Goal: Task Accomplishment & Management: Contribute content

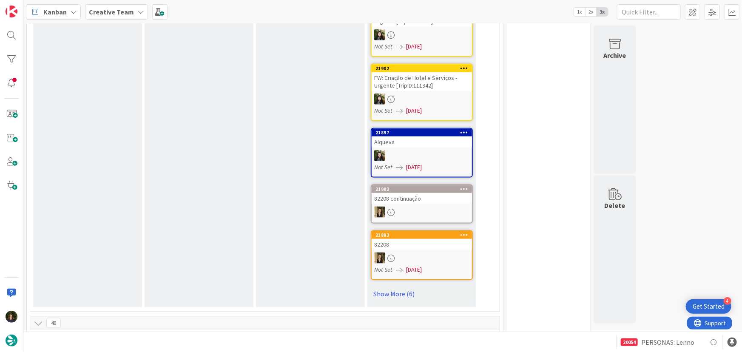
scroll to position [464, 0]
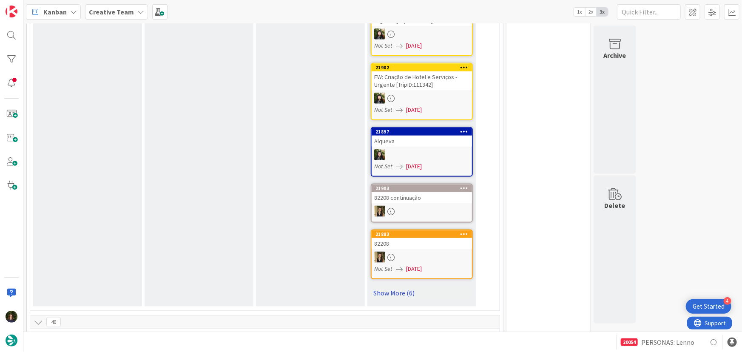
click at [382, 290] on link "Show More (6)" at bounding box center [422, 293] width 102 height 14
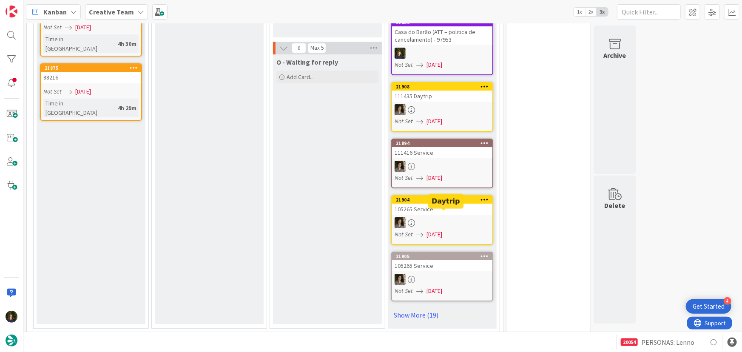
scroll to position [1547, 0]
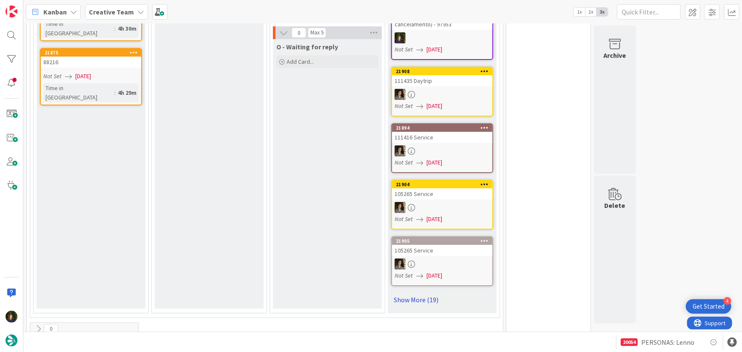
click at [417, 293] on link "Show More (19)" at bounding box center [442, 300] width 102 height 14
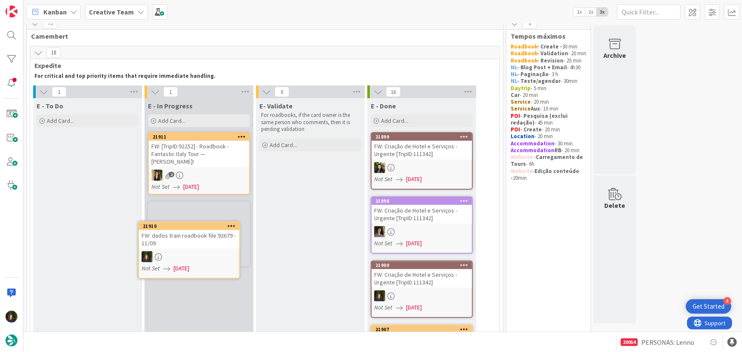
scroll to position [20, 0]
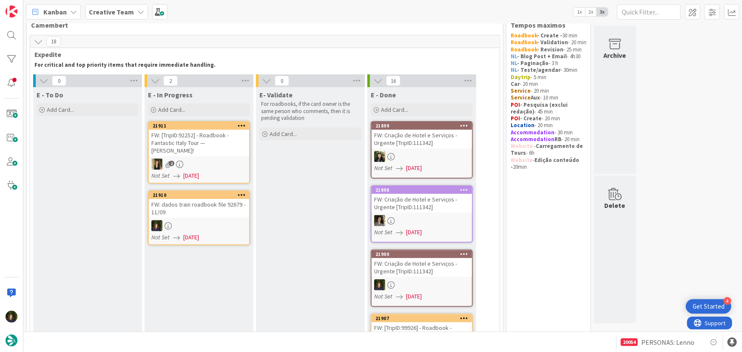
click at [193, 209] on div "FW: dados train roadbook file 92679 - 11/09" at bounding box center [199, 208] width 100 height 19
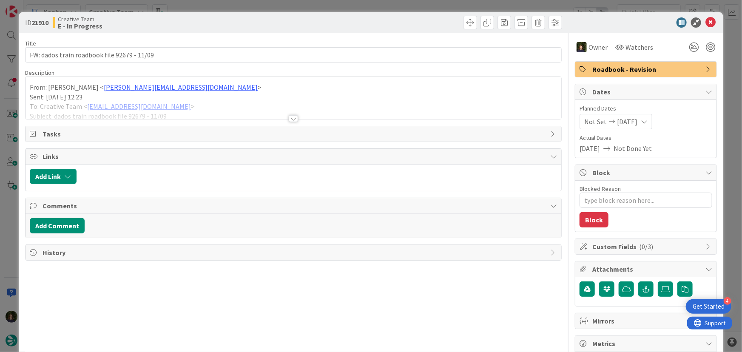
click at [290, 121] on div at bounding box center [293, 118] width 9 height 7
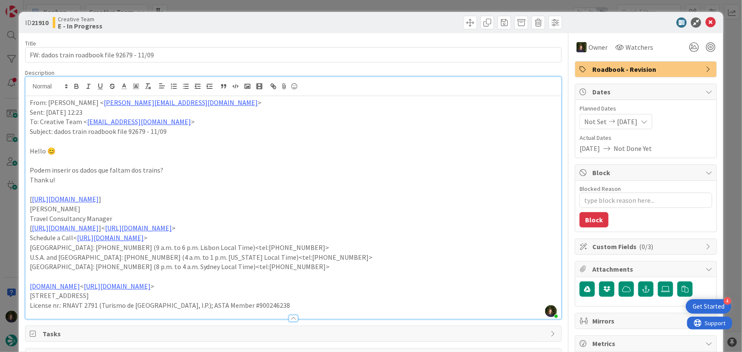
click at [30, 103] on p "From: [PERSON_NAME] < [PERSON_NAME][EMAIL_ADDRESS][DOMAIN_NAME] >" at bounding box center [294, 103] width 528 height 10
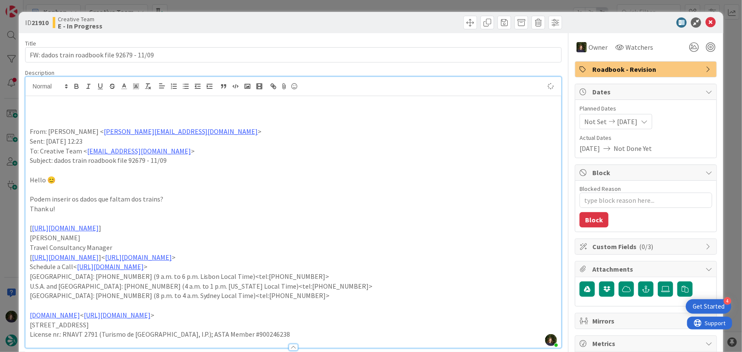
type textarea "x"
click at [251, 101] on p "É preciso alterar as horas dos transferes: 243389 & 243391 , porque o horário d…" at bounding box center [294, 103] width 528 height 10
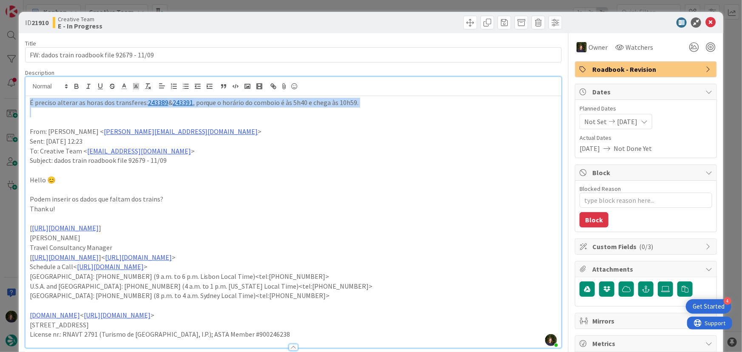
click at [251, 101] on p "É preciso alterar as horas dos transferes: 243389 & 243391 , porque o horário d…" at bounding box center [294, 103] width 528 height 10
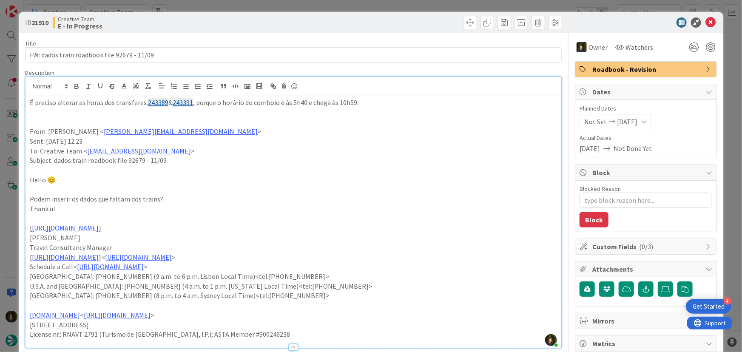
click at [352, 132] on p "From: [PERSON_NAME] < [PERSON_NAME][EMAIL_ADDRESS][DOMAIN_NAME] >" at bounding box center [294, 132] width 528 height 10
drag, startPoint x: 291, startPoint y: 103, endPoint x: 357, endPoint y: 103, distance: 65.9
click at [357, 103] on p "É preciso alterar as horas dos transferes: 243389 & 243391 , porque o horário d…" at bounding box center [294, 103] width 528 height 10
copy p "5h40 e chega às 10h59."
drag, startPoint x: 111, startPoint y: 105, endPoint x: 196, endPoint y: 101, distance: 84.3
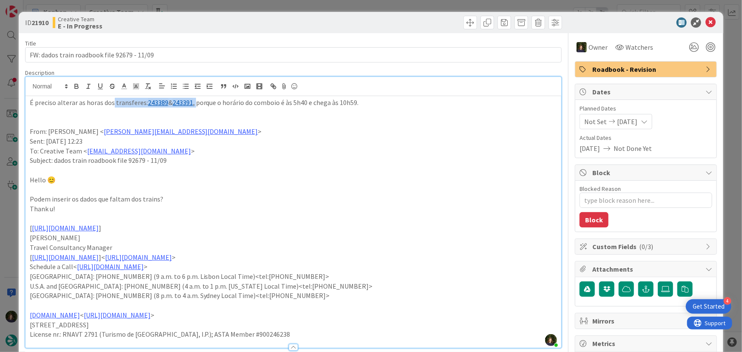
click at [196, 101] on p "É preciso alterar as horas dos transferes: 243389 & 243391 , porque o horário d…" at bounding box center [294, 103] width 528 height 10
copy p "transferes: 243389 & 243391 ,"
drag, startPoint x: 707, startPoint y: 23, endPoint x: 703, endPoint y: 28, distance: 6.4
click at [707, 23] on icon at bounding box center [711, 22] width 10 height 10
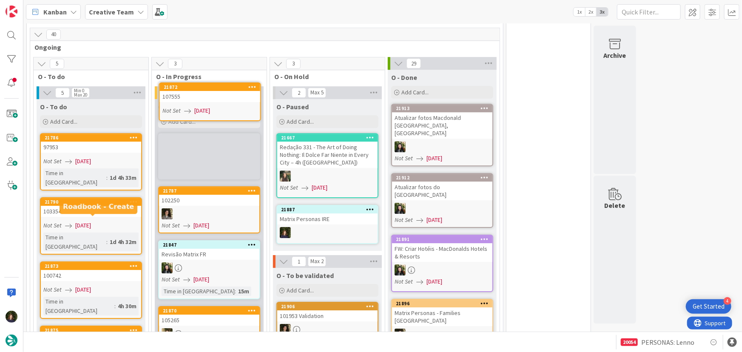
scroll to position [1251, 0]
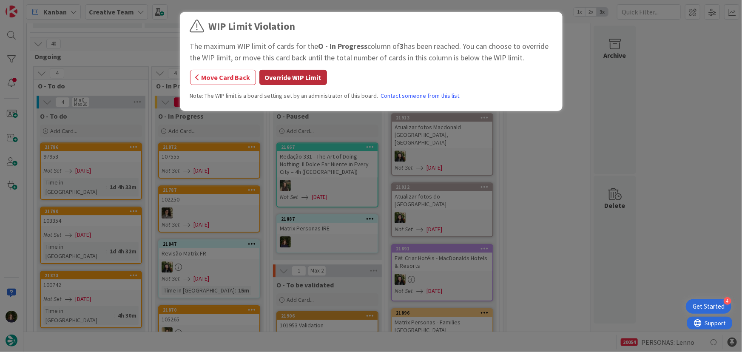
click at [277, 77] on button "Override WIP Limit" at bounding box center [293, 77] width 68 height 15
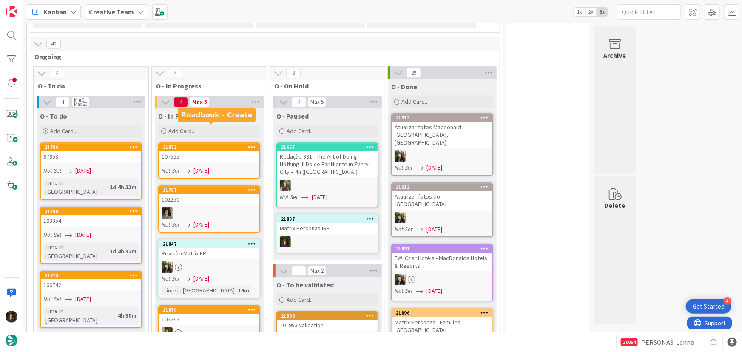
click at [203, 151] on div "107555" at bounding box center [209, 156] width 100 height 11
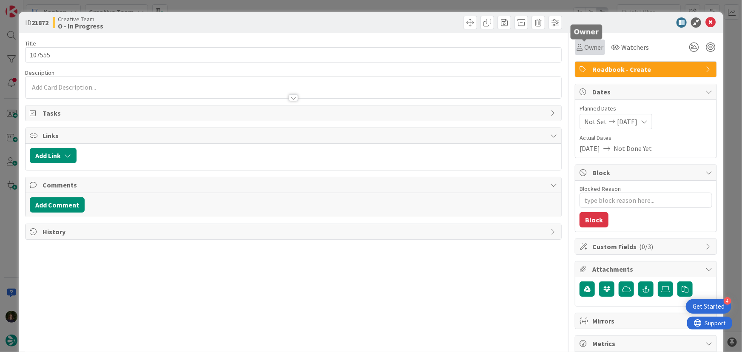
click at [588, 52] on div "Owner" at bounding box center [590, 47] width 30 height 15
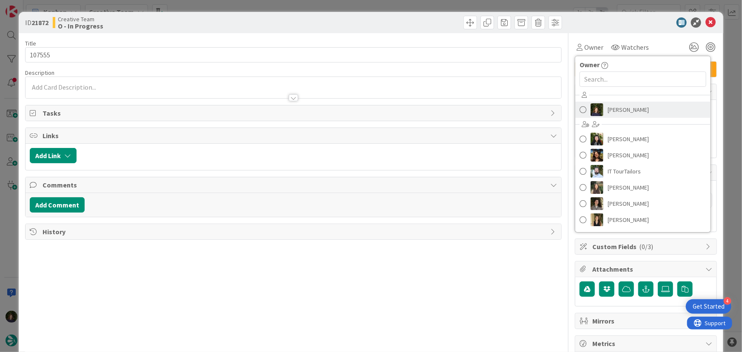
click at [616, 108] on span "[PERSON_NAME]" at bounding box center [628, 109] width 41 height 13
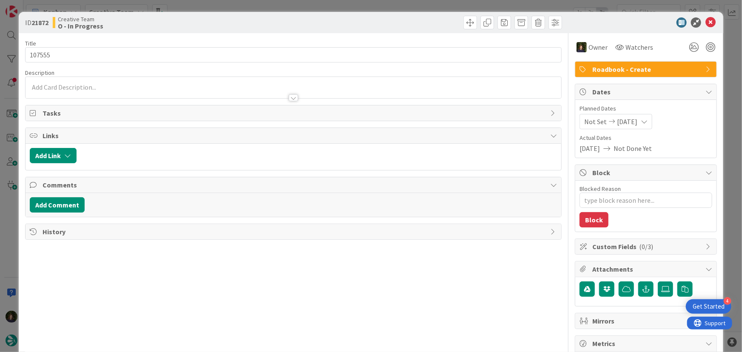
type textarea "x"
click at [73, 90] on div at bounding box center [294, 93] width 536 height 9
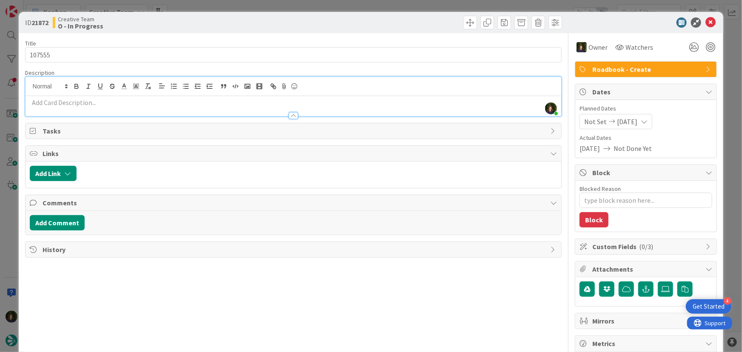
click at [57, 106] on p at bounding box center [294, 103] width 528 height 10
paste div
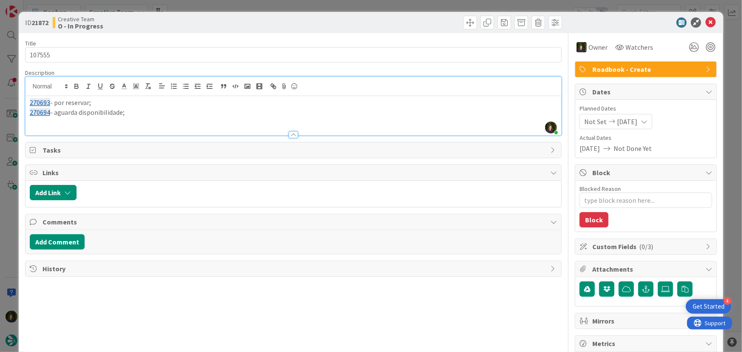
click at [49, 114] on link "270694" at bounding box center [40, 112] width 20 height 9
click at [170, 120] on p at bounding box center [294, 122] width 528 height 10
click at [57, 102] on p "270693 - por reservar;" at bounding box center [294, 103] width 528 height 10
click at [53, 102] on p "270693 - transfer in & out por reservar;" at bounding box center [294, 103] width 528 height 10
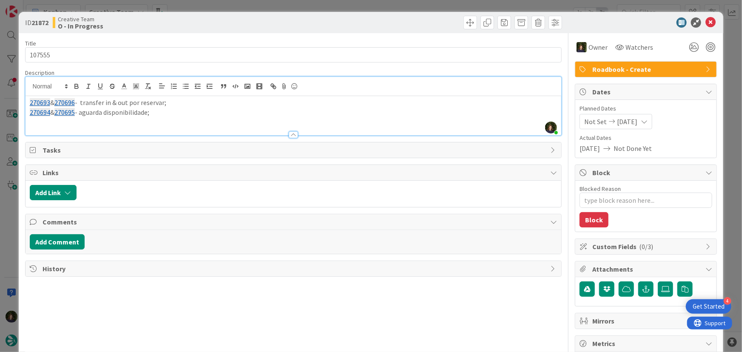
drag, startPoint x: 174, startPoint y: 115, endPoint x: 56, endPoint y: 114, distance: 117.8
click at [23, 99] on div "ID 21872 Creative Team O - In Progress Title 6 / 128 107555 Description [PERSON…" at bounding box center [371, 257] width 705 height 491
copy div "270693 & 270696 - transfer in & out por reservar; 270694 & 270695 - aguarda dis…"
click at [706, 22] on icon at bounding box center [711, 22] width 10 height 10
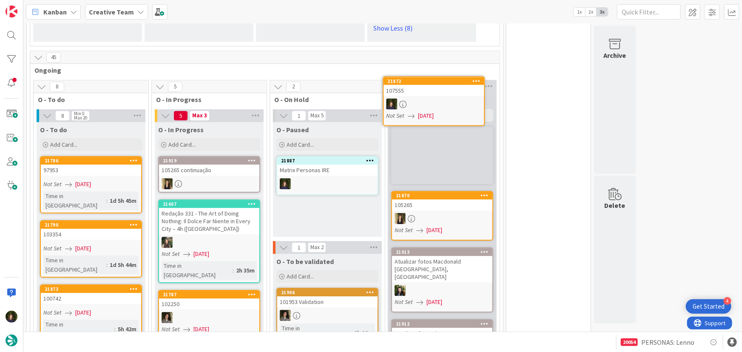
scroll to position [1240, 0]
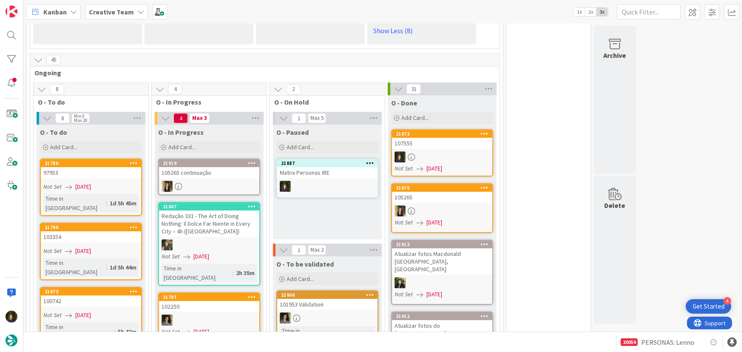
click at [88, 163] on link "21786 97953 Not Set [DATE] Time in [GEOGRAPHIC_DATA] : 1d 5h 45m" at bounding box center [91, 187] width 102 height 57
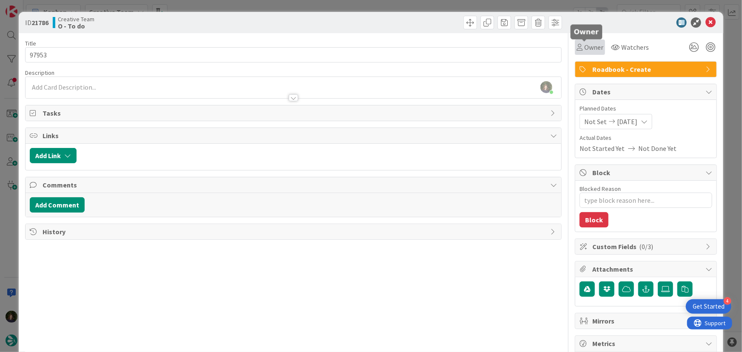
click at [585, 46] on span "Owner" at bounding box center [594, 47] width 19 height 10
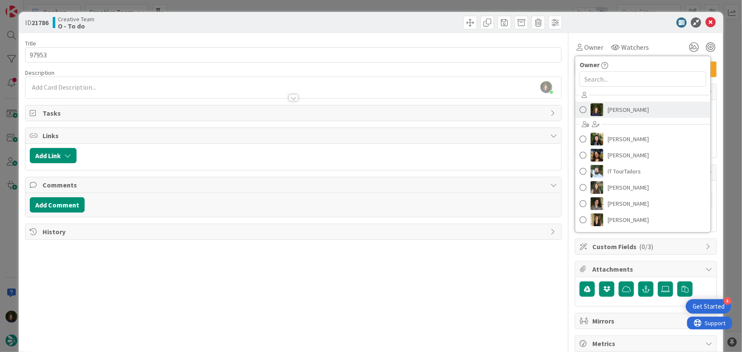
click at [618, 114] on span "[PERSON_NAME]" at bounding box center [628, 109] width 41 height 13
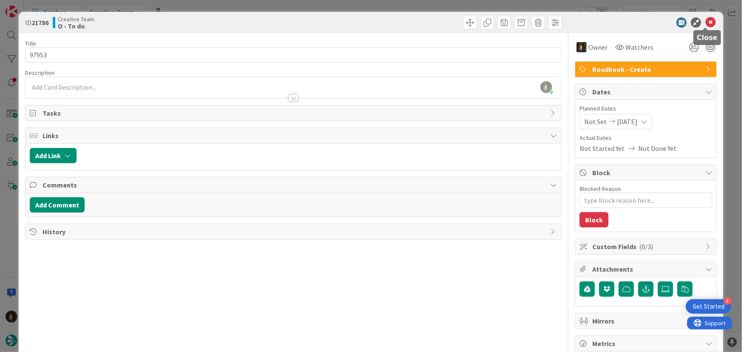
click at [706, 23] on icon at bounding box center [711, 22] width 10 height 10
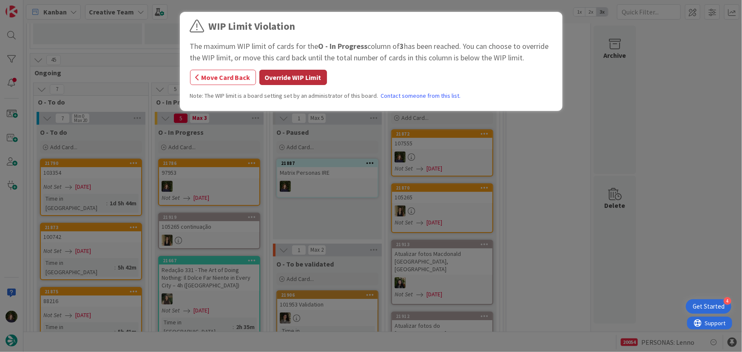
click at [308, 77] on button "Override WIP Limit" at bounding box center [293, 77] width 68 height 15
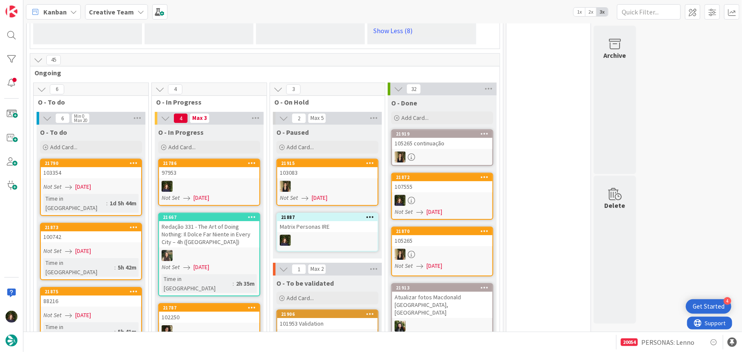
click at [193, 181] on div at bounding box center [209, 186] width 100 height 11
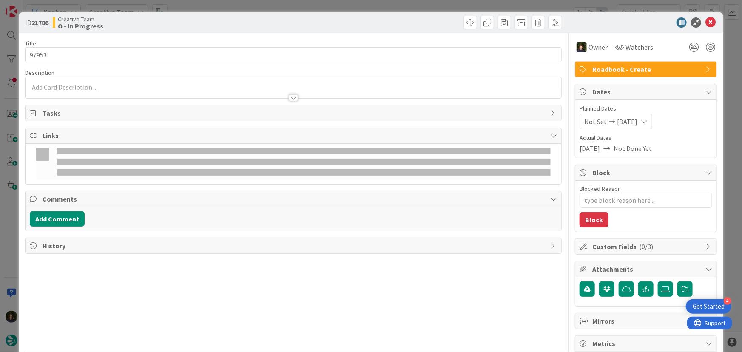
type textarea "x"
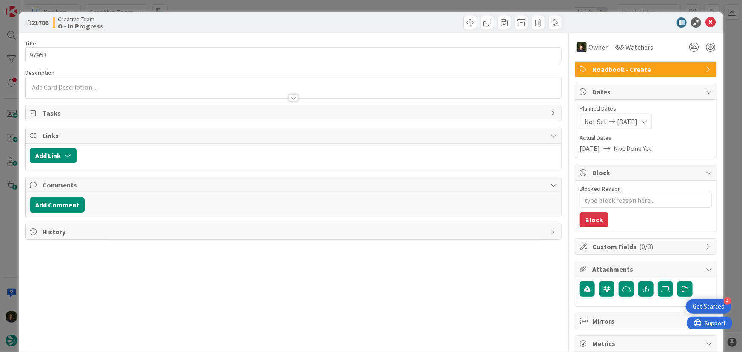
click at [79, 83] on p at bounding box center [294, 88] width 528 height 10
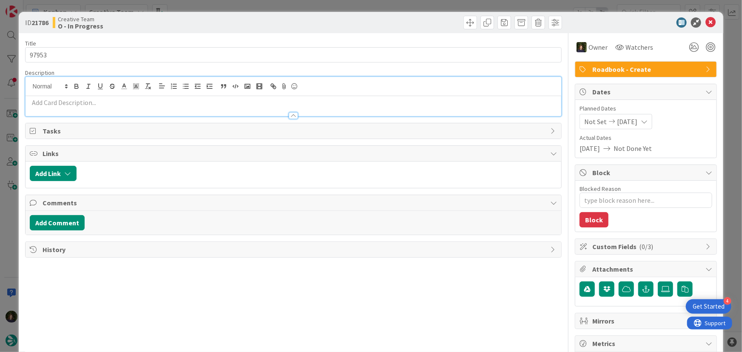
click at [78, 100] on p at bounding box center [294, 103] width 528 height 10
paste div
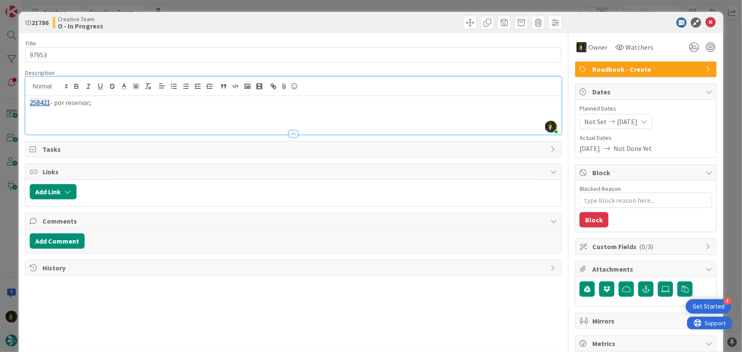
click at [26, 104] on div "258421 - por reservar;" at bounding box center [294, 115] width 536 height 38
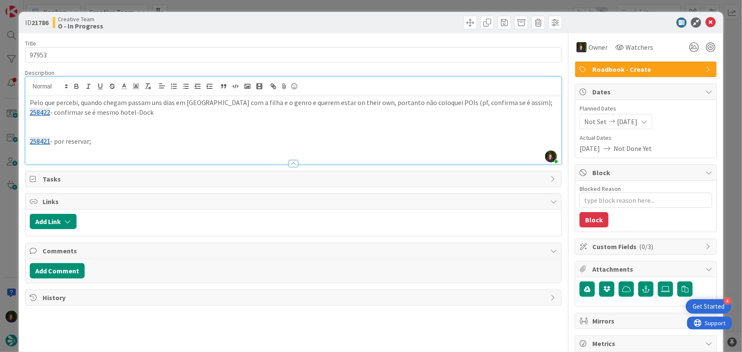
click at [120, 113] on p "258422 - confirmar se é mesmo hotel-Dock" at bounding box center [294, 113] width 528 height 10
click at [174, 117] on p at bounding box center [294, 122] width 528 height 10
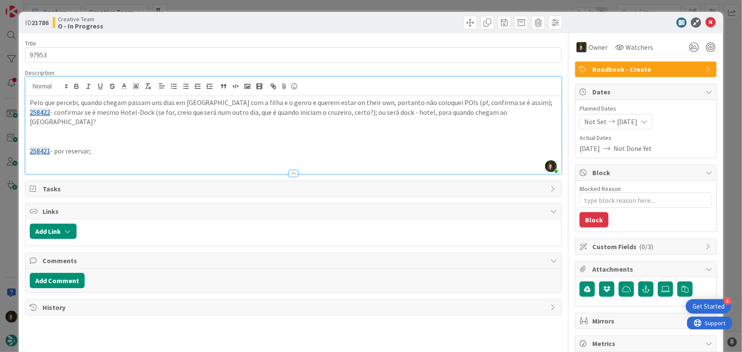
click at [398, 112] on p "258422 - confirmar se é mesmo Hotel-Dock (se for, creio que será num outro dia,…" at bounding box center [294, 117] width 528 height 19
click at [417, 112] on p "258422 - confirmar se é mesmo Hotel-Dock (se for, creio que será num outro dia,…" at bounding box center [294, 117] width 528 height 19
drag, startPoint x: 309, startPoint y: 102, endPoint x: 344, endPoint y: 102, distance: 34.9
click at [344, 102] on p "Pelo que percebi, quando chegam passam uns dias em [GEOGRAPHIC_DATA] com a filh…" at bounding box center [294, 103] width 528 height 10
click at [88, 86] on line "button" at bounding box center [88, 86] width 1 height 4
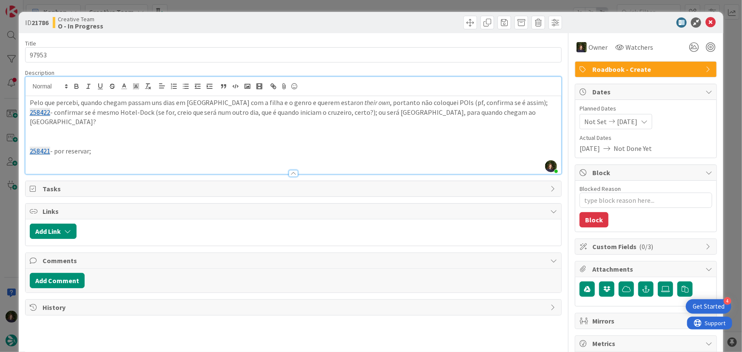
click at [408, 146] on p "258421 - por reservar;" at bounding box center [294, 151] width 528 height 10
drag, startPoint x: 373, startPoint y: 102, endPoint x: 386, endPoint y: 102, distance: 13.2
click at [386, 102] on p "Pelo que percebi, quando chegam passam uns dias em [GEOGRAPHIC_DATA] com a filh…" at bounding box center [294, 103] width 528 height 10
click at [422, 101] on p "Pelo que percebi, quando chegam passam uns dias em [GEOGRAPHIC_DATA] com a filh…" at bounding box center [294, 103] width 528 height 10
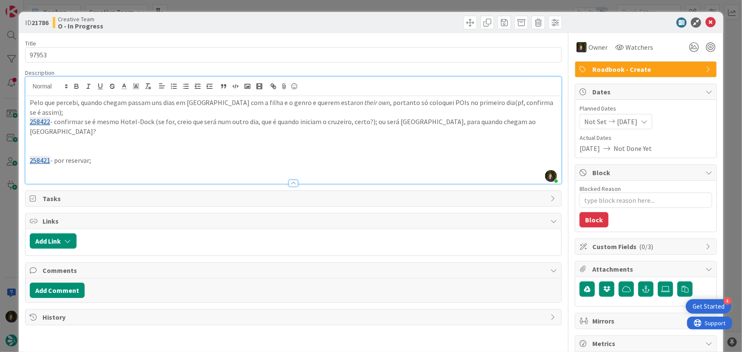
click at [374, 102] on p "Pelo que percebi, quando chegam passam uns dias em [GEOGRAPHIC_DATA] com a filh…" at bounding box center [294, 107] width 528 height 19
click at [408, 101] on p "Pelo que percebi, quando chegam passam uns dias em [GEOGRAPHIC_DATA] com a filh…" at bounding box center [294, 107] width 528 height 19
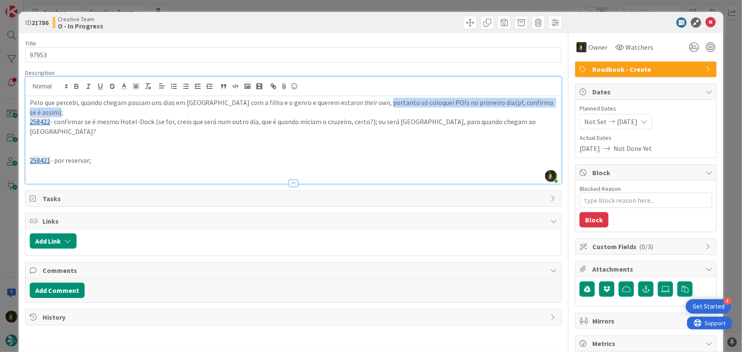
drag, startPoint x: 533, startPoint y: 103, endPoint x: 347, endPoint y: 103, distance: 185.9
click at [347, 103] on p "Pelo que percebi, quando chegam passam uns dias em [GEOGRAPHIC_DATA] com a filh…" at bounding box center [294, 107] width 528 height 19
drag, startPoint x: 347, startPoint y: 103, endPoint x: 365, endPoint y: 105, distance: 18.8
click at [348, 103] on p "Pelo que percebi, quando chegam passam uns dias em [GEOGRAPHIC_DATA] com a filh…" at bounding box center [294, 107] width 528 height 19
click at [347, 106] on p "Pelo que percebi, quando chegam passam uns dias em [GEOGRAPHIC_DATA] com a filh…" at bounding box center [294, 107] width 528 height 19
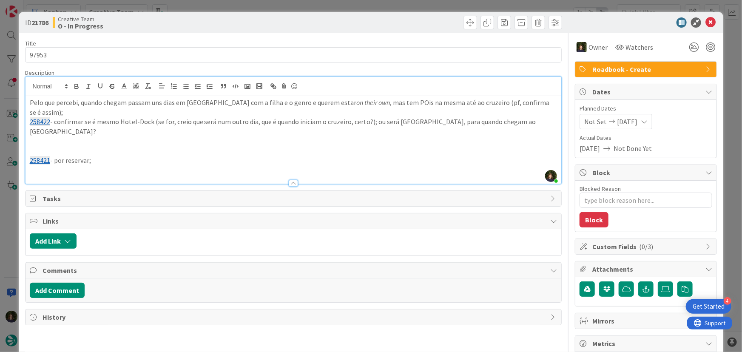
click at [539, 104] on p "Pelo que percebi, quando chegam passam uns dias em [GEOGRAPHIC_DATA] com a filh…" at bounding box center [294, 107] width 528 height 19
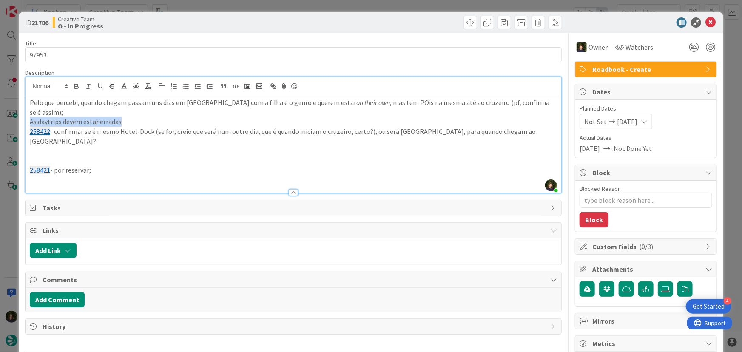
drag, startPoint x: 122, startPoint y: 111, endPoint x: 23, endPoint y: 109, distance: 98.7
click at [23, 109] on div "ID 21786 Creative Team O - In Progress Title 5 / 128 97953 Description [PERSON_…" at bounding box center [371, 257] width 705 height 491
click at [114, 175] on p at bounding box center [294, 180] width 528 height 10
click at [81, 146] on p at bounding box center [294, 151] width 528 height 10
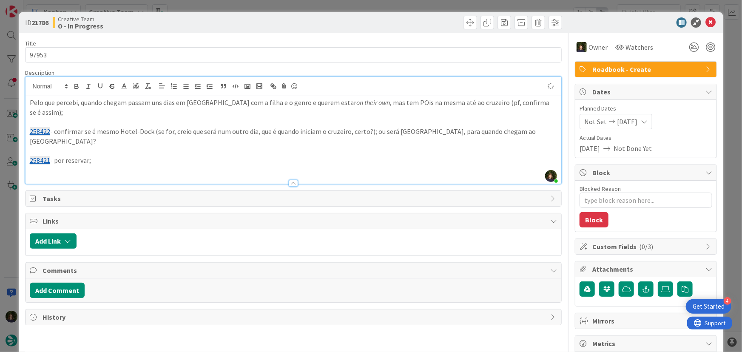
click at [118, 156] on p "258421 - por reservar;" at bounding box center [294, 161] width 528 height 10
click at [537, 105] on p "Pelo que percebi, quando chegam passam uns dias em [GEOGRAPHIC_DATA] com a filh…" at bounding box center [294, 107] width 528 height 19
click at [54, 165] on p at bounding box center [294, 170] width 528 height 10
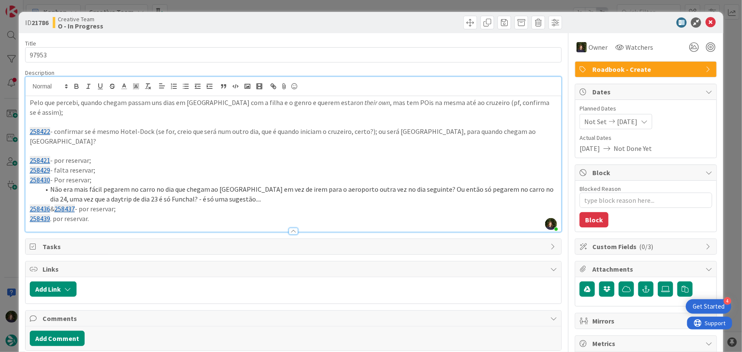
drag, startPoint x: 28, startPoint y: 100, endPoint x: 119, endPoint y: 212, distance: 144.9
click at [119, 212] on div "Description [PERSON_NAME] joined 1 hr 36 m ago [PERSON_NAME] que percebi, quand…" at bounding box center [293, 150] width 537 height 163
copy div "Pelo que percebi, quando chegam passam uns dias em [GEOGRAPHIC_DATA] com a filh…"
drag, startPoint x: 708, startPoint y: 25, endPoint x: 690, endPoint y: 41, distance: 24.1
click at [708, 25] on icon at bounding box center [711, 22] width 10 height 10
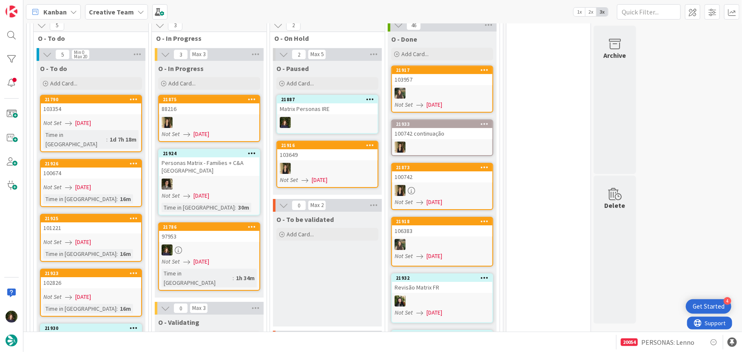
click at [250, 224] on icon at bounding box center [252, 227] width 8 height 6
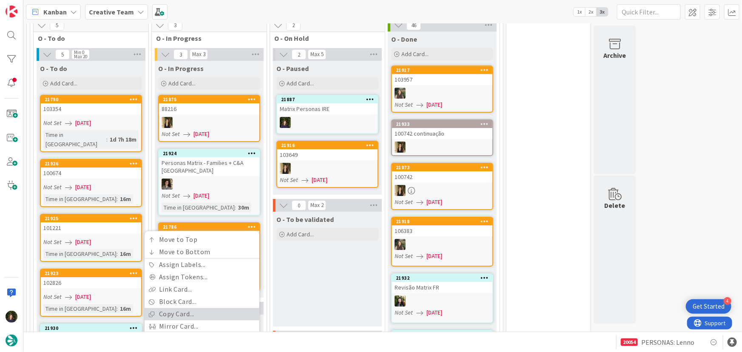
click at [226, 308] on link "Copy Card..." at bounding box center [202, 314] width 115 height 12
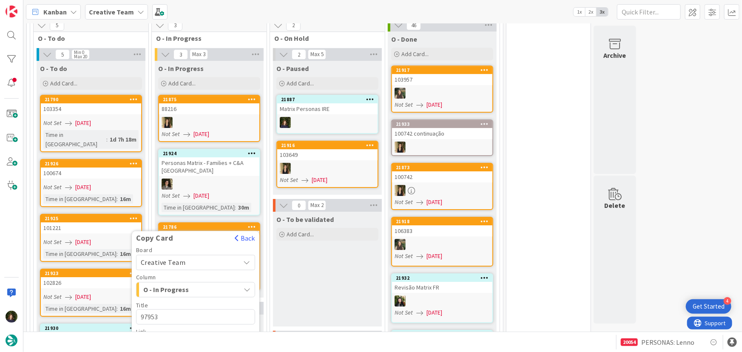
scroll to position [1438, 0]
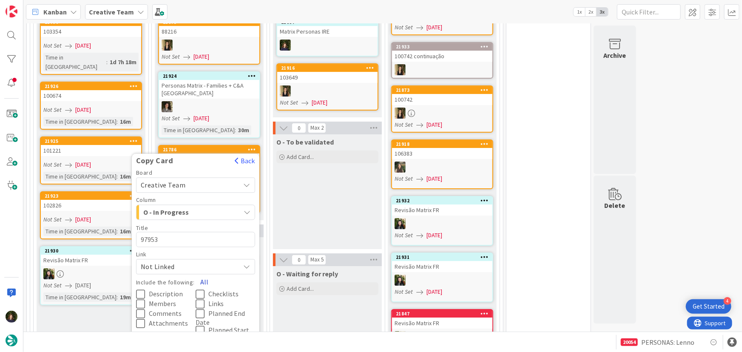
click at [202, 275] on button "All" at bounding box center [204, 282] width 19 height 15
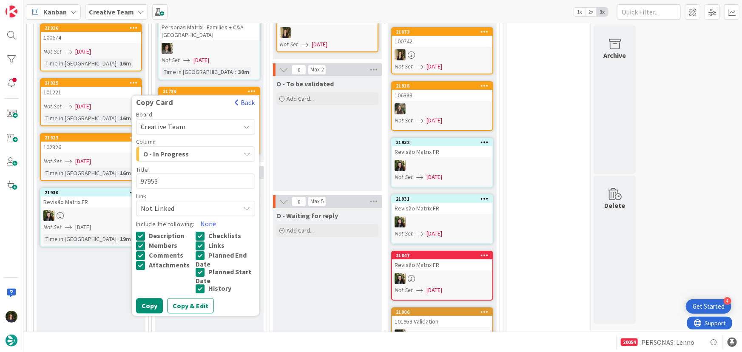
scroll to position [1515, 0]
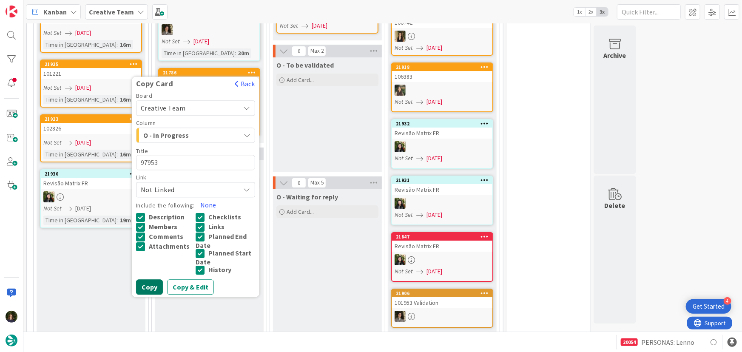
click at [152, 280] on button "Copy" at bounding box center [149, 287] width 27 height 15
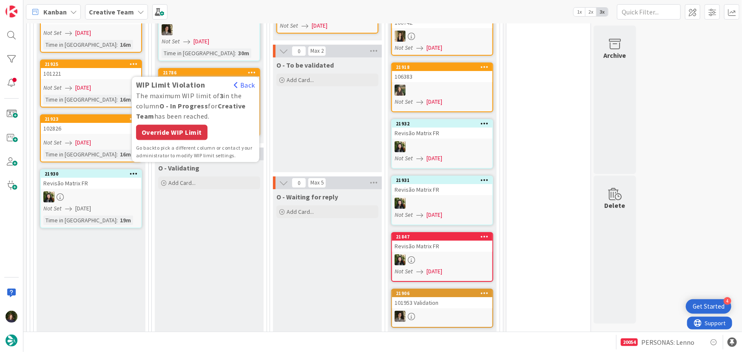
scroll to position [1476, 0]
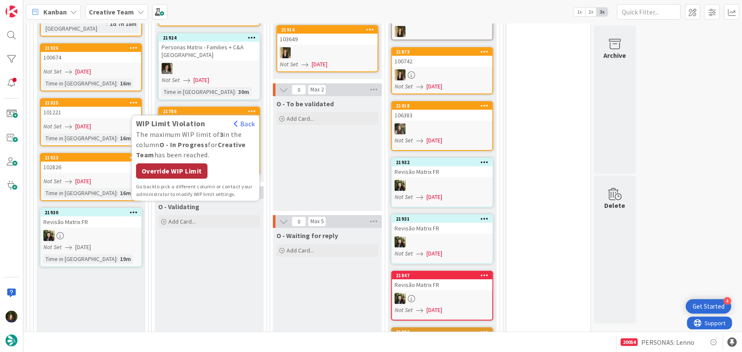
click at [185, 164] on div "Override WIP Limit" at bounding box center [171, 171] width 71 height 15
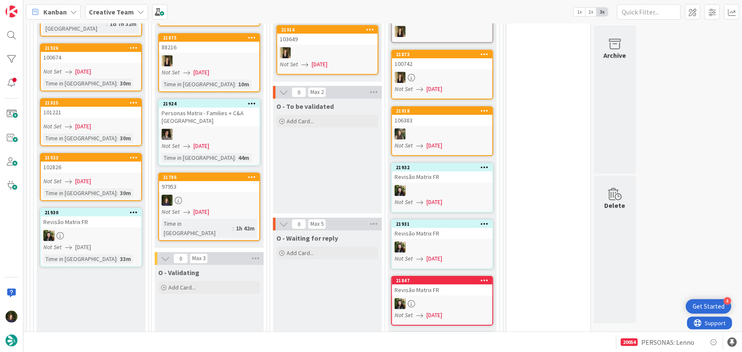
click at [248, 174] on icon at bounding box center [252, 177] width 8 height 6
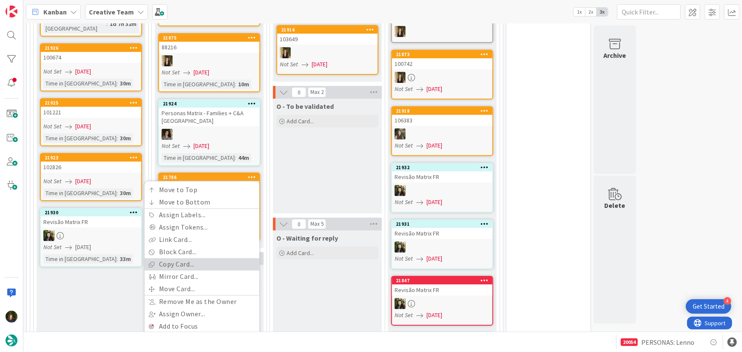
click at [210, 259] on link "Copy Card..." at bounding box center [202, 265] width 115 height 12
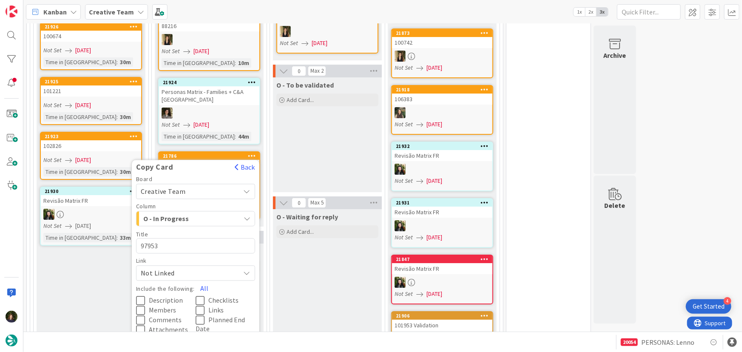
scroll to position [1515, 0]
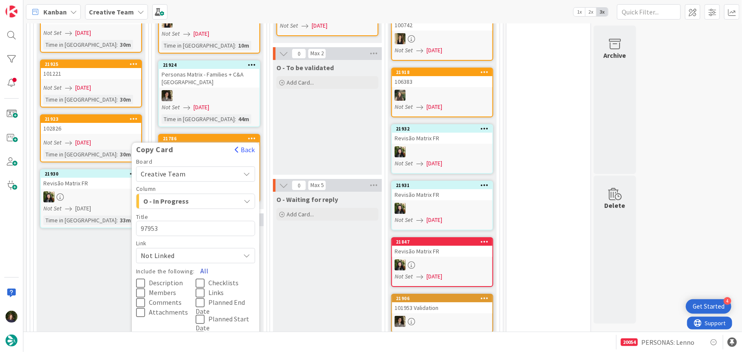
click at [202, 264] on button "All" at bounding box center [204, 271] width 19 height 15
click at [145, 346] on button "Copy" at bounding box center [149, 353] width 27 height 15
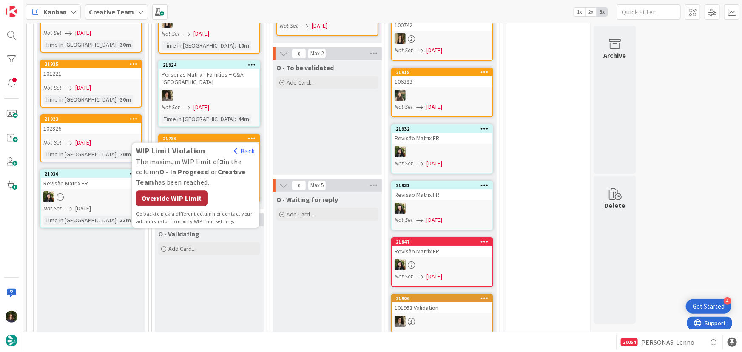
click at [163, 191] on div "Override WIP Limit" at bounding box center [171, 198] width 71 height 15
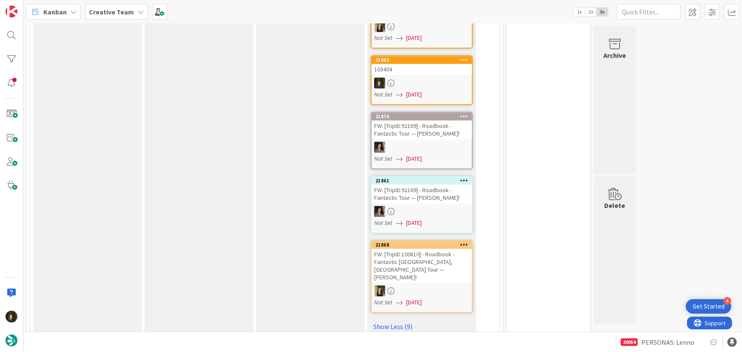
scroll to position [885, 0]
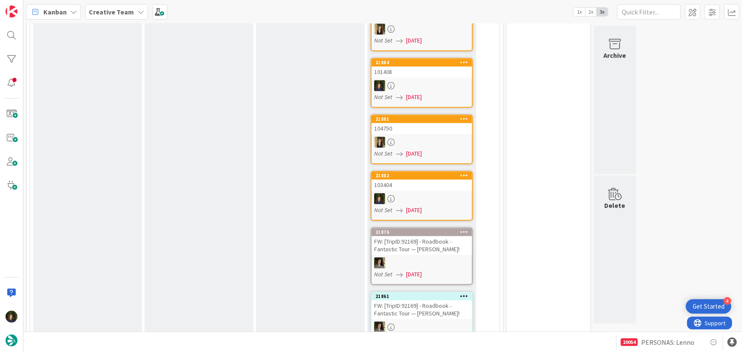
click at [108, 9] on b "Creative Team" at bounding box center [111, 12] width 45 height 9
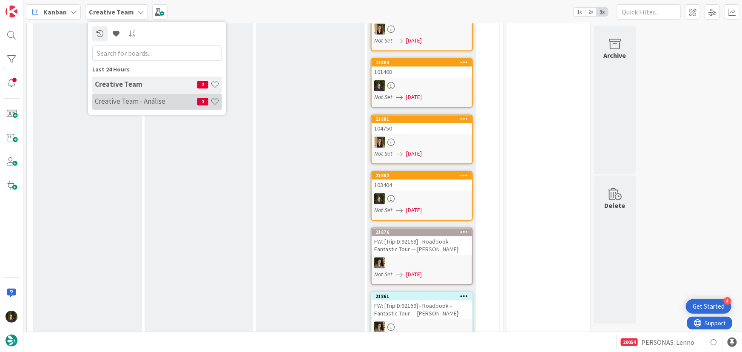
click at [114, 107] on div "Creative Team - Análise 1" at bounding box center [157, 102] width 130 height 16
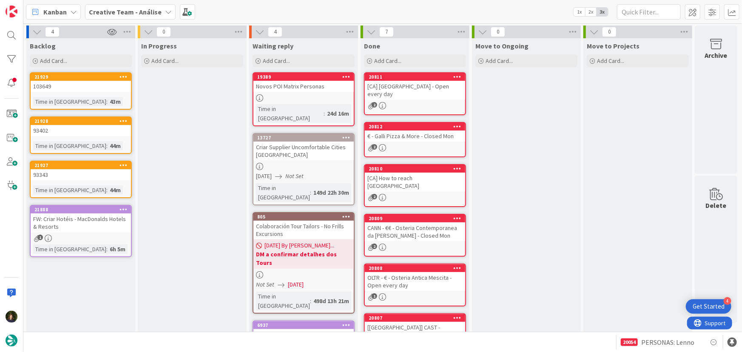
click at [137, 11] on b "Creative Team - Análise" at bounding box center [125, 12] width 73 height 9
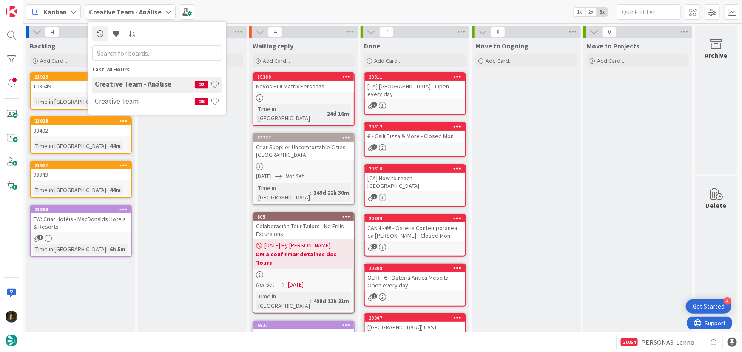
click at [146, 100] on h4 "Creative Team" at bounding box center [145, 101] width 100 height 9
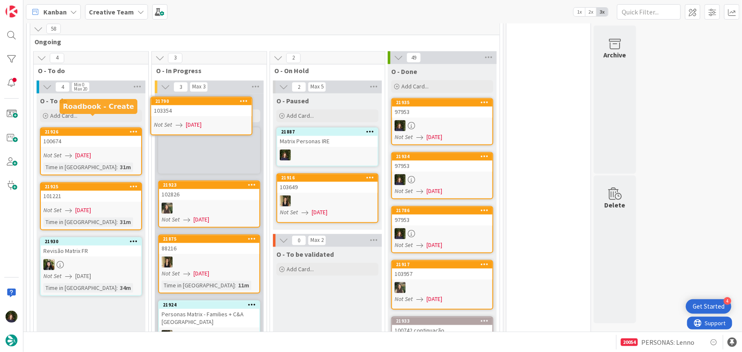
scroll to position [788, 0]
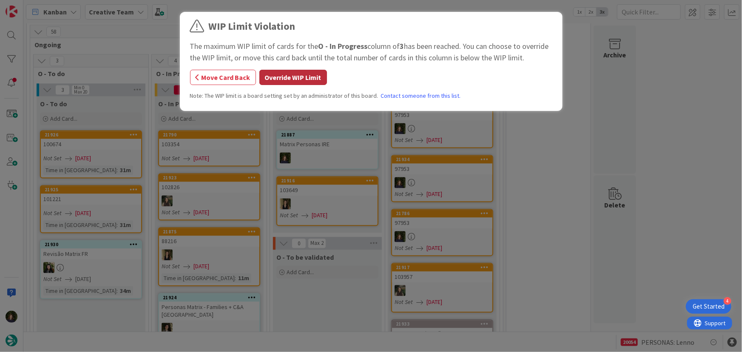
click at [297, 77] on button "Override WIP Limit" at bounding box center [293, 77] width 68 height 15
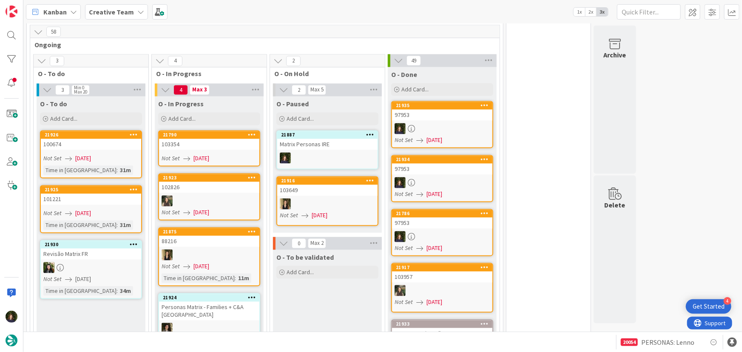
click at [210, 139] on div "103354" at bounding box center [209, 144] width 100 height 11
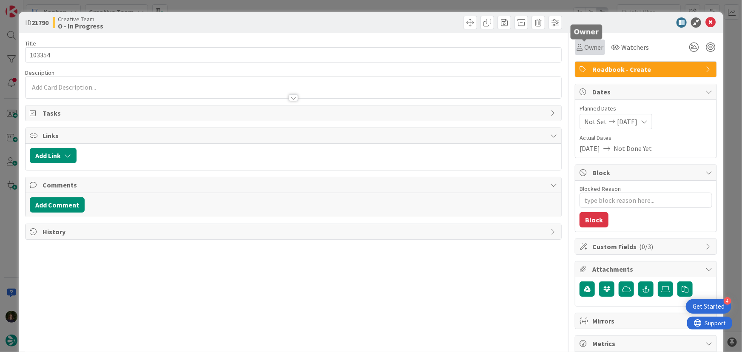
click at [587, 48] on span "Owner" at bounding box center [594, 47] width 19 height 10
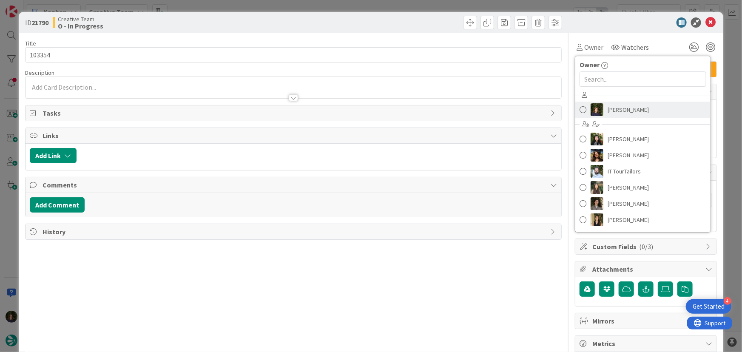
click at [614, 113] on span "[PERSON_NAME]" at bounding box center [628, 109] width 41 height 13
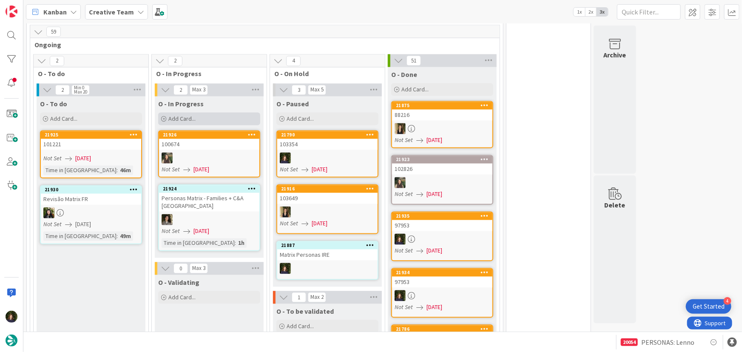
click at [208, 113] on div "Add Card..." at bounding box center [209, 119] width 102 height 13
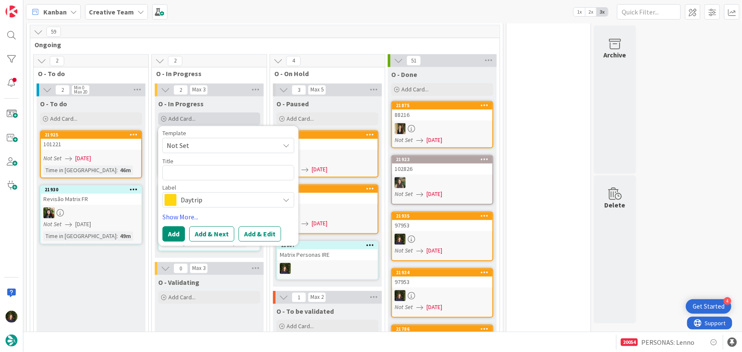
type textarea "x"
type textarea "A"
type textarea "x"
type textarea "AV"
type textarea "x"
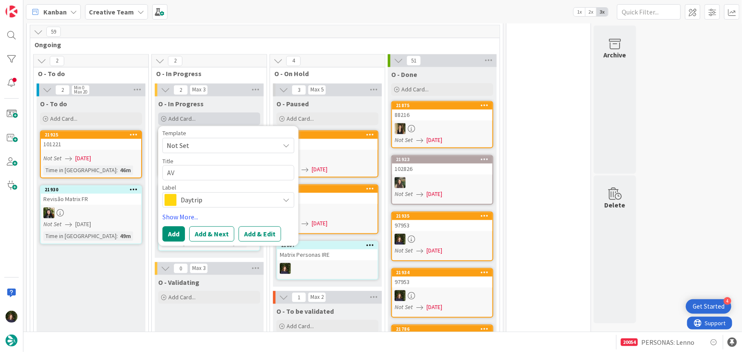
type textarea "AVi"
type textarea "x"
type textarea "AVis"
type textarea "x"
type textarea "AVis"
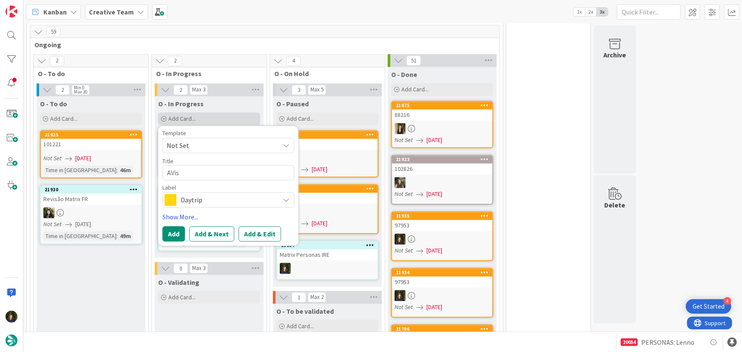
type textarea "x"
type textarea "AVis T"
type textarea "x"
type textarea "AVis To"
type textarea "x"
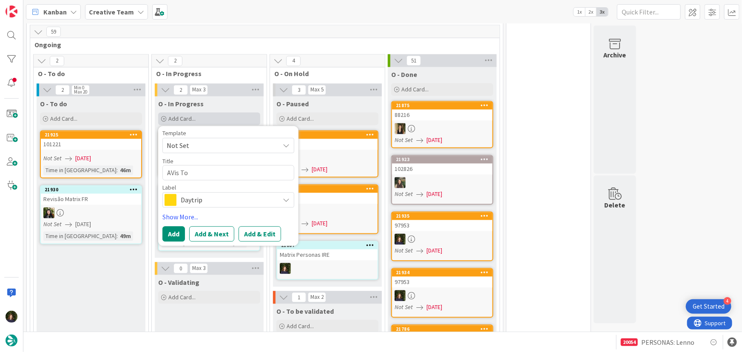
type textarea "AVis Tou"
type textarea "x"
type textarea "AVis Toul"
type textarea "x"
type textarea "[PERSON_NAME]"
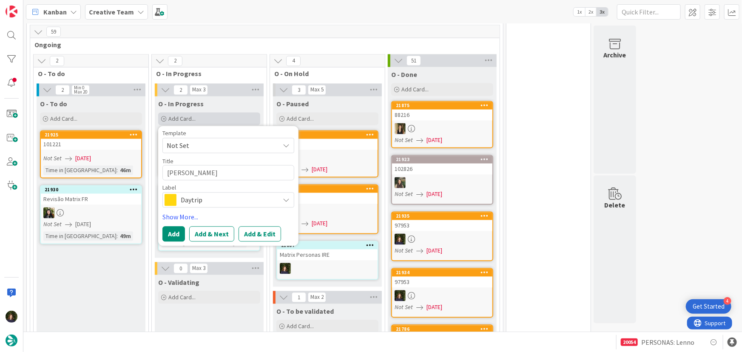
type textarea "x"
type textarea "[PERSON_NAME]"
type textarea "x"
type textarea "AVis Toulous"
type textarea "x"
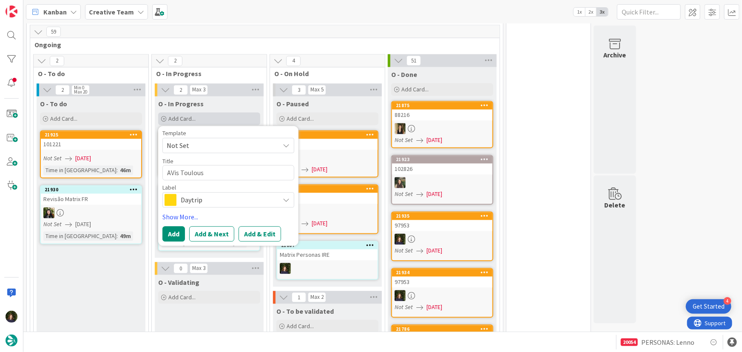
type textarea "AVis Toulouse"
type textarea "x"
type textarea "AVis Toulouse"
type textarea "x"
type textarea "AVis Toulouse G"
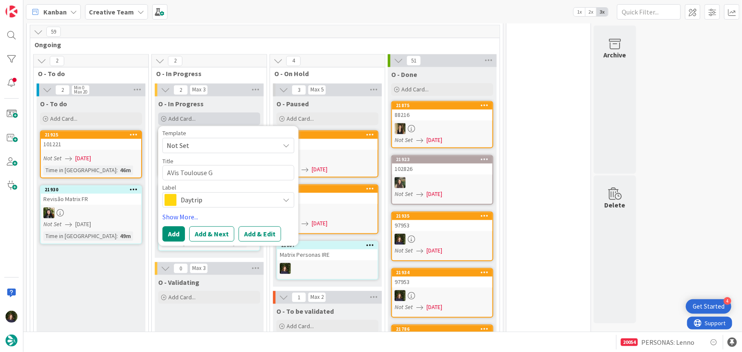
type textarea "x"
type textarea "AVis Toulouse GP"
type textarea "x"
type textarea "AVis Toulouse GPS"
click at [200, 194] on span "Daytrip" at bounding box center [228, 200] width 94 height 12
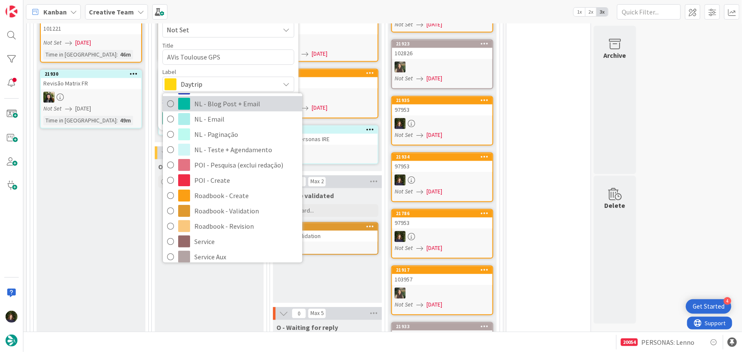
scroll to position [116, 0]
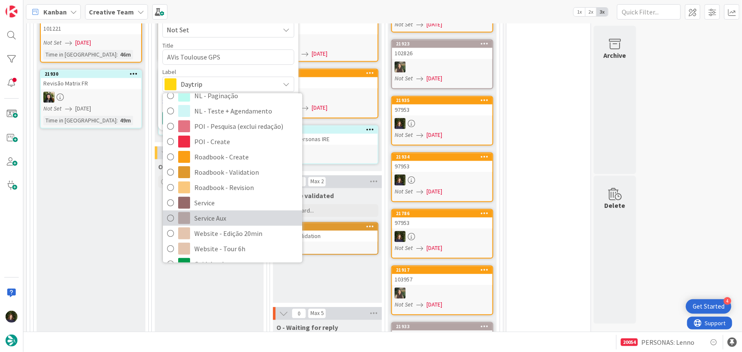
click at [221, 212] on span "Service Aux" at bounding box center [246, 218] width 104 height 13
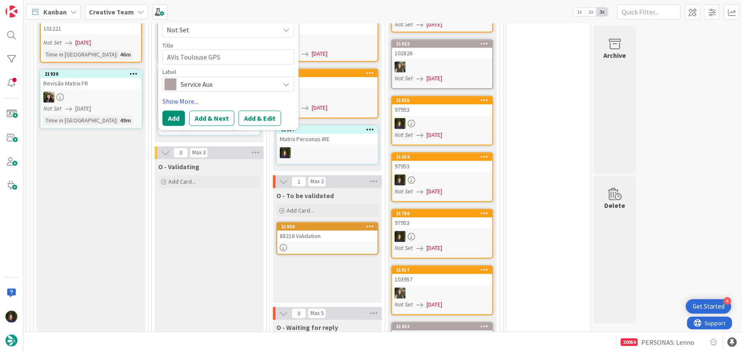
scroll to position [827, 0]
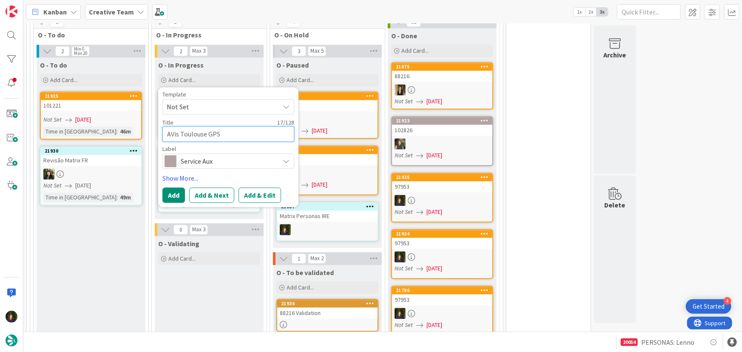
click at [235, 127] on textarea "AVis Toulouse GPS" at bounding box center [229, 134] width 132 height 15
type textarea "x"
type textarea "AVis Toulouse GPS"
type textarea "x"
type textarea "AVis Toulouse GPS -"
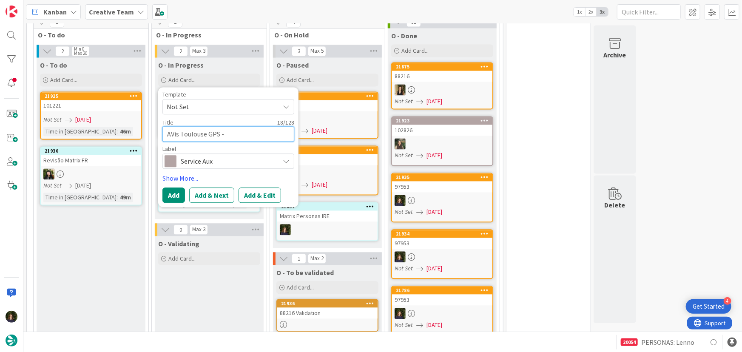
type textarea "x"
type textarea "AVis Toulouse GPS - 1"
type textarea "x"
type textarea "AVis Toulouse GPS - 10"
type textarea "x"
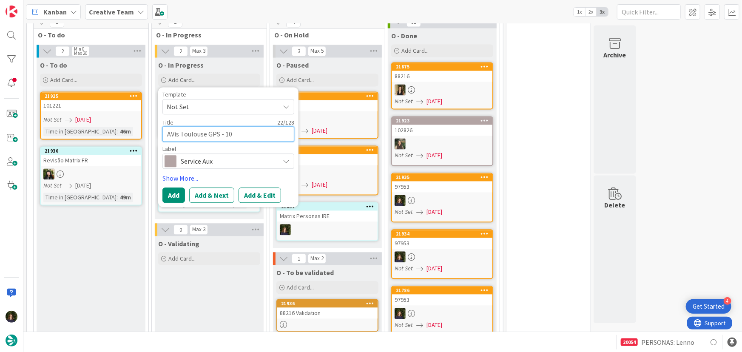
type textarea "AVis Toulouse GPS - 103"
type textarea "x"
type textarea "AVis Toulouse GPS - 1033"
type textarea "x"
type textarea "AVis Toulouse GPS - 10335"
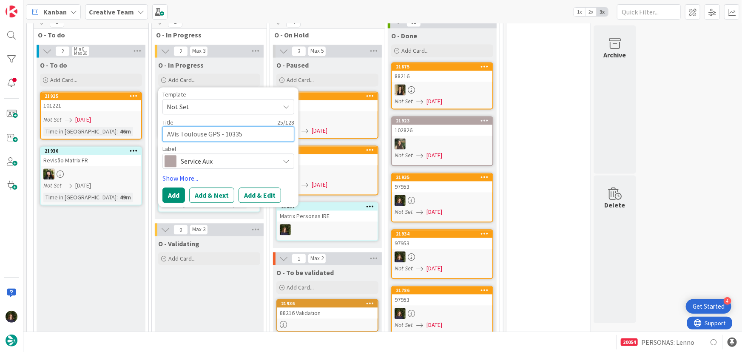
type textarea "x"
type textarea "AVis Toulouse GPS - 103354"
click at [169, 188] on button "Add" at bounding box center [174, 195] width 23 height 15
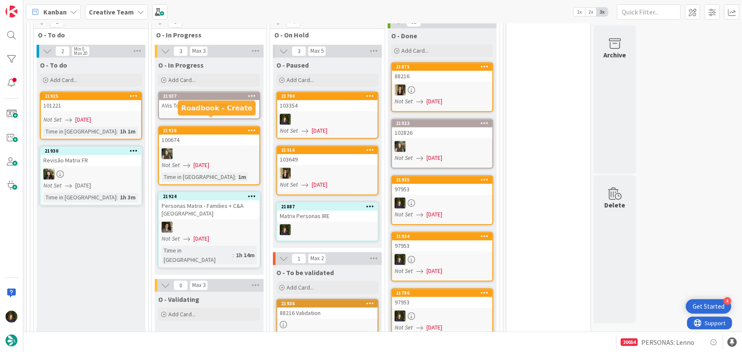
drag, startPoint x: 210, startPoint y: 120, endPoint x: 201, endPoint y: 104, distance: 18.8
click at [201, 104] on link "21937 AVis Toulouse GPS - 103354" at bounding box center [209, 106] width 102 height 28
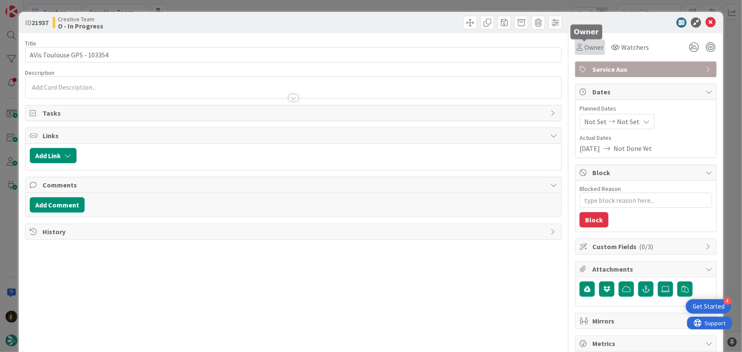
click at [592, 45] on span "Owner" at bounding box center [594, 47] width 19 height 10
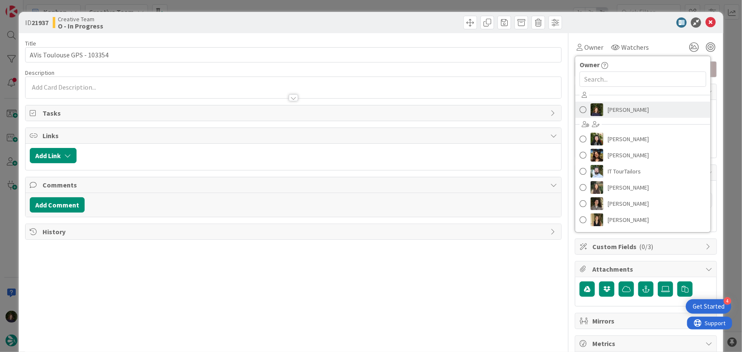
click at [618, 113] on span "[PERSON_NAME]" at bounding box center [628, 109] width 41 height 13
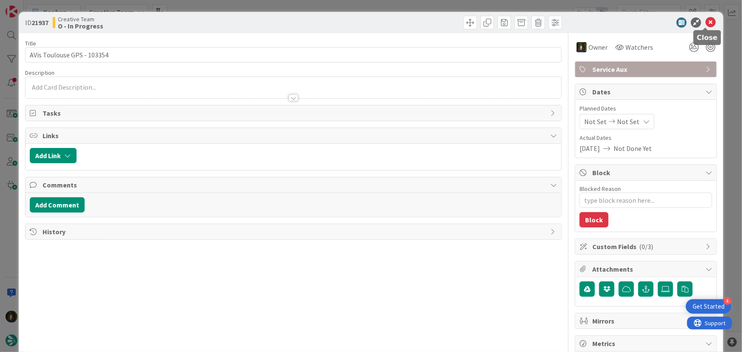
click at [708, 22] on icon at bounding box center [711, 22] width 10 height 10
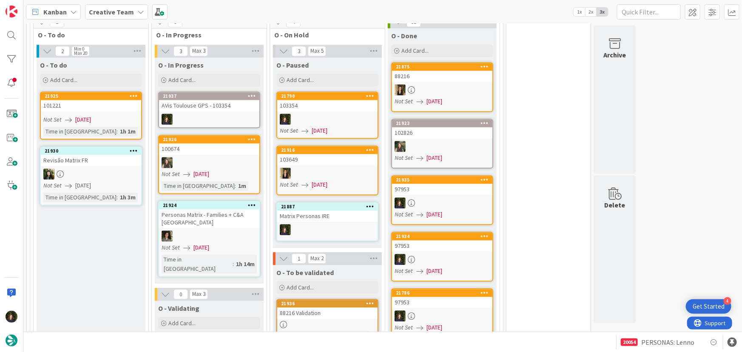
click at [202, 100] on div "AVis Toulouse GPS - 103354" at bounding box center [209, 105] width 100 height 11
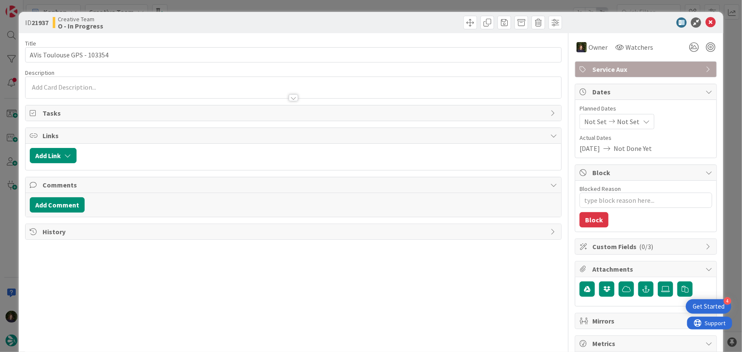
click at [624, 76] on div "Service Aux" at bounding box center [646, 69] width 141 height 15
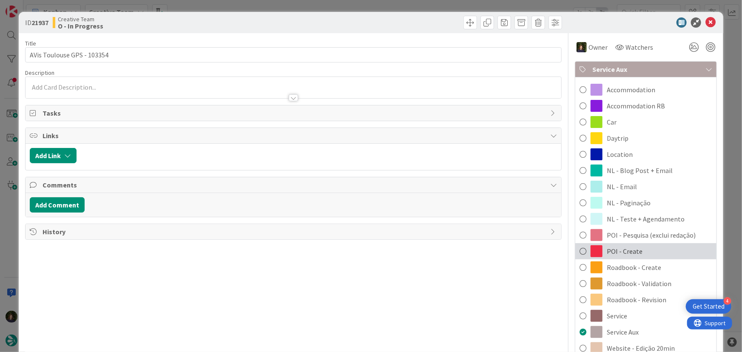
click at [619, 252] on span "POI - Create" at bounding box center [625, 251] width 36 height 10
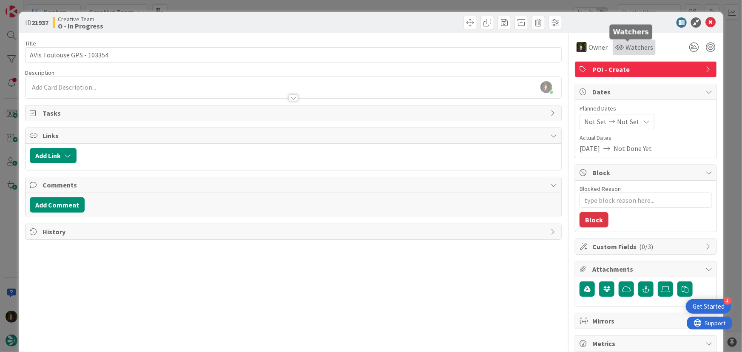
type textarea "x"
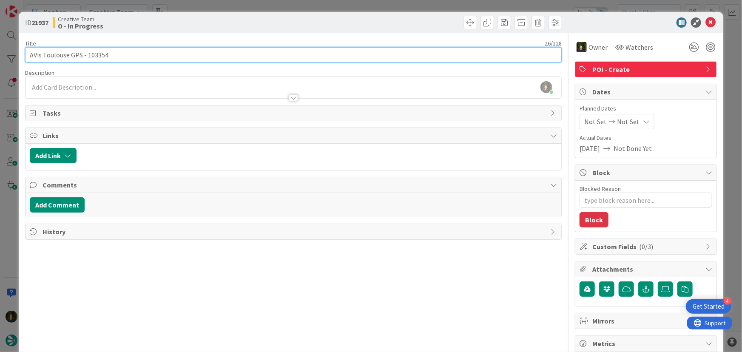
drag, startPoint x: 113, startPoint y: 53, endPoint x: 22, endPoint y: 56, distance: 91.1
click at [22, 56] on div "ID 21937 Creative Team O - In Progress Title 26 / 128 AVis [GEOGRAPHIC_DATA] GP…" at bounding box center [371, 257] width 705 height 491
type input "Avis"
type textarea "x"
type input "Avis"
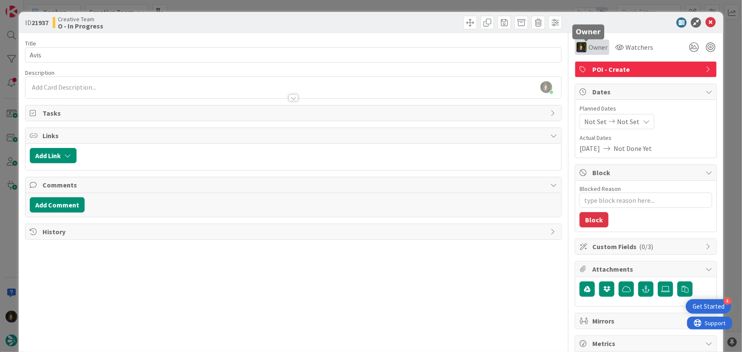
click at [599, 48] on span "Owner" at bounding box center [598, 47] width 19 height 10
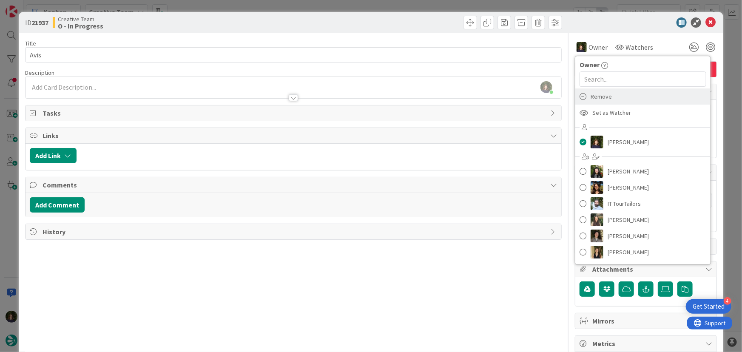
click at [600, 98] on span "Remove" at bounding box center [601, 96] width 21 height 13
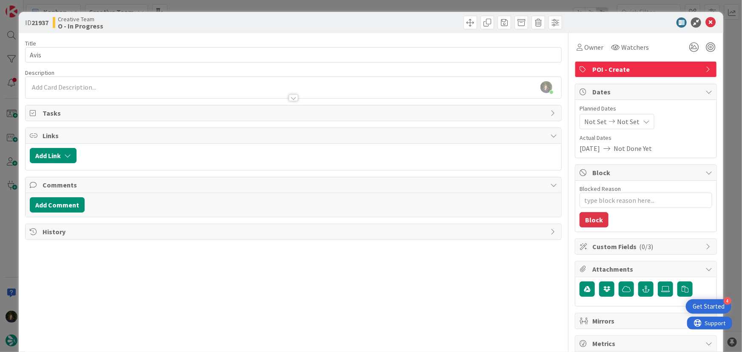
type textarea "x"
click at [43, 88] on div "[PERSON_NAME] just joined" at bounding box center [294, 87] width 536 height 21
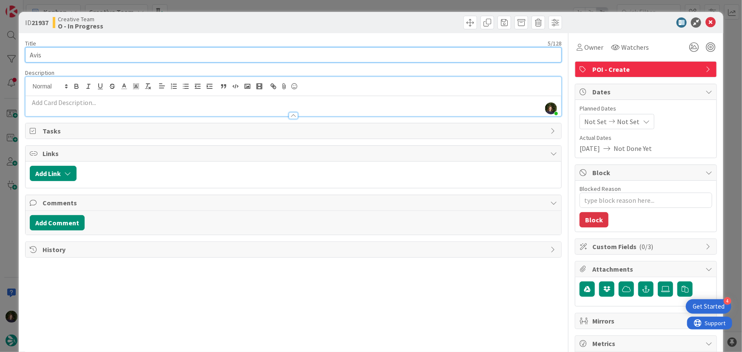
click at [72, 50] on input "Avis" at bounding box center [293, 54] width 537 height 15
type input "Avis Desk Toulouse"
type textarea "x"
type input "Avis Desk Toulouse"
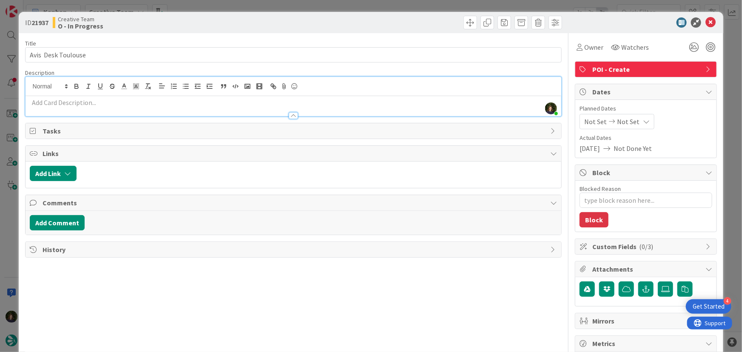
click at [118, 104] on p at bounding box center [294, 103] width 528 height 10
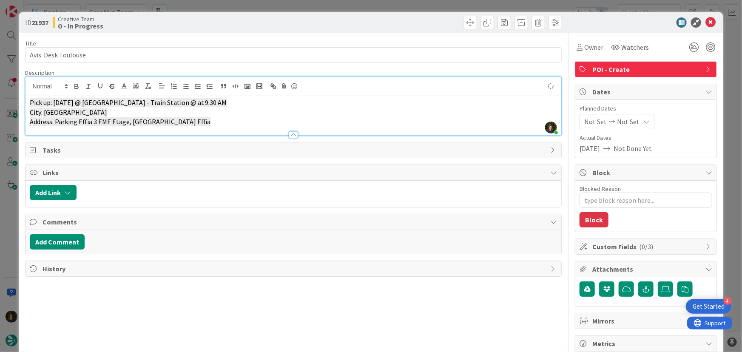
click at [114, 108] on p "City: [GEOGRAPHIC_DATA]" at bounding box center [294, 113] width 528 height 10
drag, startPoint x: 29, startPoint y: 103, endPoint x: 94, endPoint y: 103, distance: 64.7
click at [94, 103] on div "Pick up: [DATE] @ [GEOGRAPHIC_DATA] [GEOGRAPHIC_DATA] - Train Station @ at 9.30…" at bounding box center [294, 115] width 536 height 39
drag, startPoint x: 180, startPoint y: 103, endPoint x: 128, endPoint y: 104, distance: 51.9
click at [128, 104] on p "Toulouse Matabiau - Train Station @ at 9.30 AM" at bounding box center [294, 103] width 528 height 10
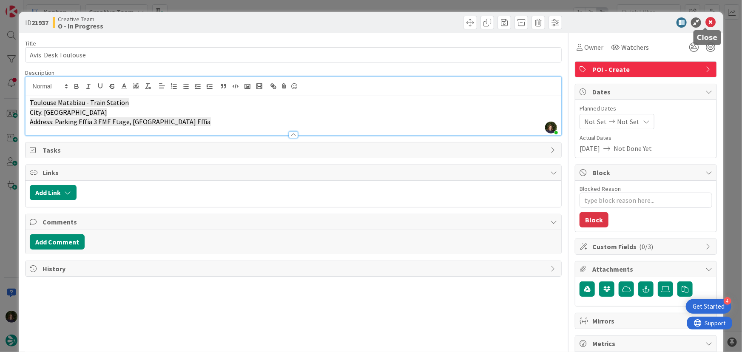
click at [706, 23] on icon at bounding box center [711, 22] width 10 height 10
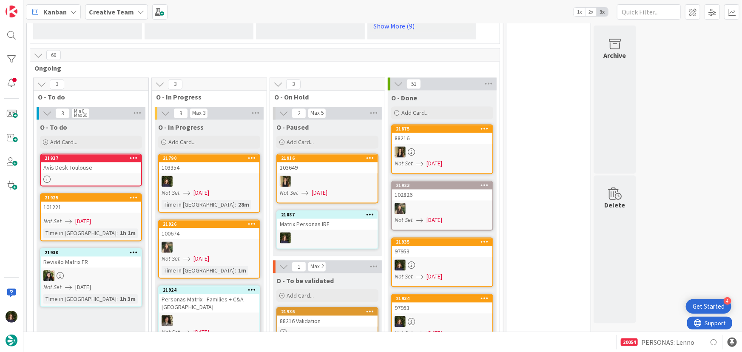
click at [225, 176] on div at bounding box center [209, 181] width 100 height 11
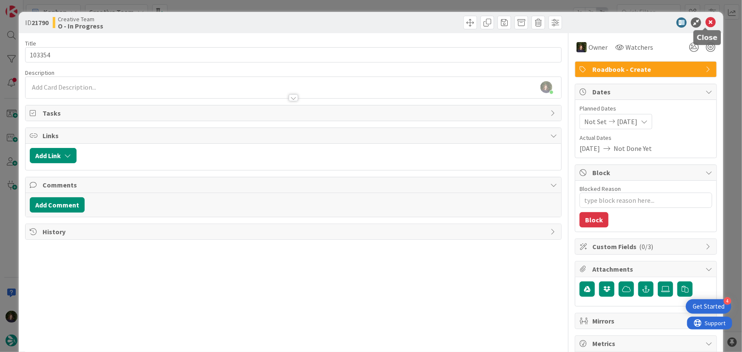
click at [708, 24] on icon at bounding box center [711, 22] width 10 height 10
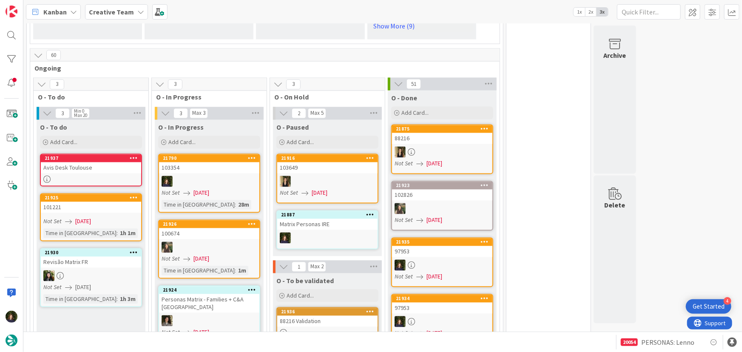
click at [108, 7] on span "Creative Team" at bounding box center [111, 12] width 45 height 10
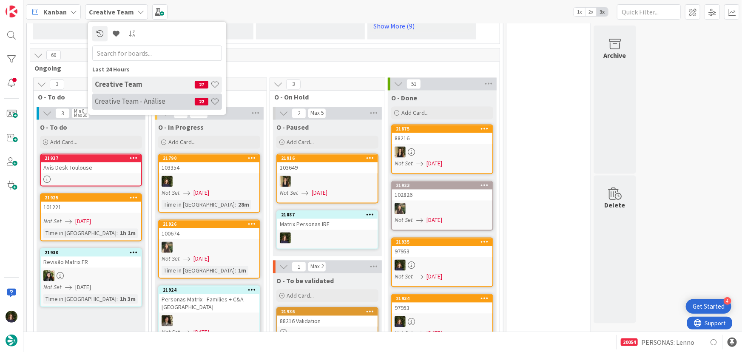
click at [123, 100] on h4 "Creative Team - Análise" at bounding box center [145, 101] width 100 height 9
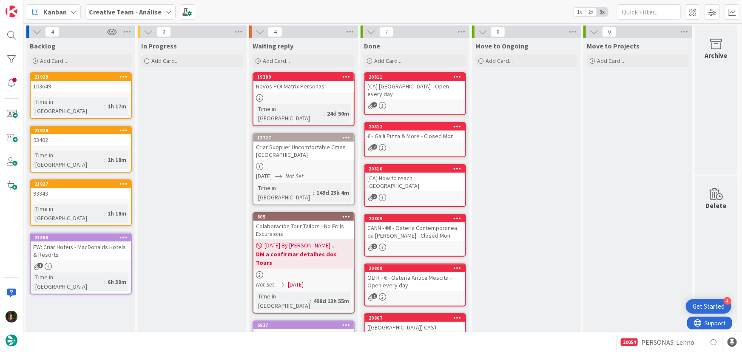
click at [129, 11] on b "Creative Team - Análise" at bounding box center [125, 12] width 73 height 9
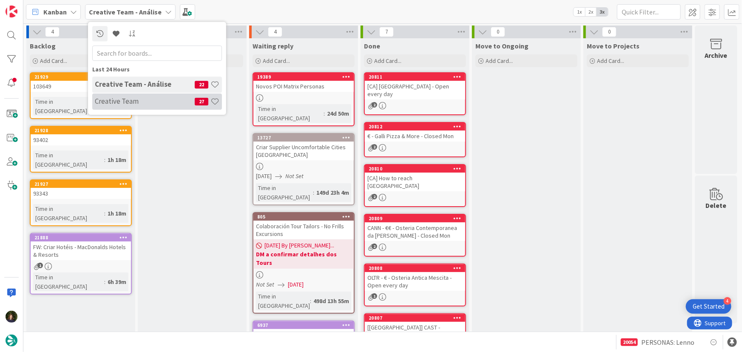
click at [132, 97] on h4 "Creative Team" at bounding box center [145, 101] width 100 height 9
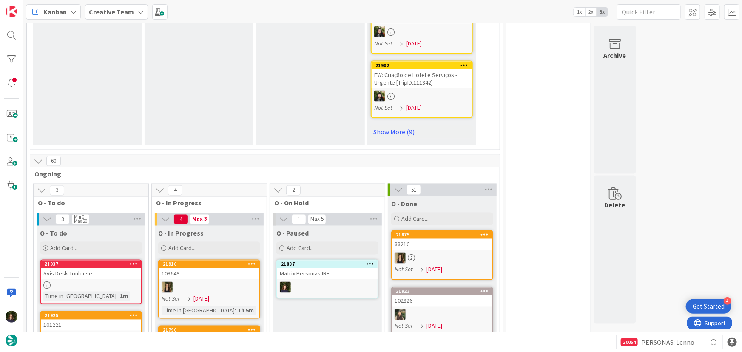
scroll to position [735, 0]
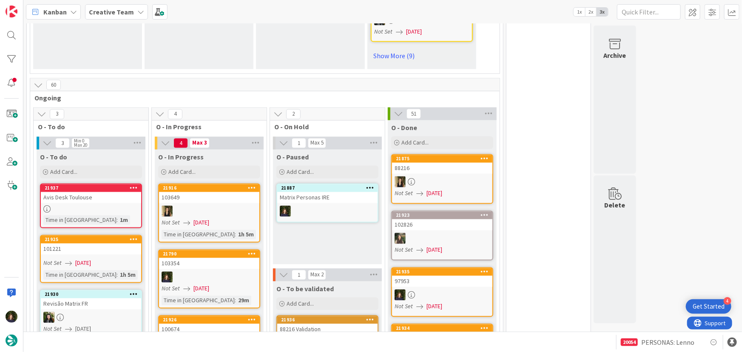
click at [202, 258] on div "103354" at bounding box center [209, 263] width 100 height 11
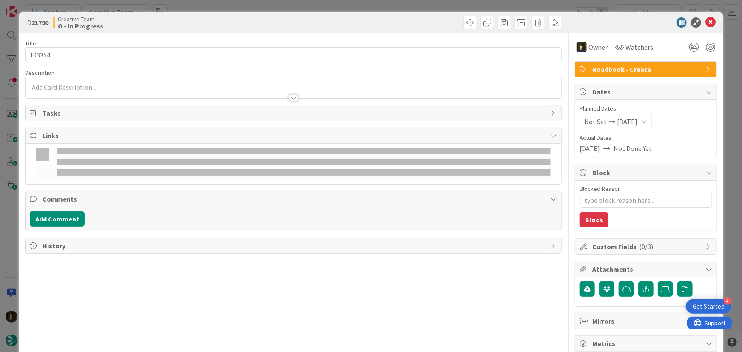
type textarea "x"
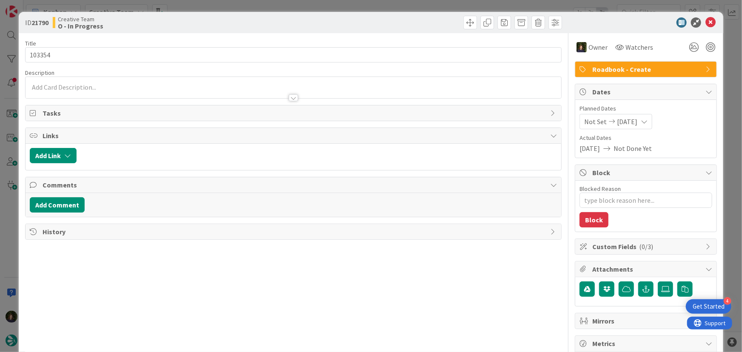
click at [133, 91] on div at bounding box center [294, 93] width 536 height 9
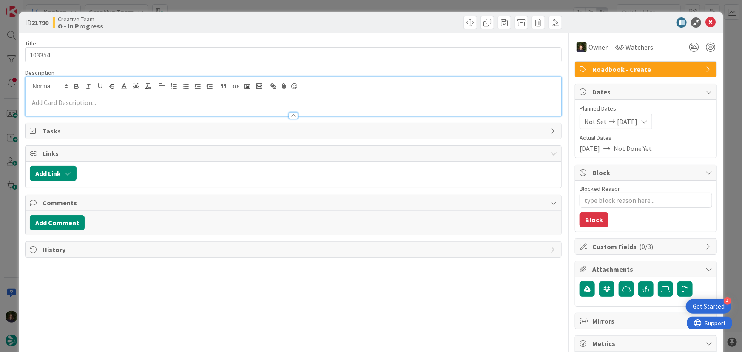
click at [126, 108] on div at bounding box center [294, 111] width 536 height 9
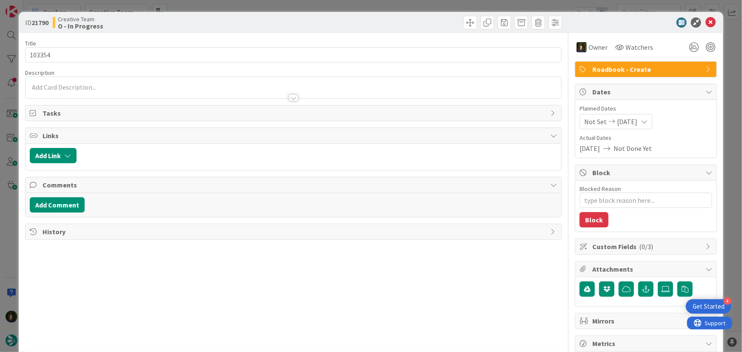
click at [115, 81] on div at bounding box center [294, 89] width 536 height 17
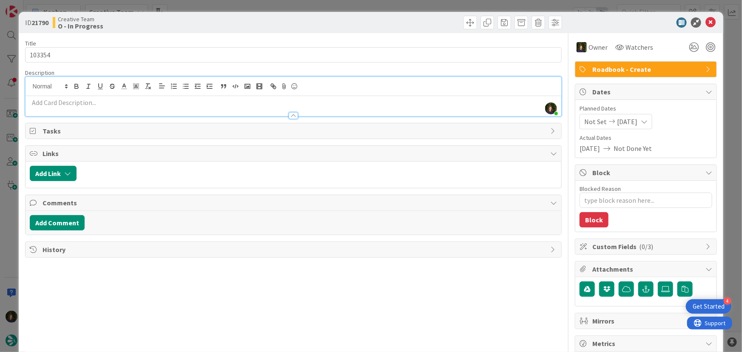
click at [114, 102] on p at bounding box center [294, 103] width 528 height 10
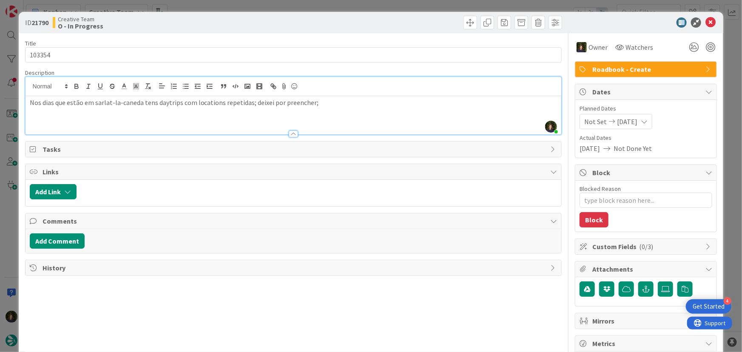
click at [712, 25] on div "ID 21790 Creative Team O - In Progress" at bounding box center [371, 22] width 705 height 21
click at [707, 25] on icon at bounding box center [711, 22] width 10 height 10
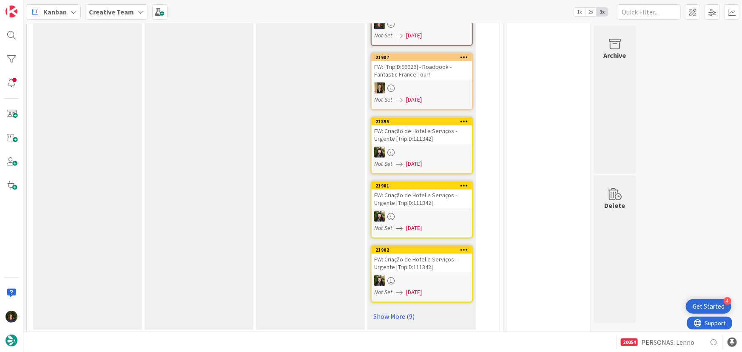
click at [100, 14] on b "Creative Team" at bounding box center [111, 12] width 45 height 9
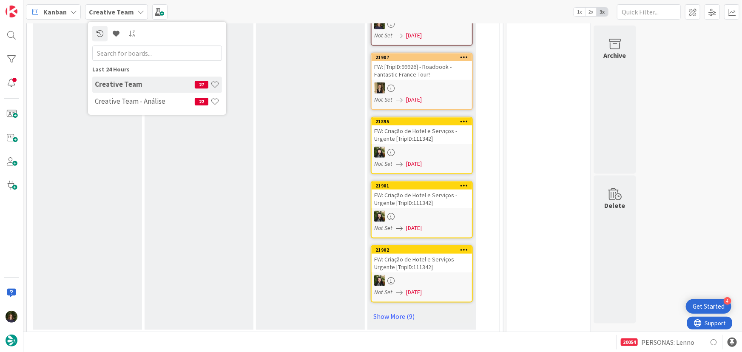
click at [108, 100] on h4 "Creative Team - Análise" at bounding box center [145, 101] width 100 height 9
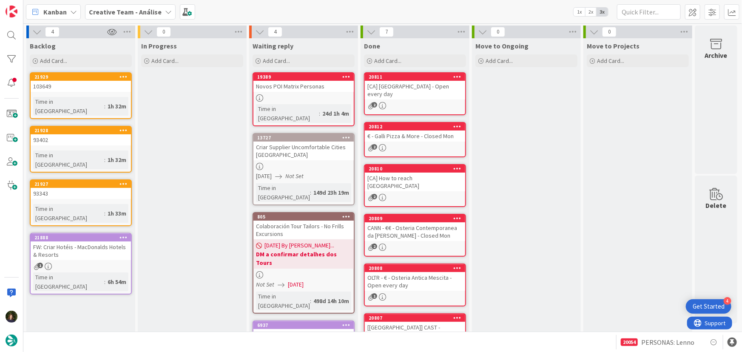
click at [155, 9] on b "Creative Team - Análise" at bounding box center [125, 12] width 73 height 9
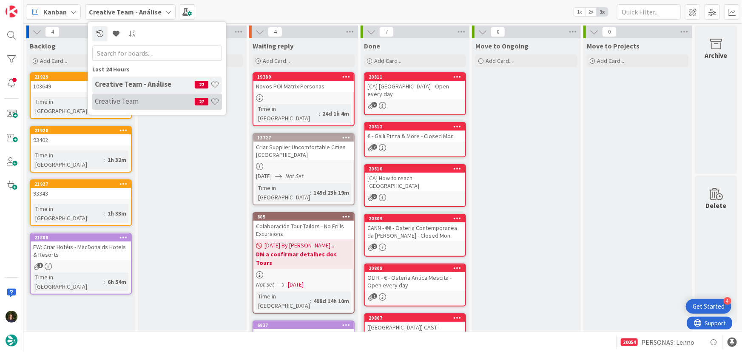
click at [144, 108] on div "Creative Team 27" at bounding box center [157, 102] width 130 height 16
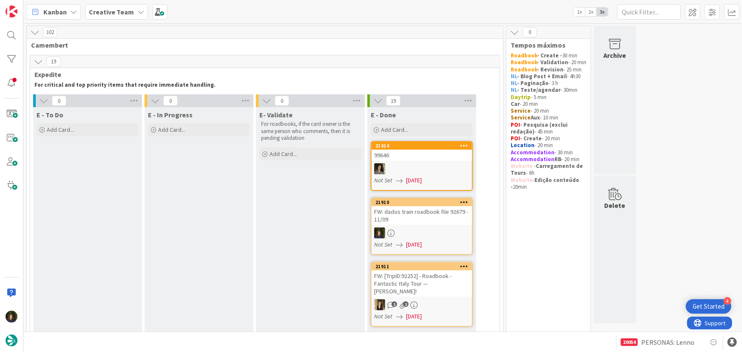
click at [131, 11] on div "Creative Team" at bounding box center [116, 11] width 63 height 15
click at [123, 107] on div "Creative Team - Análise 22" at bounding box center [157, 102] width 130 height 16
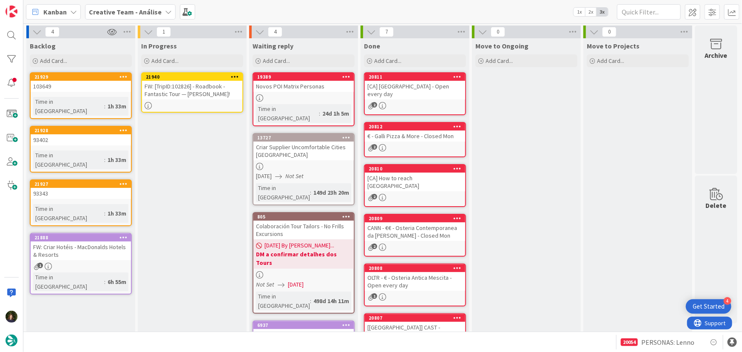
click at [237, 76] on icon at bounding box center [235, 77] width 8 height 6
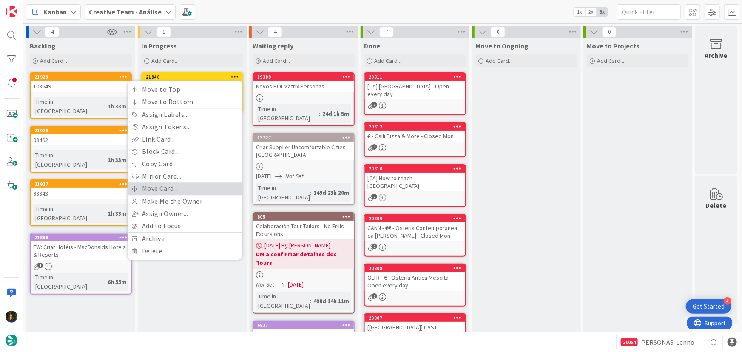
click at [212, 185] on link "Move Card..." at bounding box center [185, 188] width 115 height 12
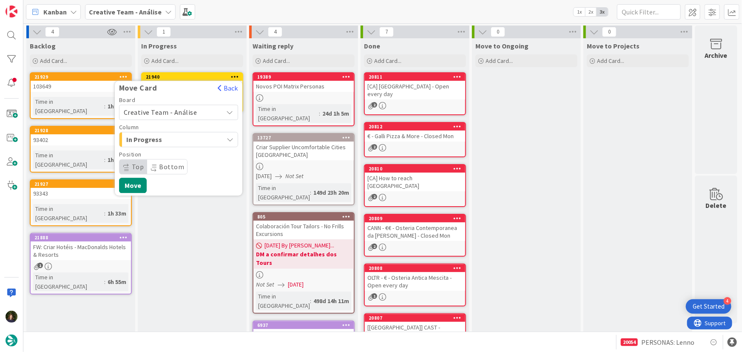
click at [185, 110] on span "Creative Team - Análise" at bounding box center [161, 112] width 74 height 9
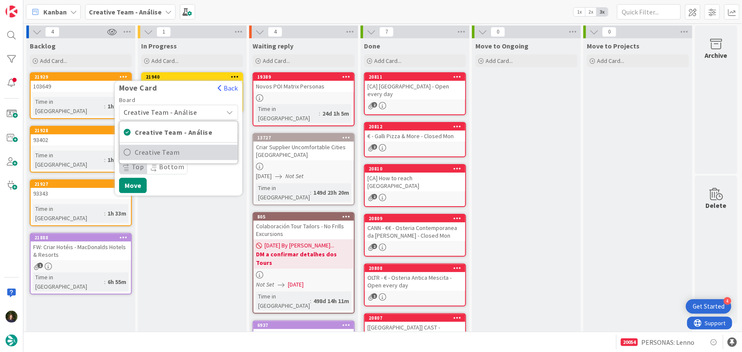
click at [193, 154] on span "Creative Team" at bounding box center [184, 152] width 99 height 13
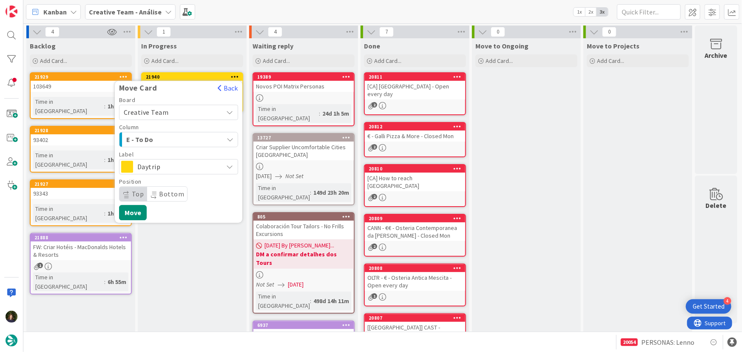
click at [179, 139] on span "E - To Do" at bounding box center [158, 139] width 64 height 11
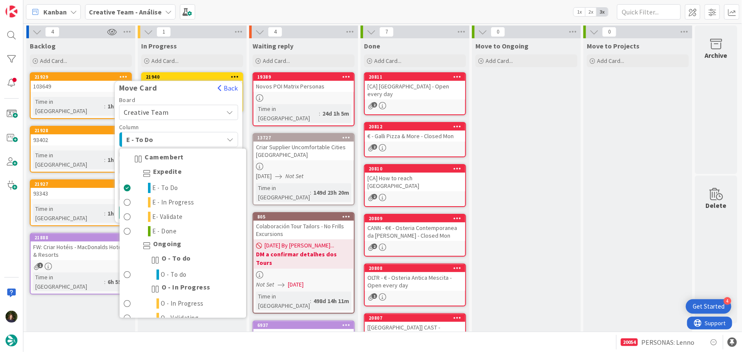
click at [179, 139] on span "E - To Do" at bounding box center [158, 139] width 64 height 11
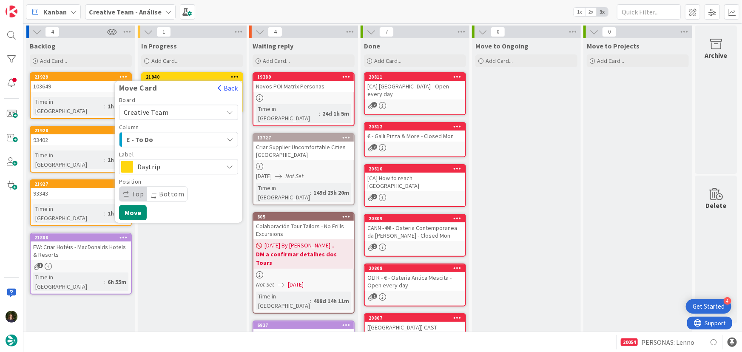
click at [179, 139] on span "E - To Do" at bounding box center [158, 139] width 64 height 11
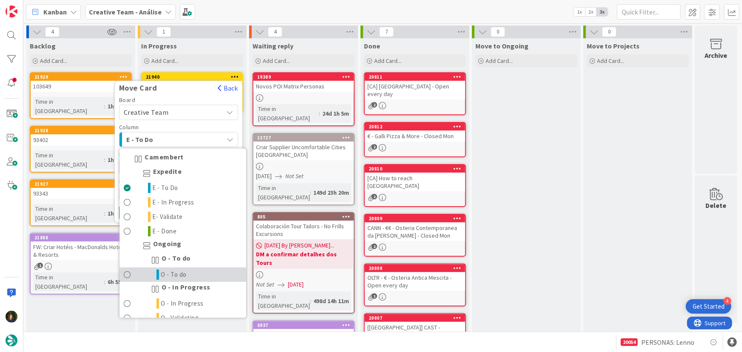
click at [179, 277] on span "O - To do" at bounding box center [174, 275] width 26 height 10
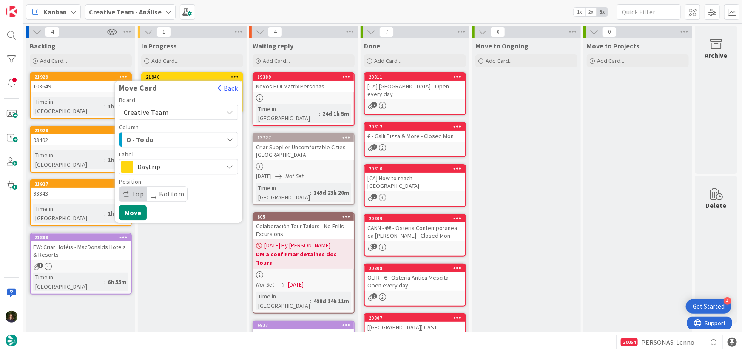
click at [172, 163] on span "Daytrip" at bounding box center [178, 167] width 82 height 12
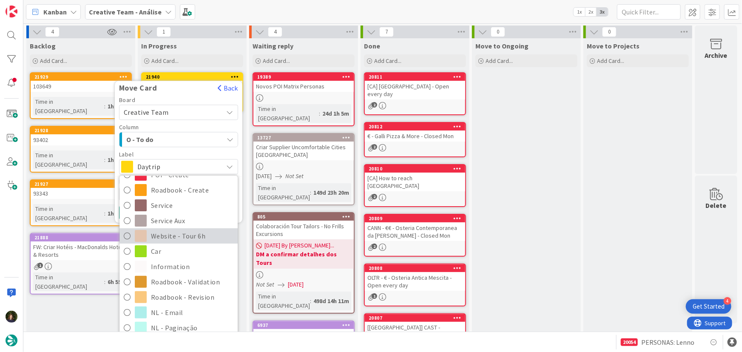
scroll to position [104, 0]
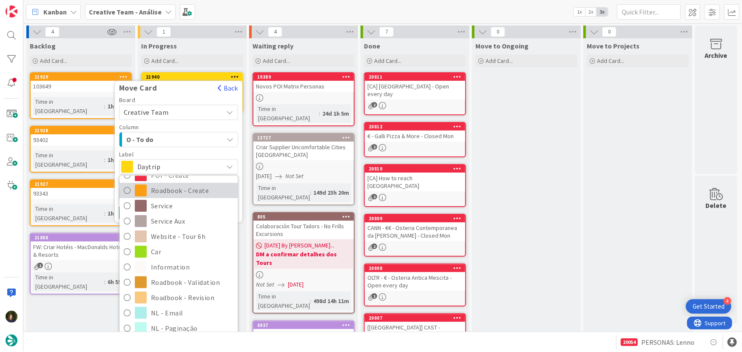
click at [189, 191] on span "Roadbook - Create" at bounding box center [192, 190] width 83 height 13
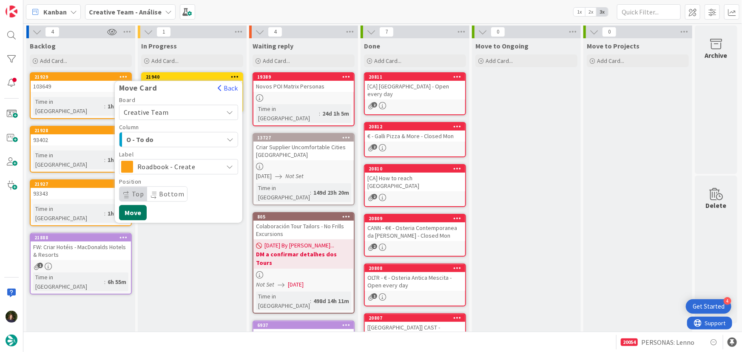
click at [131, 214] on button "Move" at bounding box center [133, 212] width 28 height 15
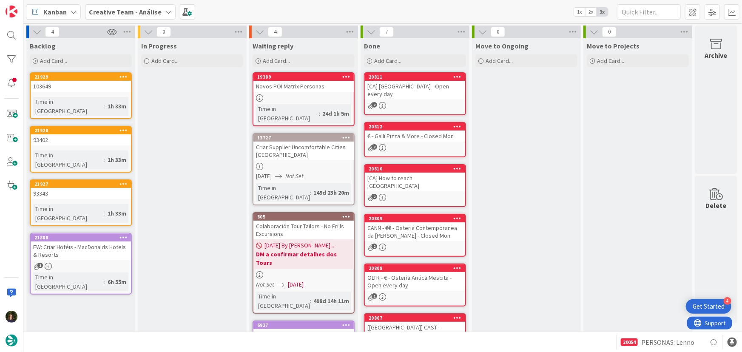
click at [116, 5] on div "Creative Team - Análise" at bounding box center [130, 11] width 91 height 15
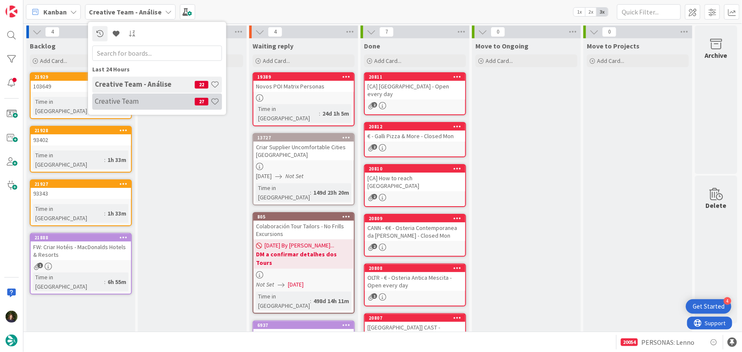
click at [120, 103] on h4 "Creative Team" at bounding box center [145, 101] width 100 height 9
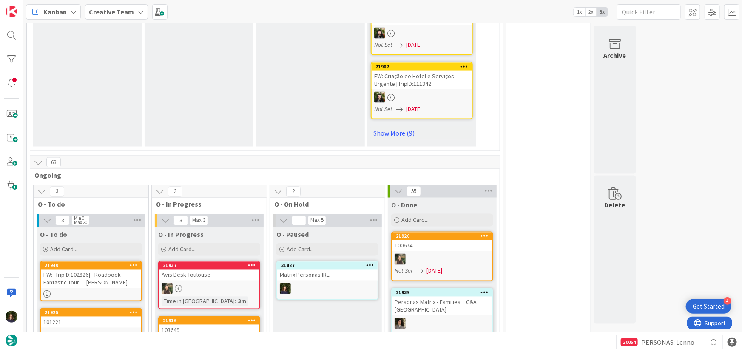
scroll to position [773, 0]
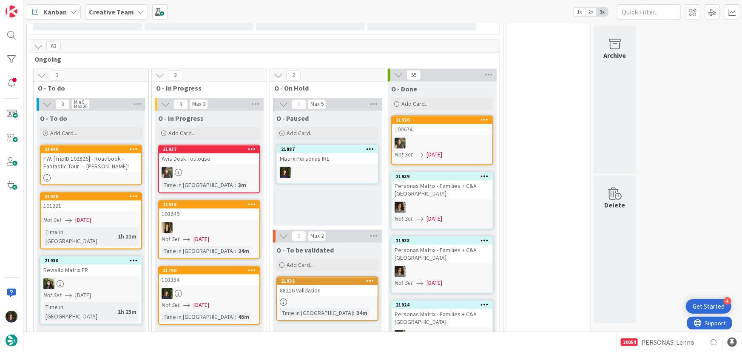
click at [80, 162] on div "FW: [TripID:102826] - Roadbook - Fantastic Tour — [PERSON_NAME]!" at bounding box center [91, 163] width 100 height 19
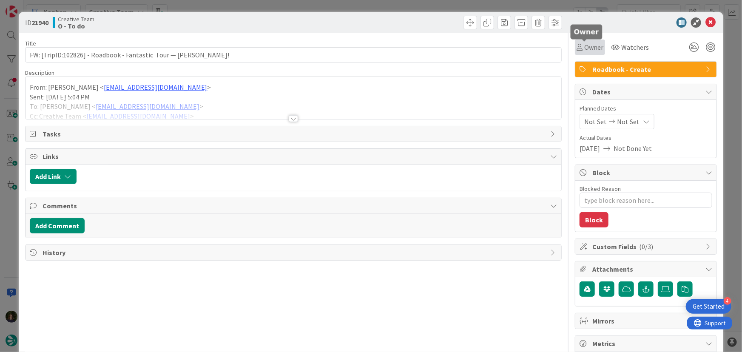
click at [590, 51] on span "Owner" at bounding box center [594, 47] width 19 height 10
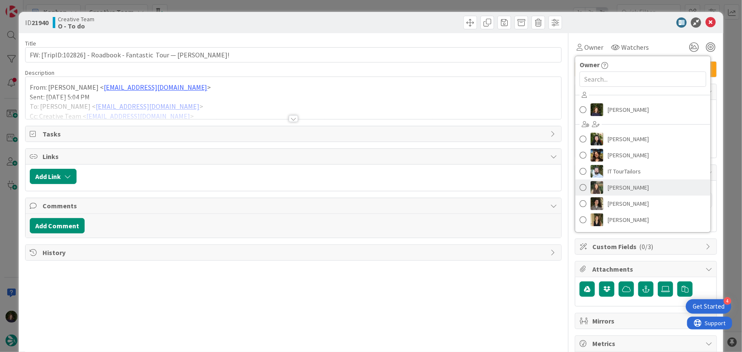
click at [634, 188] on span "[PERSON_NAME]" at bounding box center [628, 187] width 41 height 13
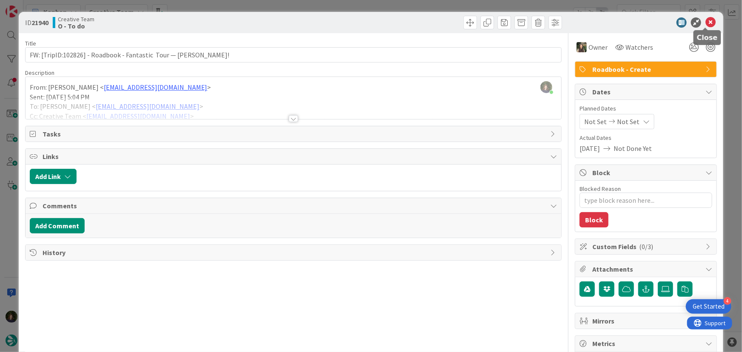
click at [706, 24] on icon at bounding box center [711, 22] width 10 height 10
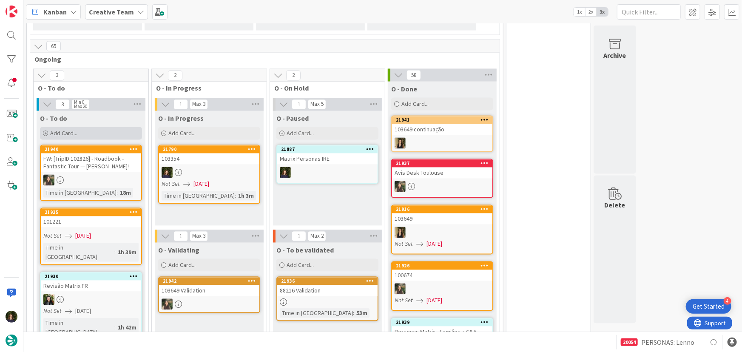
drag, startPoint x: 86, startPoint y: 135, endPoint x: 80, endPoint y: 125, distance: 11.7
click at [80, 127] on div "Add Card..." at bounding box center [91, 133] width 102 height 13
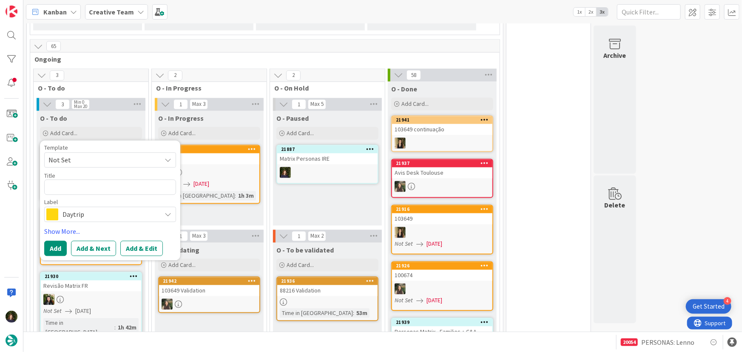
type textarea "x"
type textarea "P"
type textarea "x"
type textarea "PO"
type textarea "x"
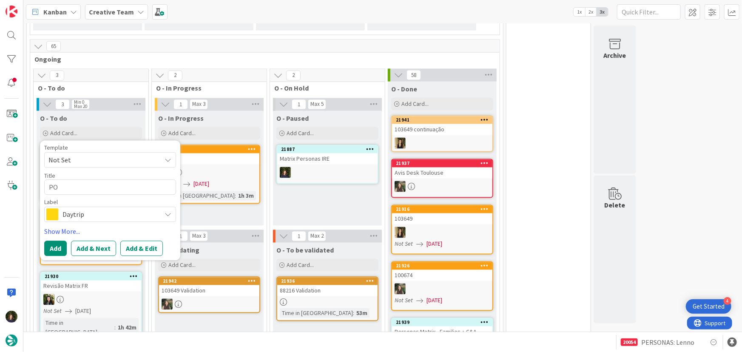
type textarea "POI"
type textarea "x"
type textarea "POI"
type textarea "x"
type textarea "POI E"
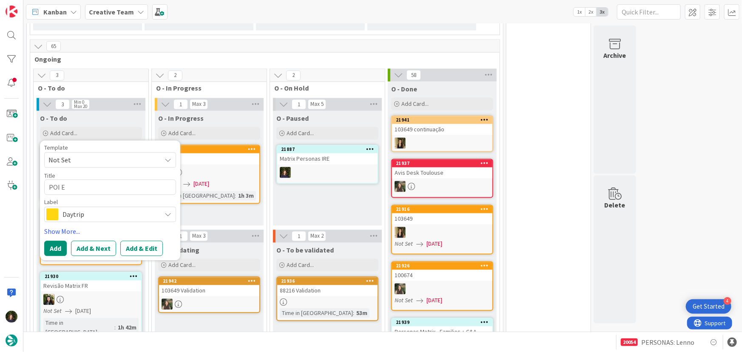
type textarea "x"
type textarea "POI E"
type textarea "x"
type textarea "POI E e"
type textarea "x"
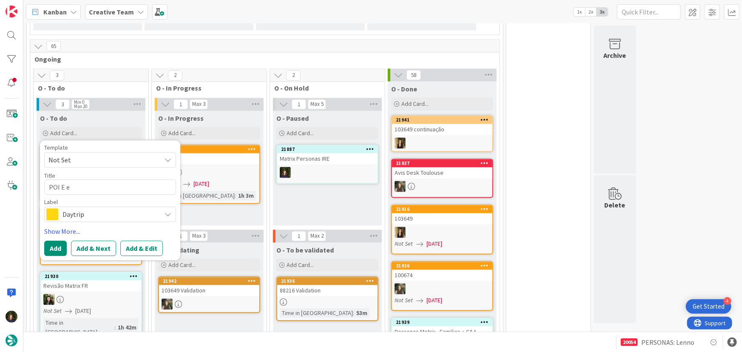
type textarea "POI E em"
type textarea "x"
type textarea "POI E em"
type textarea "x"
type textarea "POI E em B"
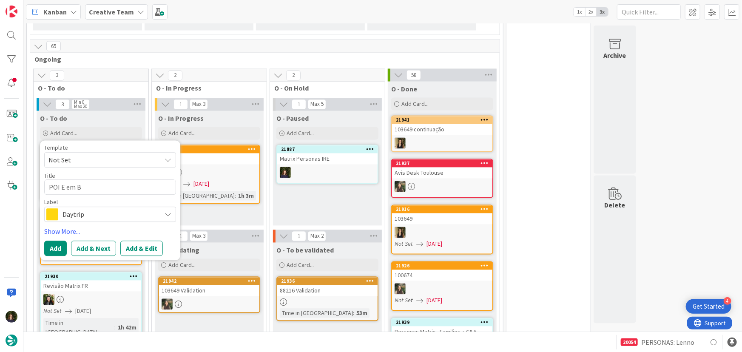
type textarea "x"
type textarea "POI E em Bo"
type textarea "x"
type textarea "POI E em Bor"
type textarea "x"
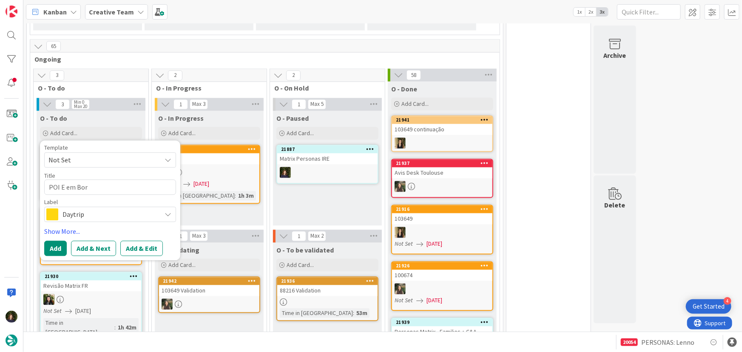
type textarea "POI E em Bord"
type textarea "x"
type textarea "POI E em [GEOGRAPHIC_DATA]"
type textarea "x"
type textarea "POI E em [GEOGRAPHIC_DATA]"
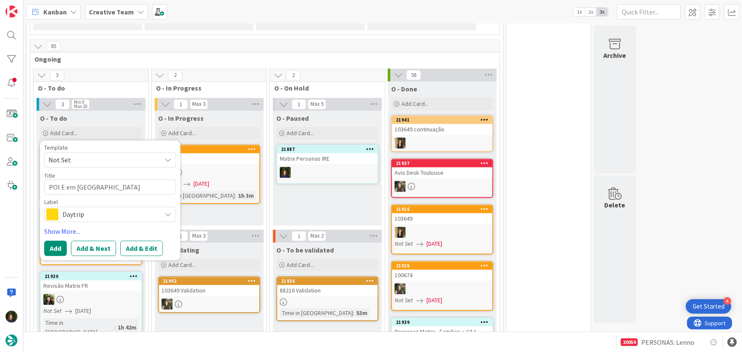
type textarea "x"
type textarea "POI E em [GEOGRAPHIC_DATA]"
type textarea "x"
type textarea "POI E em [GEOGRAPHIC_DATA]"
type textarea "x"
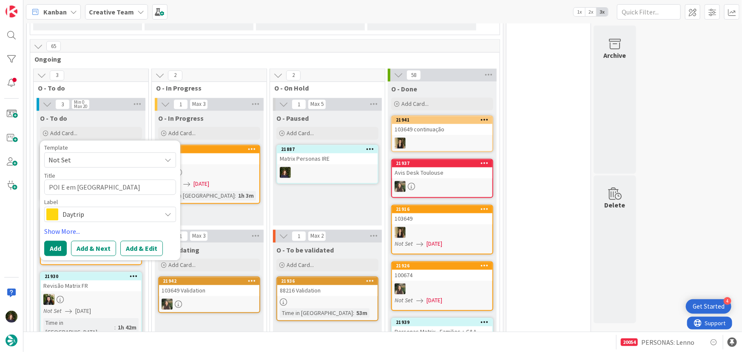
type textarea "POI E em [GEOGRAPHIC_DATA]"
type textarea "x"
type textarea "POI E em [GEOGRAPHIC_DATA] -"
type textarea "x"
type textarea "POI E em [GEOGRAPHIC_DATA] -"
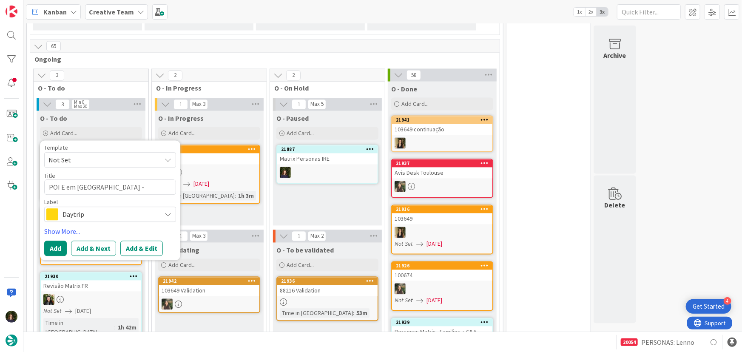
type textarea "x"
type textarea "POI E em [GEOGRAPHIC_DATA] - €"
type textarea "x"
type textarea "POI E em [GEOGRAPHIC_DATA] - €€"
click at [94, 209] on span "Daytrip" at bounding box center [110, 215] width 94 height 12
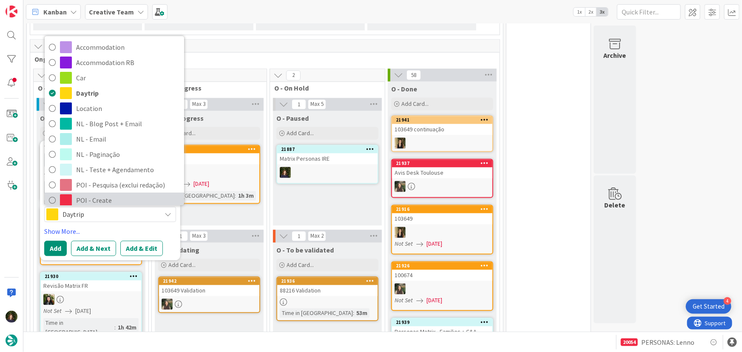
click at [94, 194] on span "POI - Create" at bounding box center [128, 200] width 104 height 13
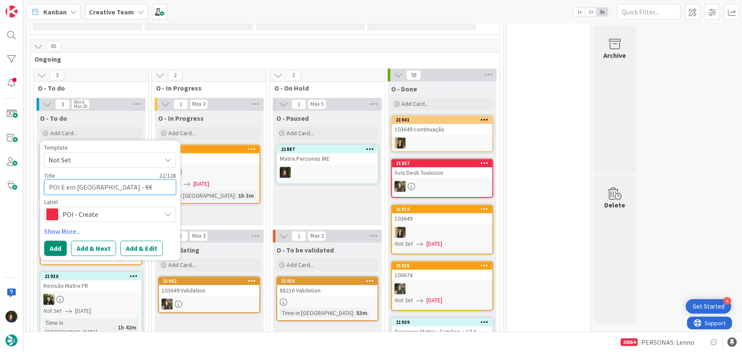
click at [132, 180] on textarea "POI E em [GEOGRAPHIC_DATA] - €€" at bounding box center [110, 187] width 132 height 15
type textarea "x"
type textarea "POI E em [GEOGRAPHIC_DATA] - €€"
type textarea "x"
type textarea "POI E em [GEOGRAPHIC_DATA] - €€ -"
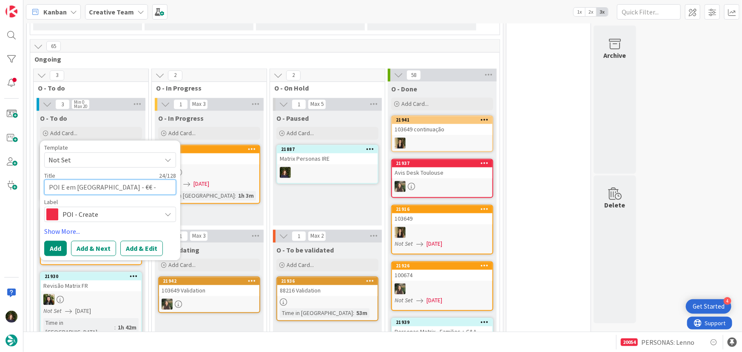
type textarea "x"
type textarea "POI E em [GEOGRAPHIC_DATA] - €€ -"
type textarea "x"
type textarea "POI E em [GEOGRAPHIC_DATA] - €€ - 1"
type textarea "x"
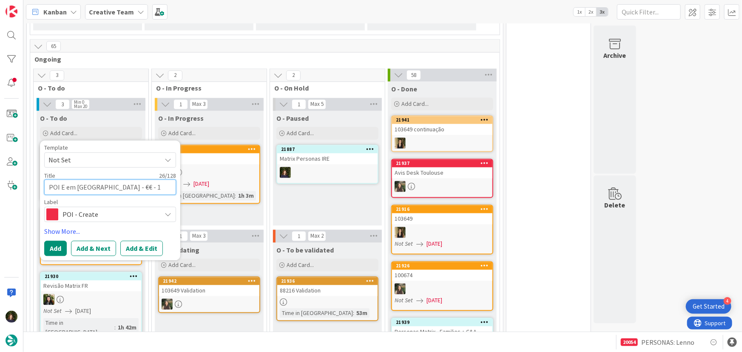
type textarea "POI E em [GEOGRAPHIC_DATA] - €€ - 10"
type textarea "x"
type textarea "POI E em [GEOGRAPHIC_DATA] - €€ - 103"
type textarea "x"
type textarea "POI E em [GEOGRAPHIC_DATA] - €€ - 1033"
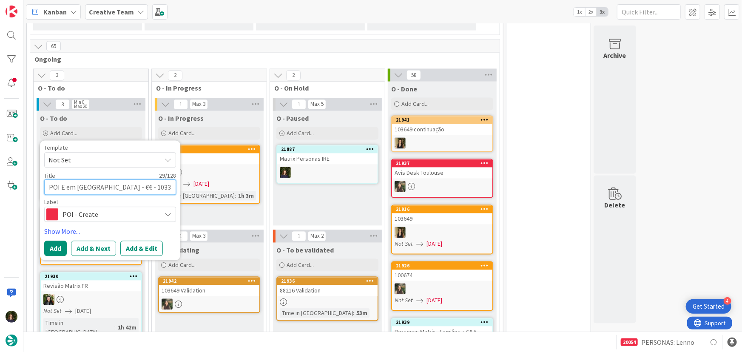
type textarea "x"
type textarea "POI E em [GEOGRAPHIC_DATA] - €€ - 10335"
type textarea "x"
type textarea "POI E em [GEOGRAPHIC_DATA] - €€ - 103354"
click at [55, 241] on button "Add" at bounding box center [55, 248] width 23 height 15
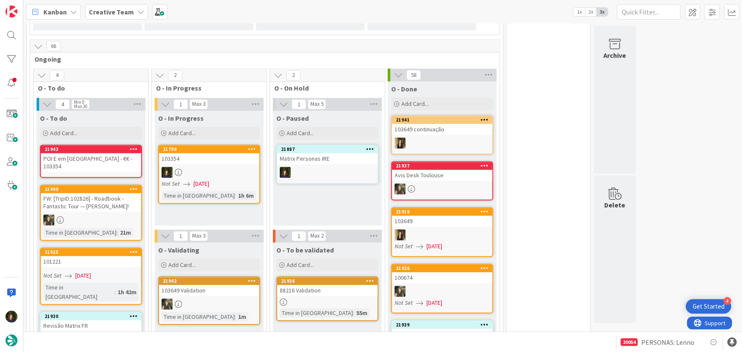
click at [122, 10] on b "Creative Team" at bounding box center [111, 12] width 45 height 9
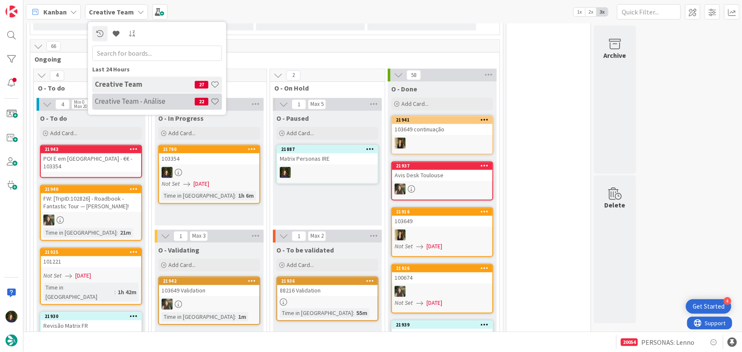
click at [118, 105] on h4 "Creative Team - Análise" at bounding box center [145, 101] width 100 height 9
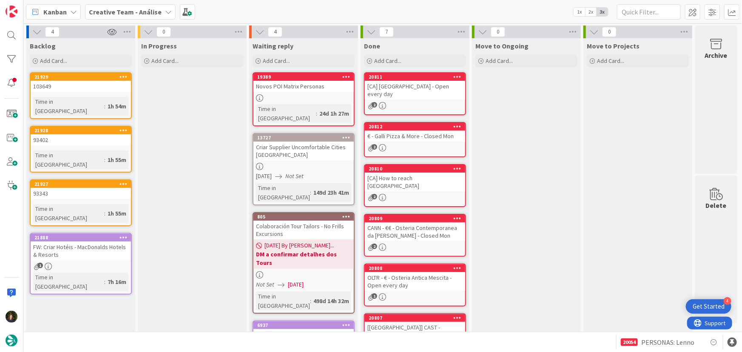
click at [125, 9] on b "Creative Team - Análise" at bounding box center [125, 12] width 73 height 9
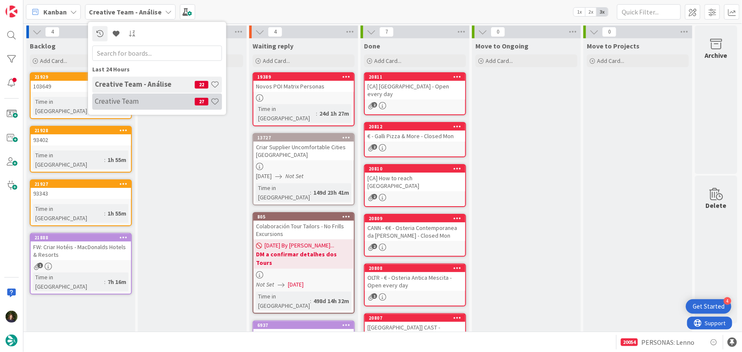
click at [145, 97] on h4 "Creative Team" at bounding box center [145, 101] width 100 height 9
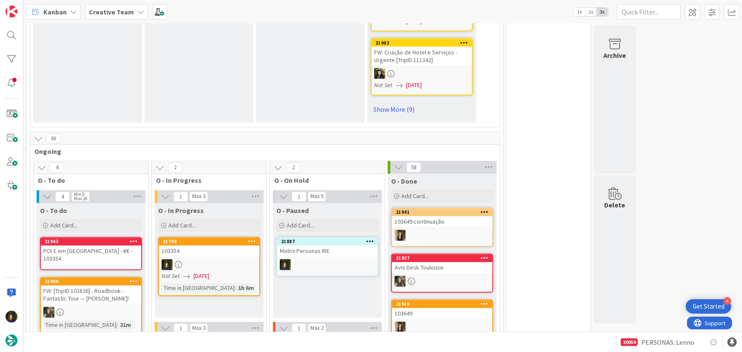
scroll to position [812, 0]
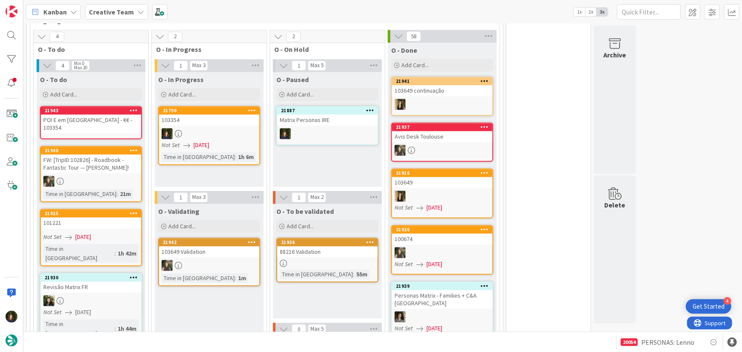
click at [93, 115] on div "POI E em [GEOGRAPHIC_DATA] - €€ - 103354" at bounding box center [91, 124] width 100 height 19
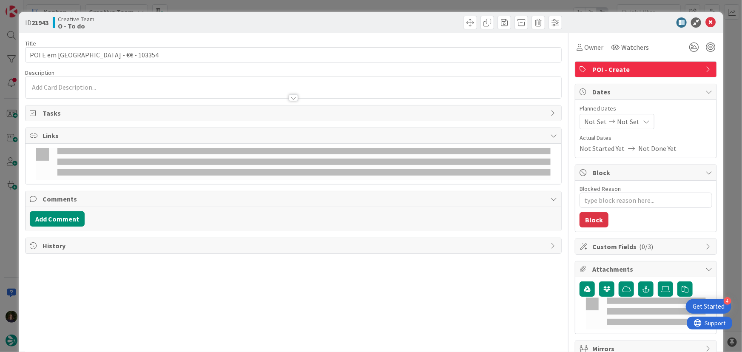
type textarea "x"
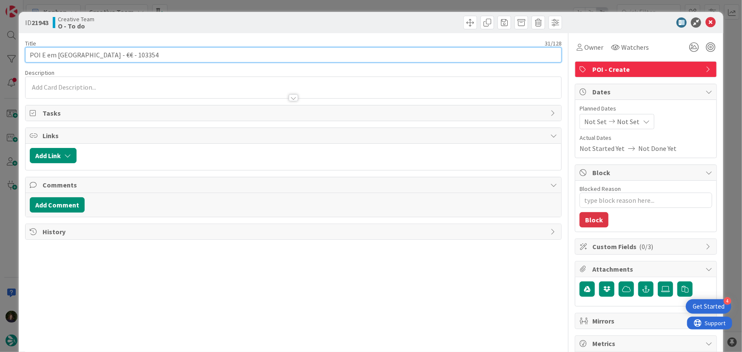
drag, startPoint x: 85, startPoint y: 59, endPoint x: 89, endPoint y: 58, distance: 4.3
click at [85, 58] on input "POI E em [GEOGRAPHIC_DATA] - €€ - 103354" at bounding box center [293, 54] width 537 height 15
type input "POI E em [GEOGRAPHIC_DATA]- €€ - 103354"
type textarea "x"
type input "POI E em [GEOGRAPHIC_DATA] - €€ - 103354"
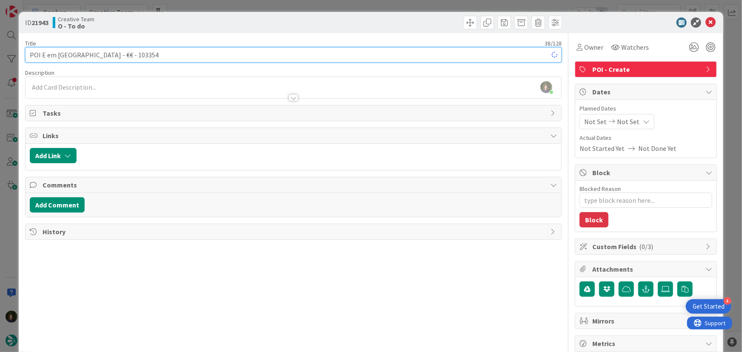
type textarea "x"
type input "POI E em [GEOGRAPHIC_DATA] - €€ - 103354"
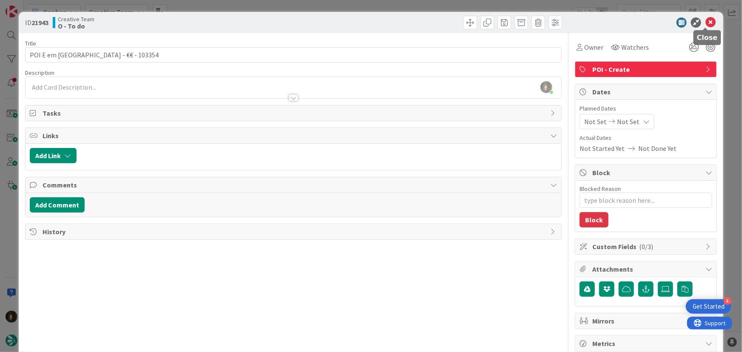
click at [708, 23] on icon at bounding box center [711, 22] width 10 height 10
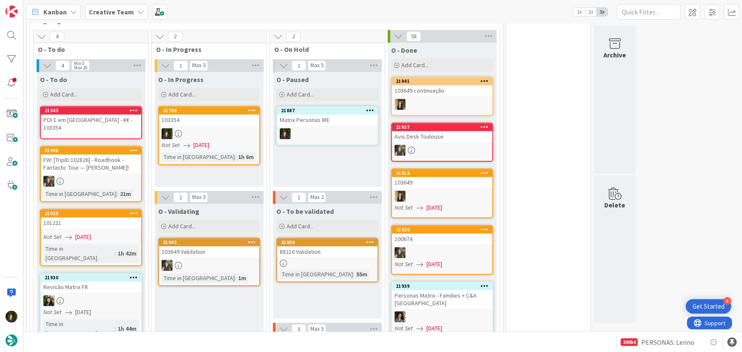
click at [201, 115] on div "103354" at bounding box center [209, 120] width 100 height 11
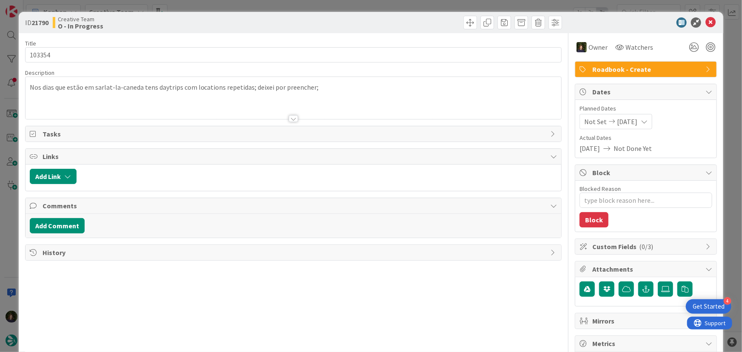
type textarea "x"
click at [46, 104] on div at bounding box center [294, 108] width 536 height 22
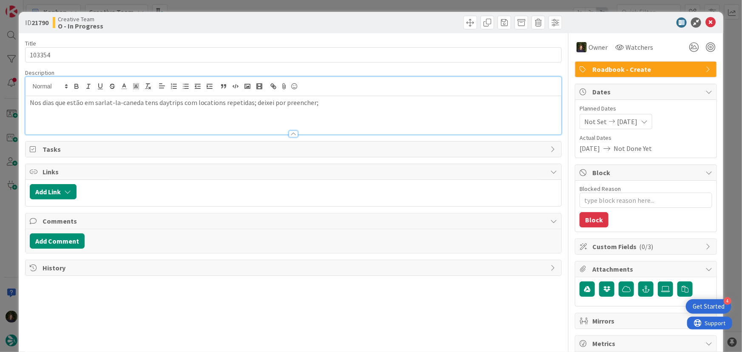
click at [55, 118] on div "Nos dias que estão em sarlat-la-caneda tens daytrips com locations repetidas; d…" at bounding box center [294, 115] width 536 height 38
click at [330, 106] on p "Nos dias que estão em sarlat-la-caneda tens daytrips com locations repetidas; d…" at bounding box center [294, 103] width 528 height 10
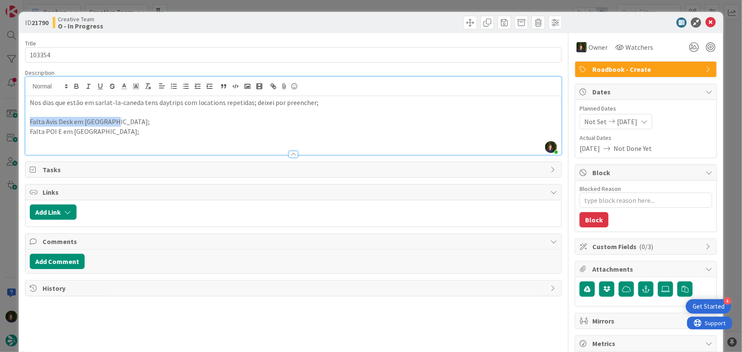
drag, startPoint x: 118, startPoint y: 122, endPoint x: 23, endPoint y: 119, distance: 95.3
click at [23, 119] on div "ID 21790 Creative Team O - In Progress Title 6 / 128 103354 Description [PERSON…" at bounding box center [371, 257] width 705 height 491
click at [342, 125] on p at bounding box center [294, 122] width 528 height 10
click at [706, 25] on icon at bounding box center [711, 22] width 10 height 10
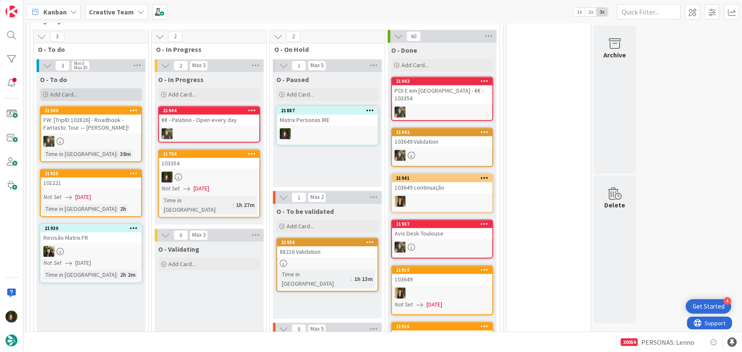
click at [81, 88] on div "Add Card..." at bounding box center [91, 94] width 102 height 13
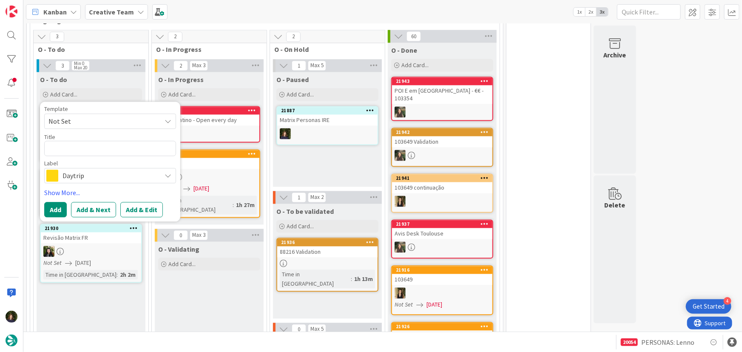
type textarea "x"
type textarea "G"
type textarea "x"
type textarea "GP"
type textarea "x"
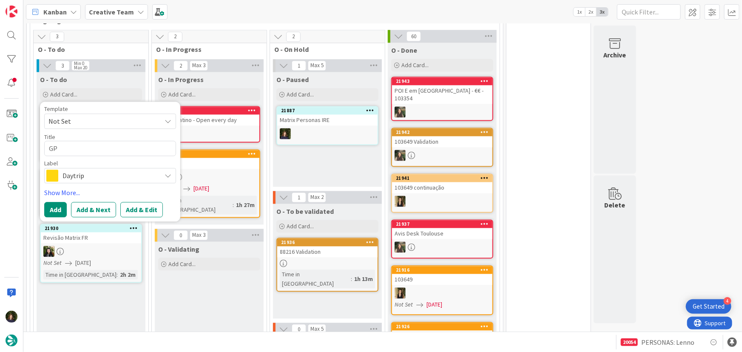
type textarea "GPS"
type textarea "x"
type textarea "GPS"
type textarea "x"
type textarea "GPS P"
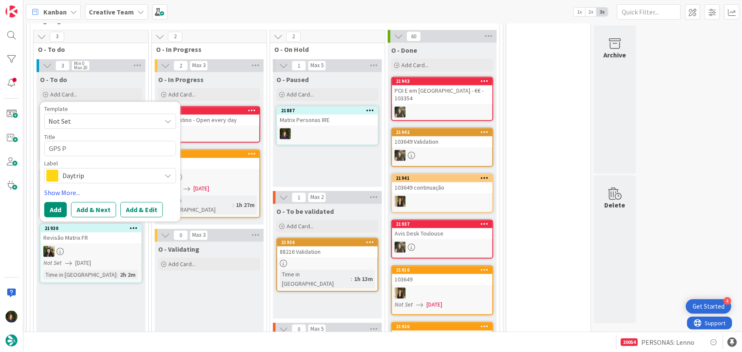
type textarea "x"
type textarea "GPS PO"
type textarea "x"
type textarea "GPS P"
type textarea "x"
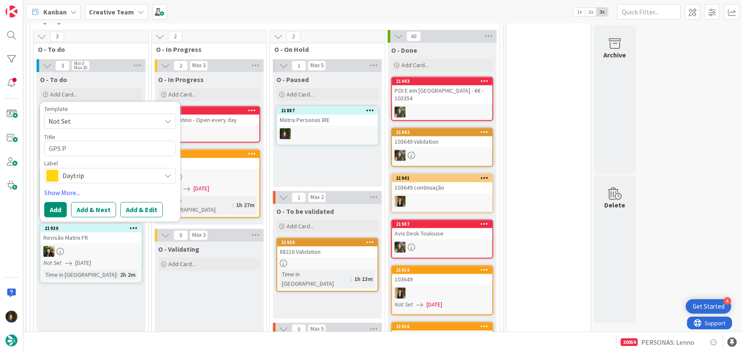
type textarea "GPS Po"
type textarea "x"
type textarea "GPS Poi"
type textarea "x"
type textarea "GPS Poin"
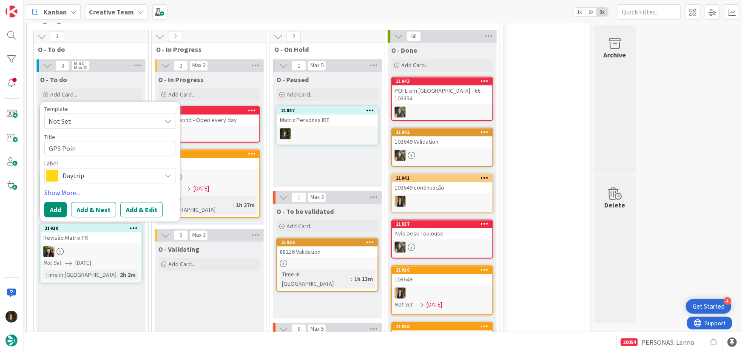
type textarea "x"
type textarea "GPS Point"
type textarea "x"
type textarea "GPS Point"
type textarea "x"
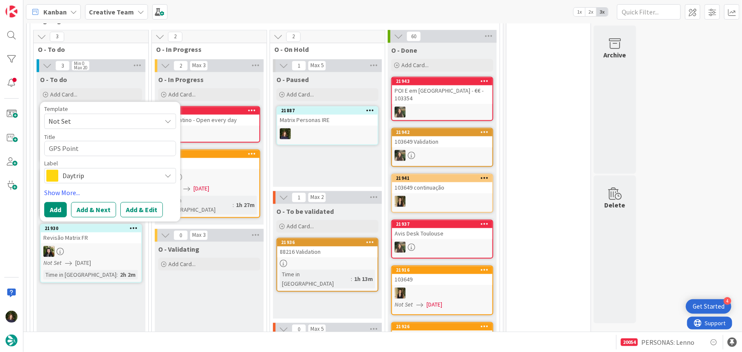
type textarea "GPS Point A"
type textarea "x"
type textarea "GPS Point At"
type textarea "x"
type textarea "GPS Point Ate"
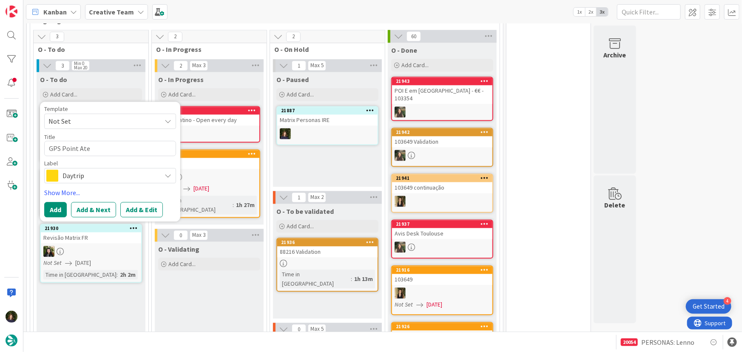
type textarea "x"
type textarea "GPS Point Atel"
type textarea "x"
type textarea "GPS Point Ateli"
type textarea "x"
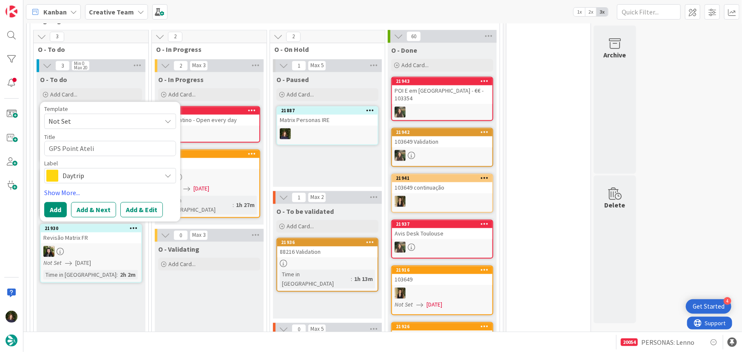
type textarea "GPS Point Atelie"
type textarea "x"
type textarea "GPS Point Atelier"
type textarea "x"
type textarea "GPS Point Atelier"
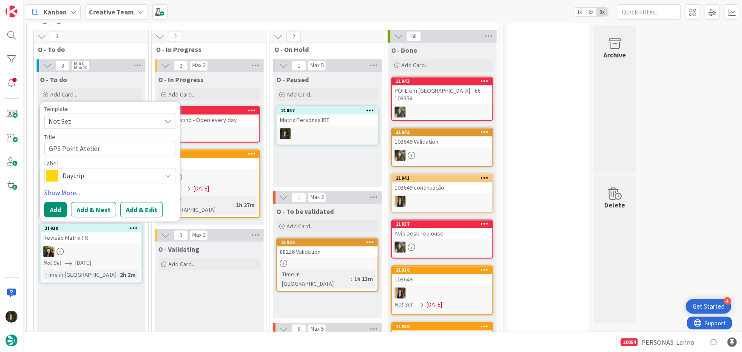
type textarea "x"
type textarea "GPS Point Atelier d"
type textarea "x"
type textarea "GPS Point Atelier du"
type textarea "x"
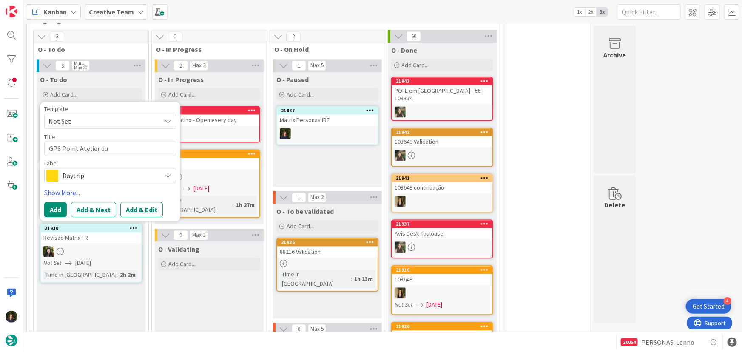
type textarea "GPS Point Atelier du"
type textarea "x"
type textarea "GPS Point Atelier du C"
type textarea "x"
type textarea "GPS Point Atelier du Ch"
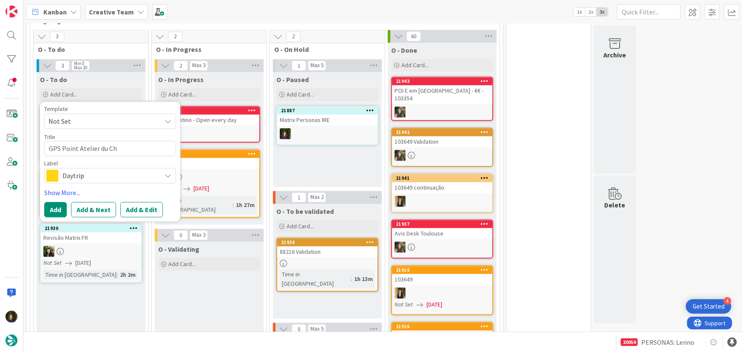
type textarea "x"
type textarea "GPS Point Atelier du Cho"
type textarea "x"
type textarea "GPS Point Atelier du Choc"
type textarea "x"
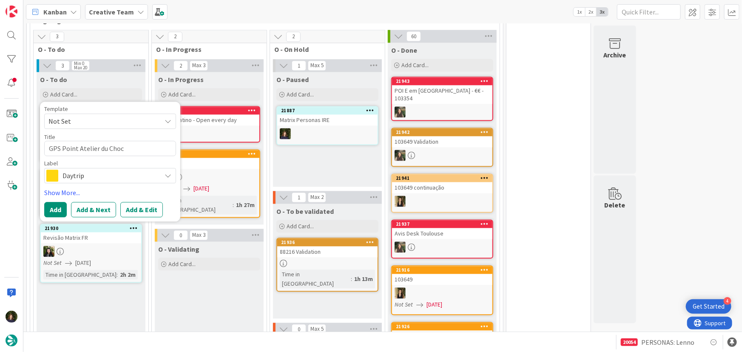
type textarea "GPS Point Atelier du Choco"
type textarea "x"
type textarea "GPS Point Atelier du Chocol"
type textarea "x"
type textarea "GPS Point Atelier du Chocola"
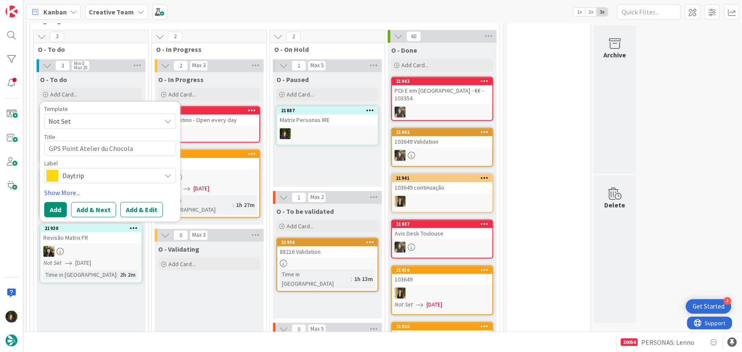
type textarea "x"
type textarea "GPS Point Atelier du Chocolat"
type textarea "x"
type textarea "GPS Point Atelier du Chocolate"
click at [167, 141] on textarea "GPS Point Sup: Atelier du Chocolate" at bounding box center [110, 148] width 132 height 15
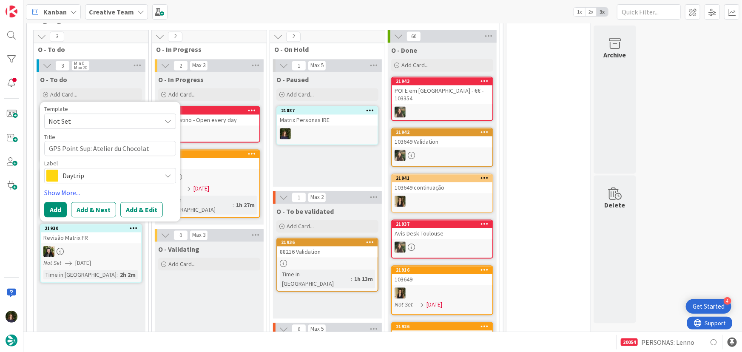
click at [92, 171] on span "Daytrip" at bounding box center [110, 176] width 94 height 12
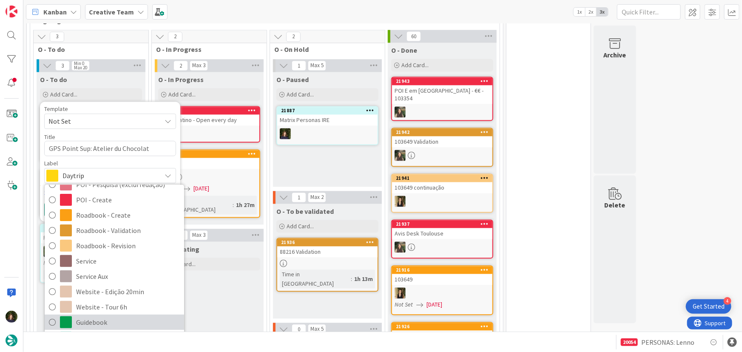
scroll to position [181, 0]
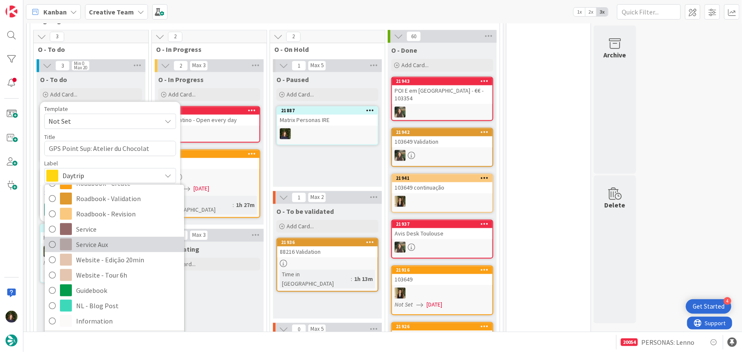
click at [106, 238] on span "Service Aux" at bounding box center [128, 244] width 104 height 13
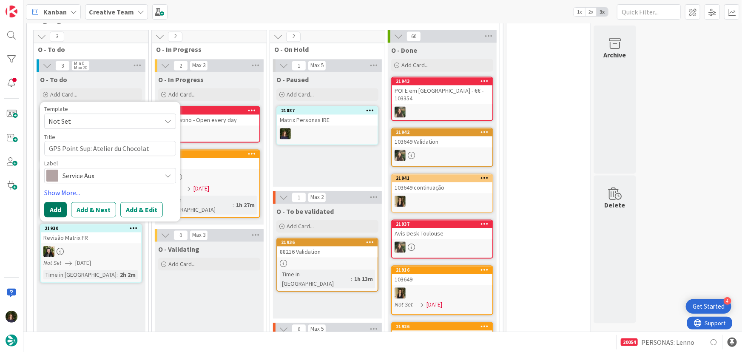
click at [57, 202] on button "Add" at bounding box center [55, 209] width 23 height 15
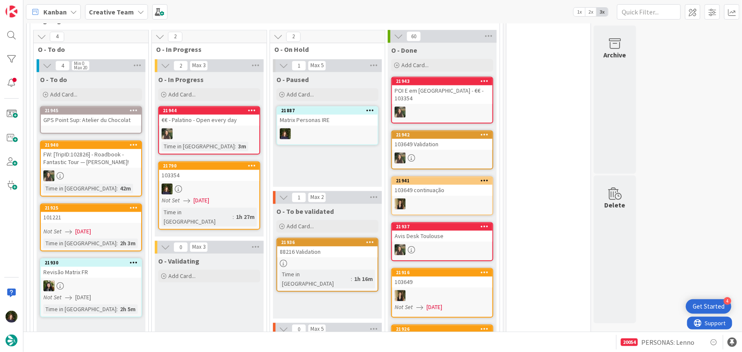
click at [77, 115] on div "GPS Point Sup: Atelier du Chocolat" at bounding box center [91, 120] width 100 height 11
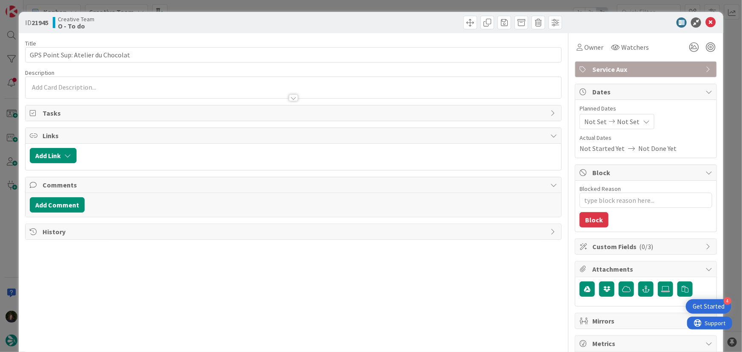
click at [114, 84] on p at bounding box center [294, 88] width 528 height 10
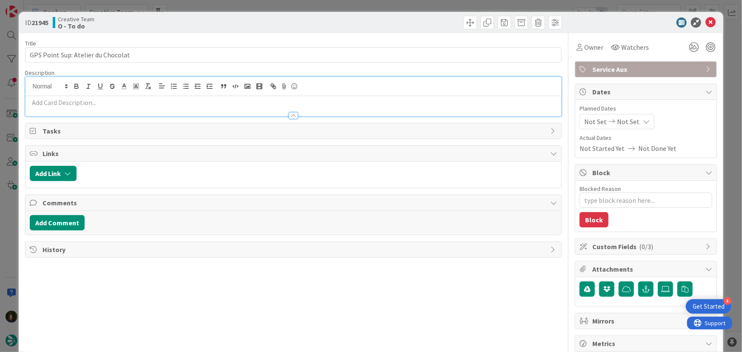
click at [95, 105] on p at bounding box center [294, 103] width 528 height 10
paste div
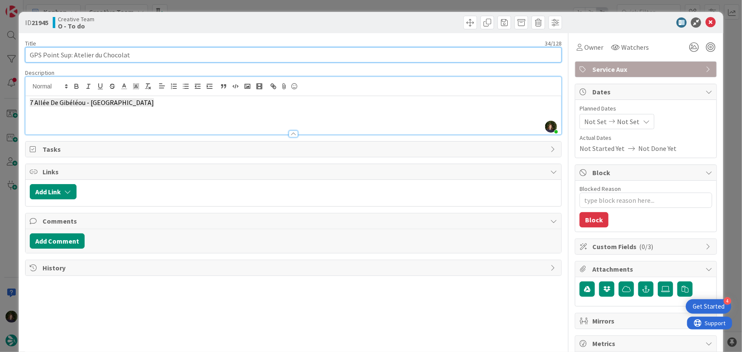
click at [135, 51] on input "GPS Point Sup: Atelier du Chocolat" at bounding box center [293, 54] width 537 height 15
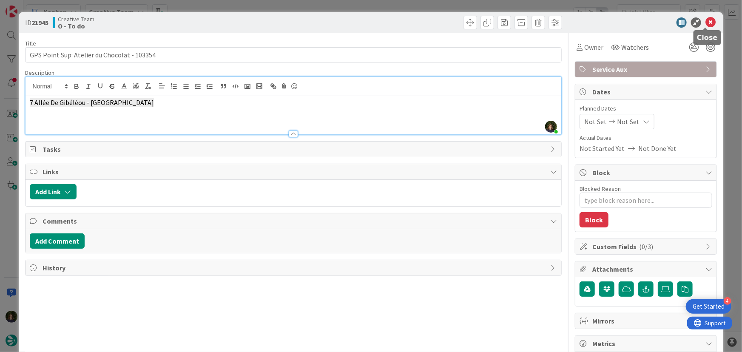
click at [706, 21] on icon at bounding box center [711, 22] width 10 height 10
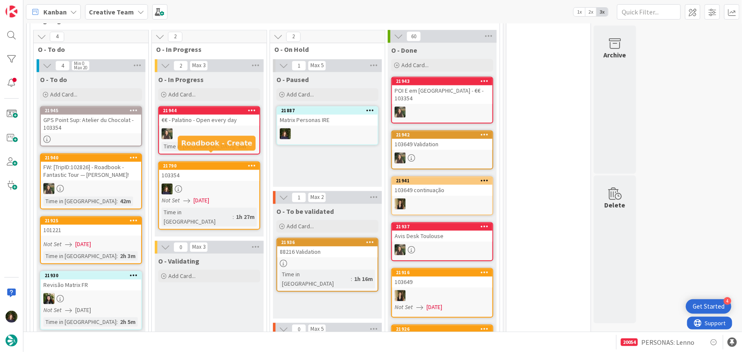
click at [206, 184] on div at bounding box center [209, 189] width 100 height 11
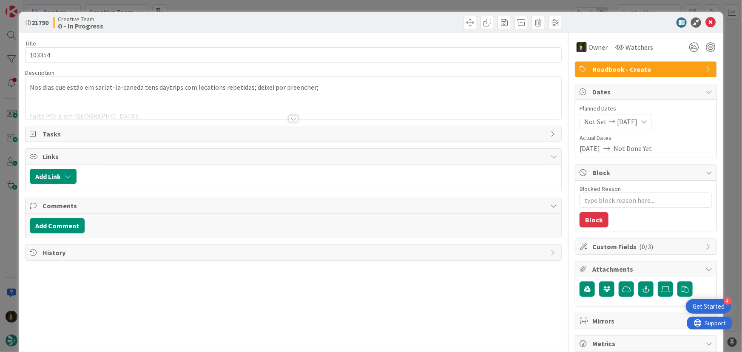
click at [286, 120] on div "Title 6 / 128 103354 Description Nos dias que estão em sarlat-la-caneda tens da…" at bounding box center [293, 265] width 537 height 464
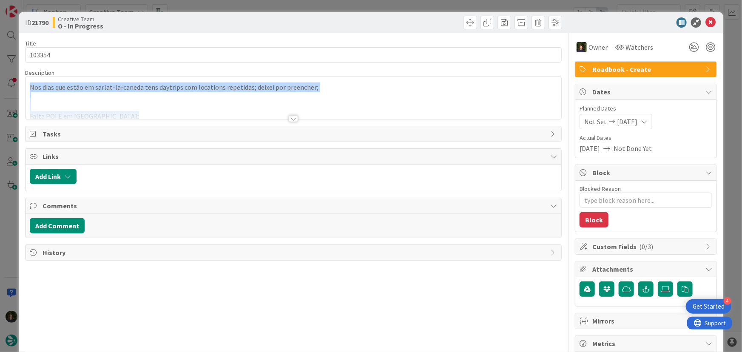
click at [289, 121] on div at bounding box center [293, 118] width 9 height 7
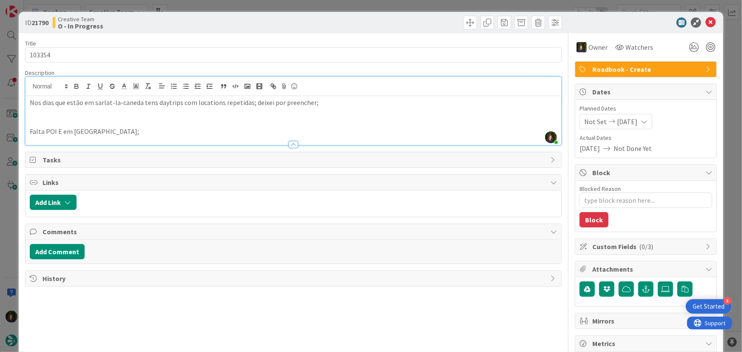
click at [116, 132] on p "Falta POI E em [GEOGRAPHIC_DATA];" at bounding box center [294, 132] width 528 height 10
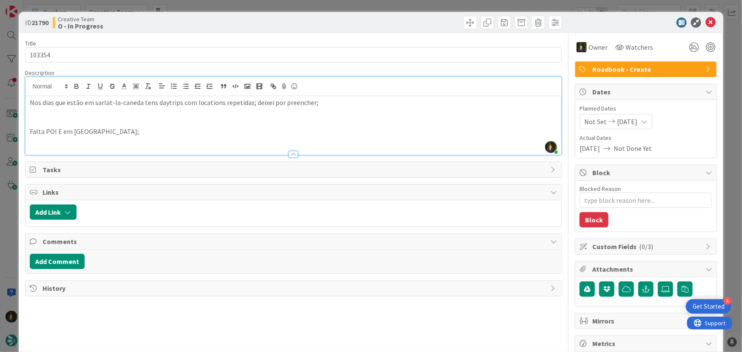
click at [320, 104] on p "Nos dias que estão em sarlat-la-caneda tens daytrips com locations repetidas; d…" at bounding box center [294, 103] width 528 height 10
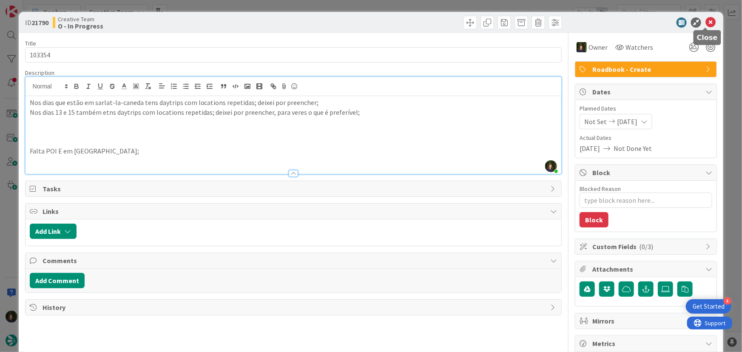
click at [706, 23] on icon at bounding box center [711, 22] width 10 height 10
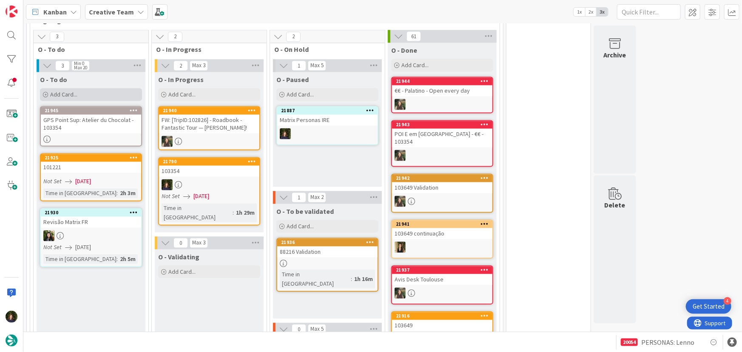
drag, startPoint x: 90, startPoint y: 101, endPoint x: 82, endPoint y: 83, distance: 20.0
click at [82, 88] on div "Add Card..." at bounding box center [91, 94] width 102 height 13
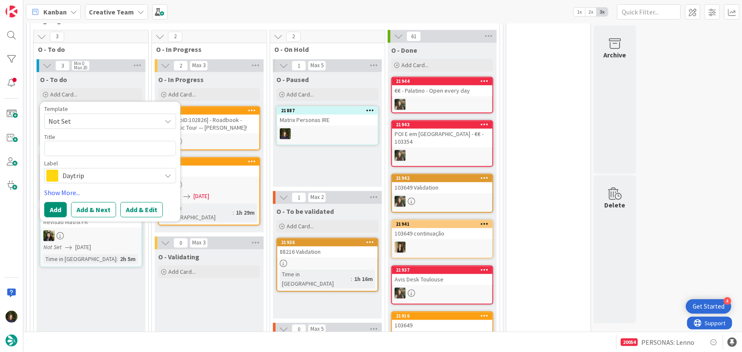
click at [81, 170] on span "Daytrip" at bounding box center [110, 176] width 94 height 12
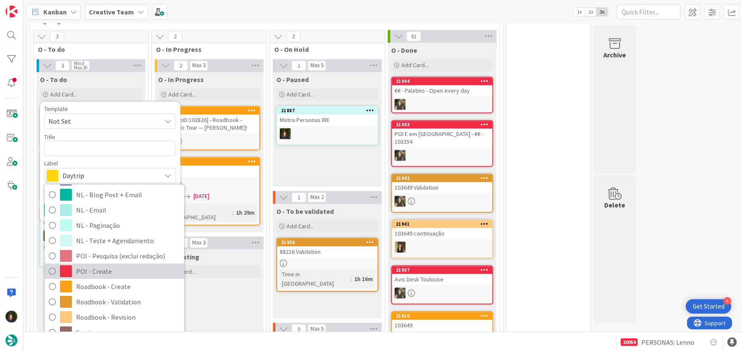
scroll to position [66, 0]
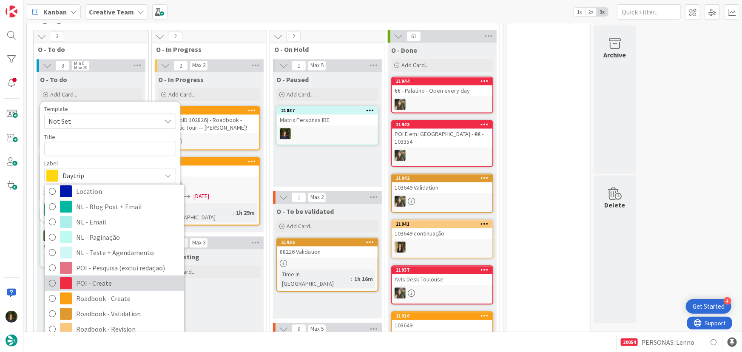
click at [97, 277] on span "POI - Create" at bounding box center [128, 283] width 104 height 13
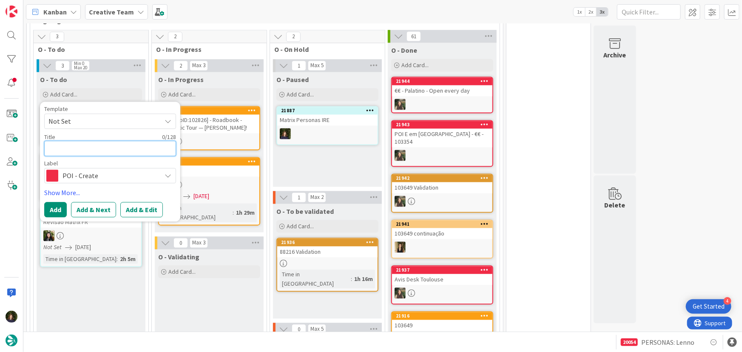
click at [68, 141] on textarea at bounding box center [110, 148] width 132 height 15
click at [77, 170] on span "POI - Create" at bounding box center [110, 176] width 94 height 12
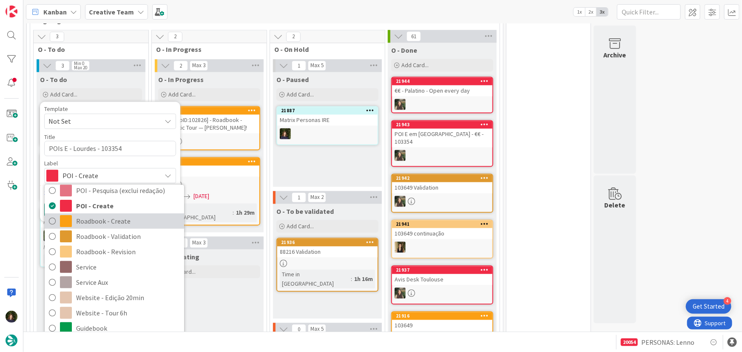
scroll to position [104, 0]
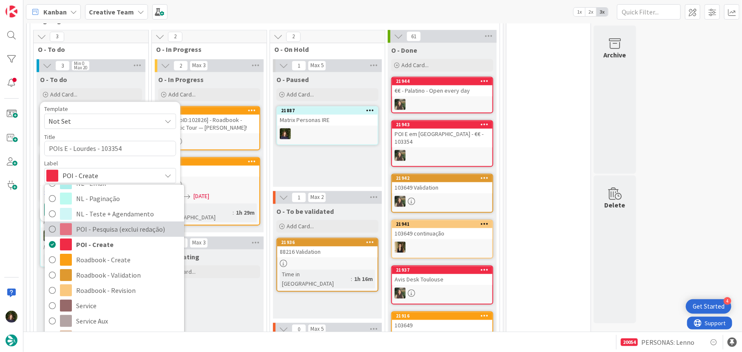
click at [88, 223] on span "POI - Pesquisa (exclui redação)" at bounding box center [128, 229] width 104 height 13
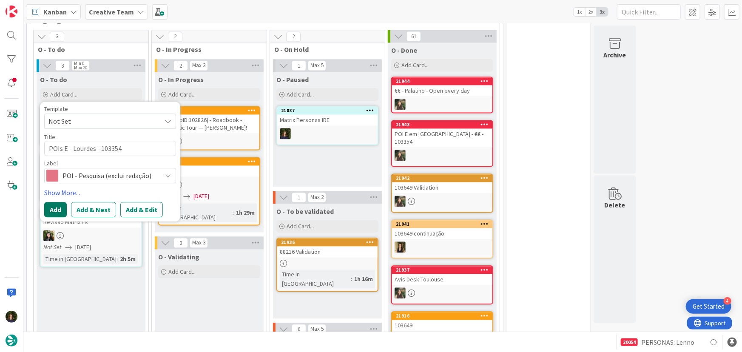
click at [54, 202] on button "Add" at bounding box center [55, 209] width 23 height 15
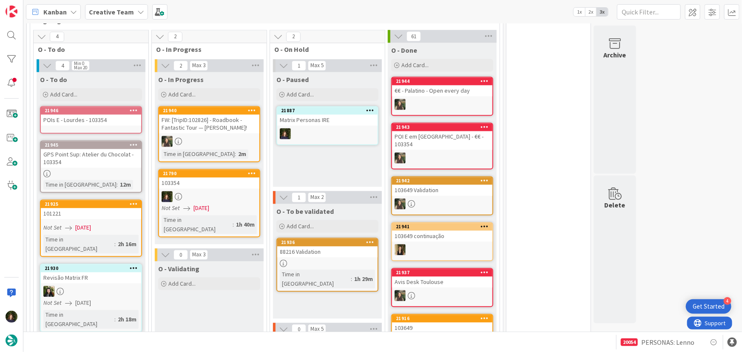
click at [82, 115] on div "POIs E - Lourdes - 103354" at bounding box center [91, 120] width 100 height 11
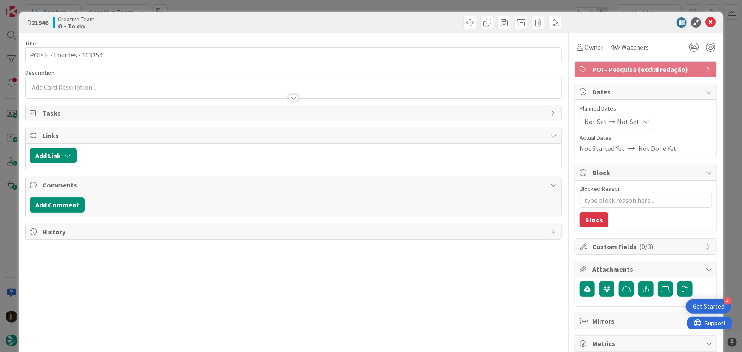
click at [146, 95] on div at bounding box center [294, 93] width 536 height 9
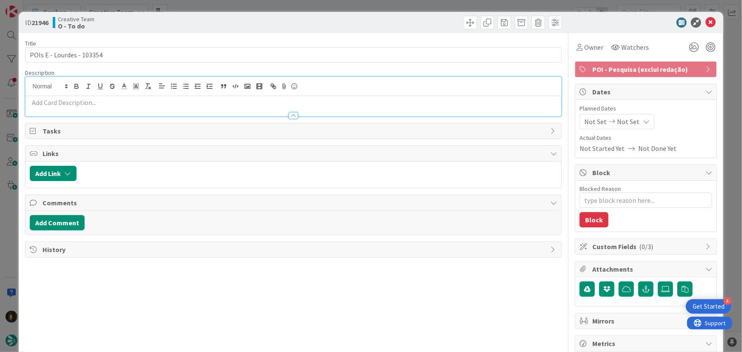
click at [123, 106] on p at bounding box center [294, 103] width 528 height 10
click at [706, 24] on icon at bounding box center [711, 22] width 10 height 10
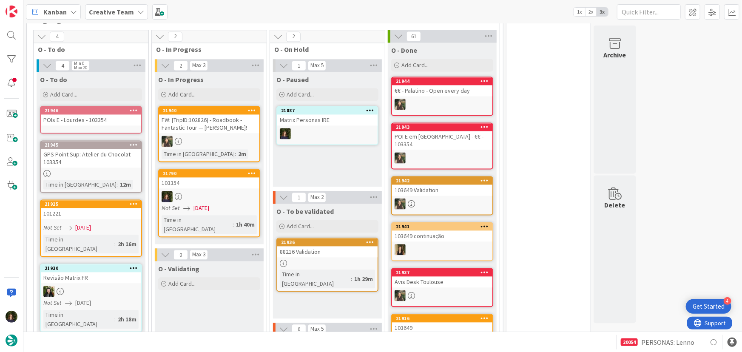
click at [67, 115] on div "POIs E - Lourdes - 103354" at bounding box center [91, 120] width 100 height 11
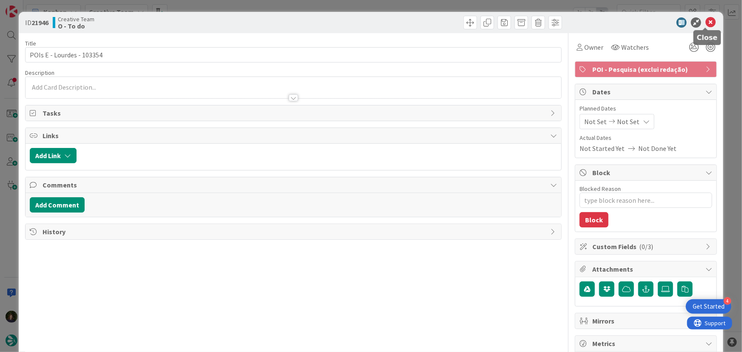
click at [706, 22] on icon at bounding box center [711, 22] width 10 height 10
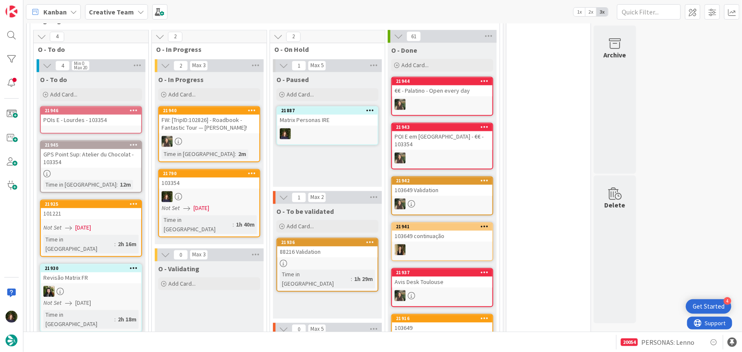
click at [105, 115] on div "POIs E - Lourdes - 103354" at bounding box center [91, 120] width 100 height 11
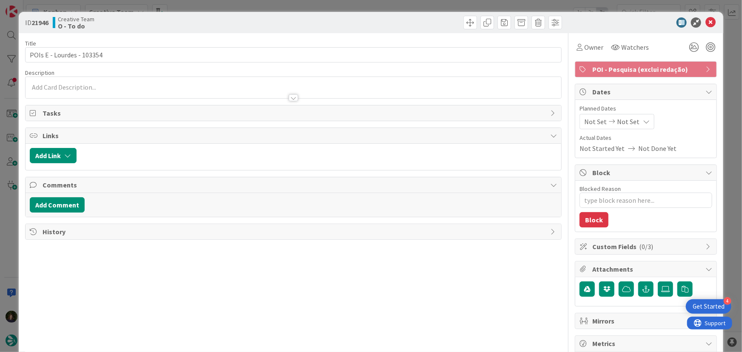
click at [56, 91] on div at bounding box center [294, 93] width 536 height 9
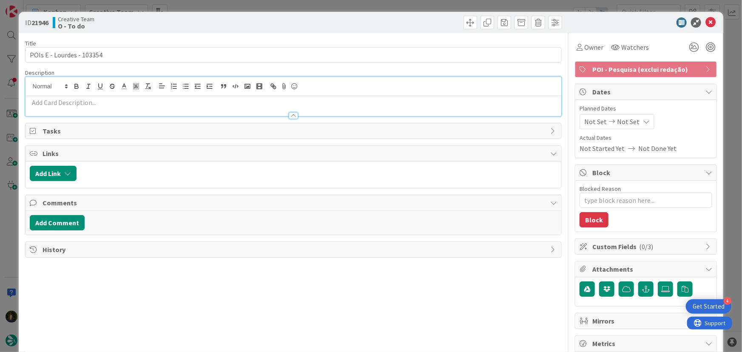
click at [55, 104] on p at bounding box center [294, 103] width 528 height 10
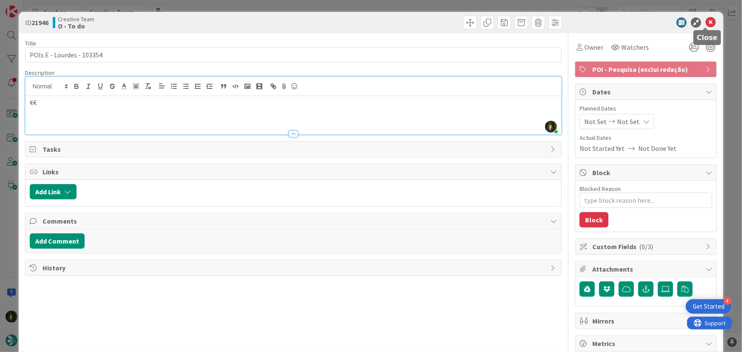
click at [706, 20] on icon at bounding box center [711, 22] width 10 height 10
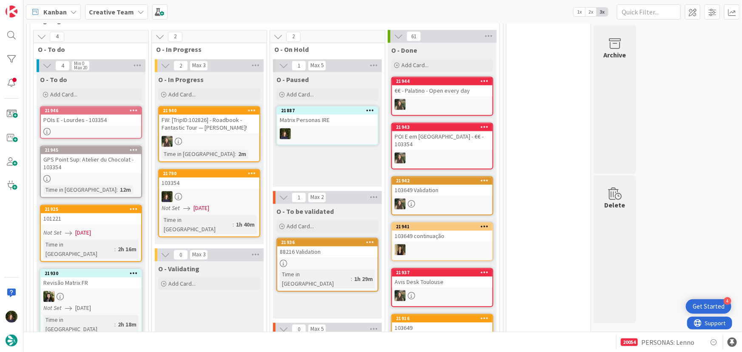
click at [128, 13] on b "Creative Team" at bounding box center [111, 12] width 45 height 9
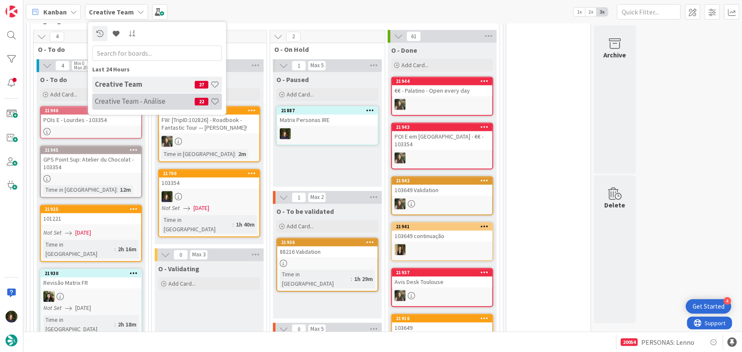
click at [136, 99] on h4 "Creative Team - Análise" at bounding box center [145, 101] width 100 height 9
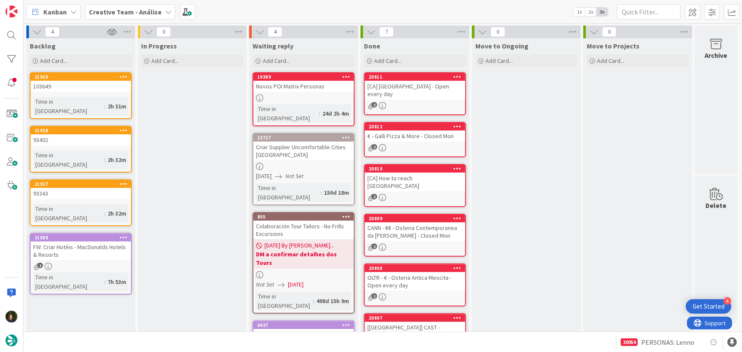
click at [97, 11] on b "Creative Team - Análise" at bounding box center [125, 12] width 73 height 9
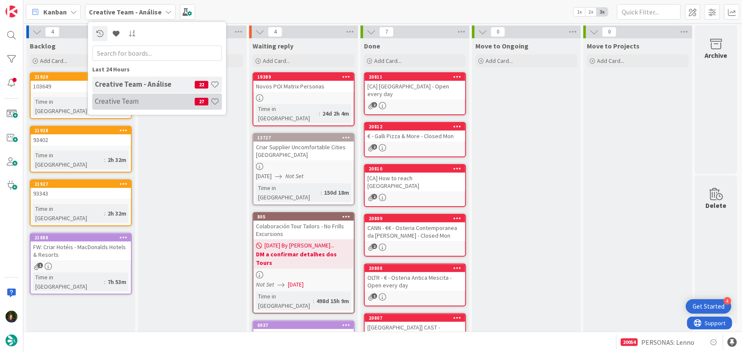
click at [120, 99] on h4 "Creative Team" at bounding box center [145, 101] width 100 height 9
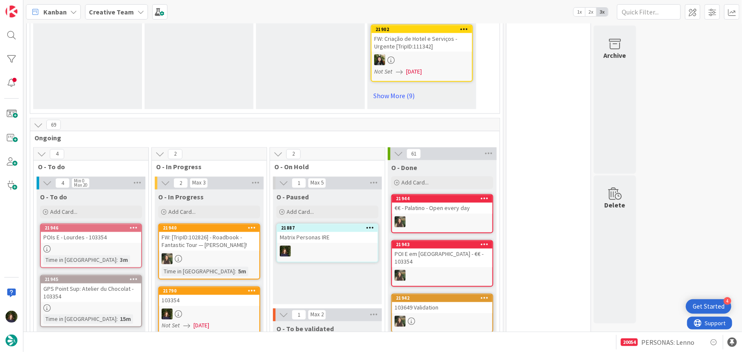
scroll to position [773, 0]
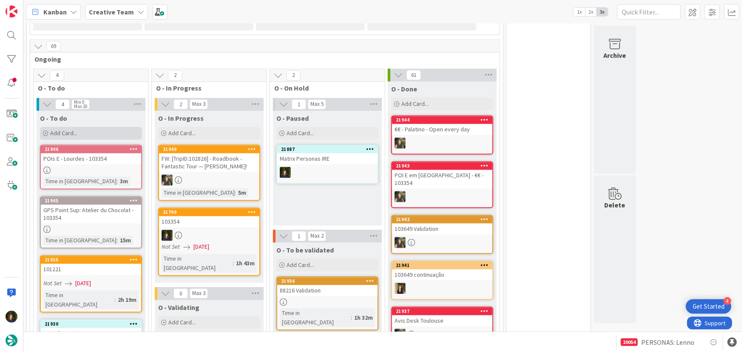
click at [77, 127] on div "Add Card..." at bounding box center [91, 133] width 102 height 13
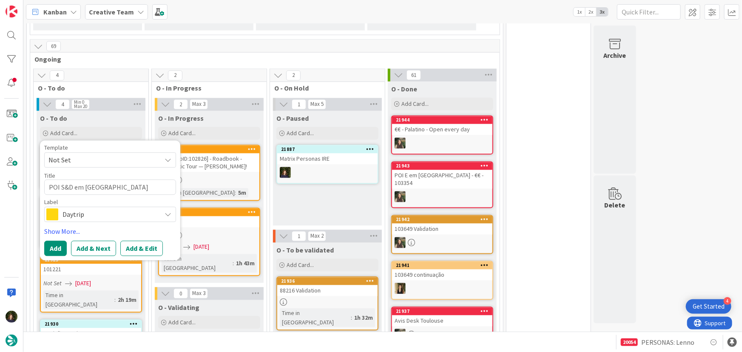
click at [92, 209] on span "Daytrip" at bounding box center [110, 215] width 94 height 12
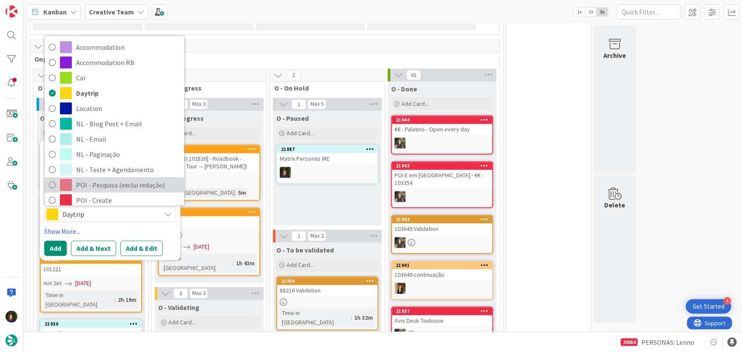
click at [93, 180] on span "POI - Pesquisa (exclui redação)" at bounding box center [128, 185] width 104 height 13
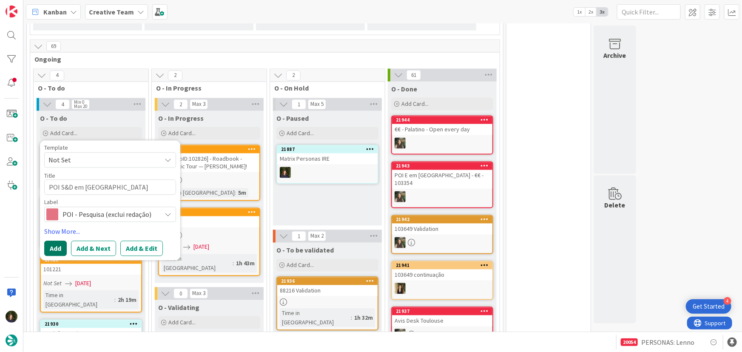
click at [52, 241] on button "Add" at bounding box center [55, 248] width 23 height 15
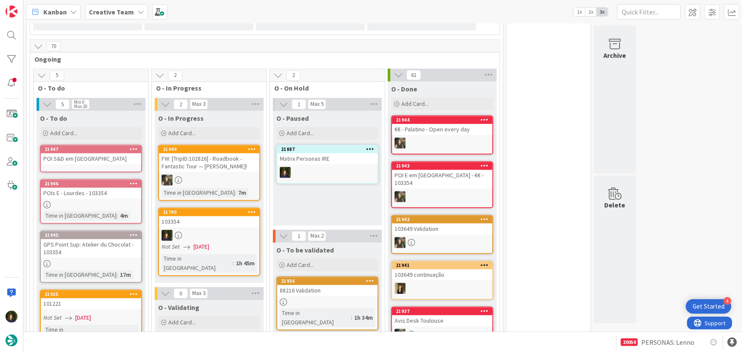
click at [81, 155] on link "21947 POI S&D em [GEOGRAPHIC_DATA]" at bounding box center [91, 159] width 102 height 28
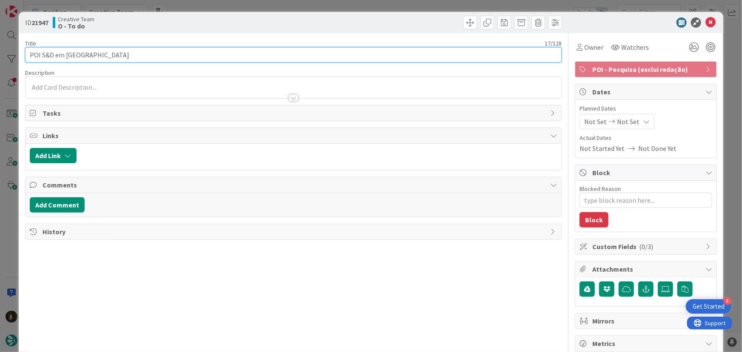
click at [121, 52] on input "POI S&D em [GEOGRAPHIC_DATA]" at bounding box center [293, 54] width 537 height 15
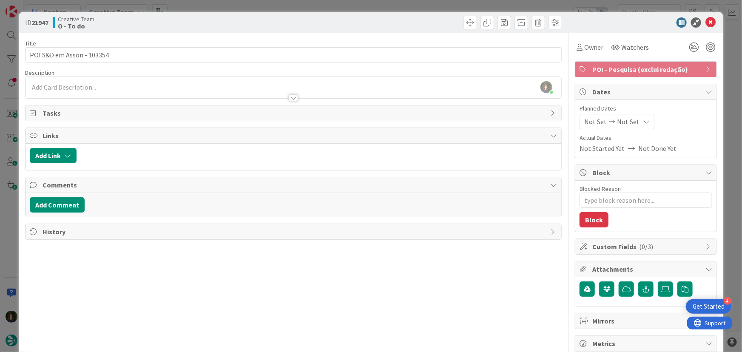
click at [90, 85] on div "[PERSON_NAME] just joined" at bounding box center [294, 87] width 536 height 21
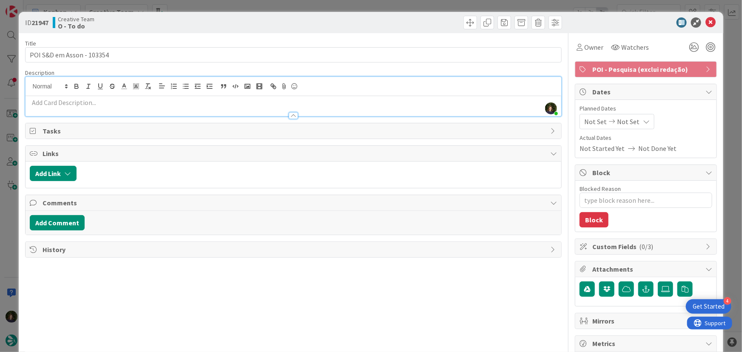
click at [94, 102] on p at bounding box center [294, 103] width 528 height 10
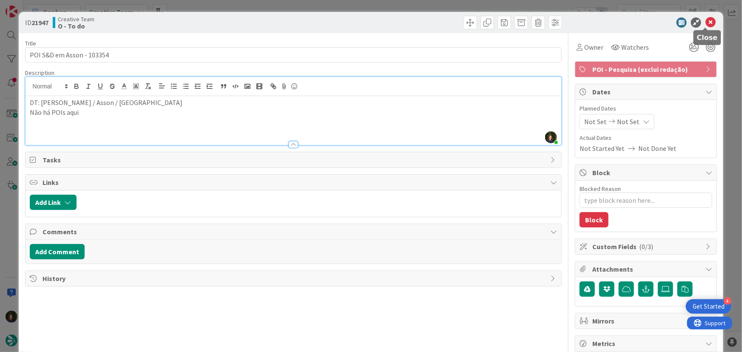
click at [706, 25] on icon at bounding box center [711, 22] width 10 height 10
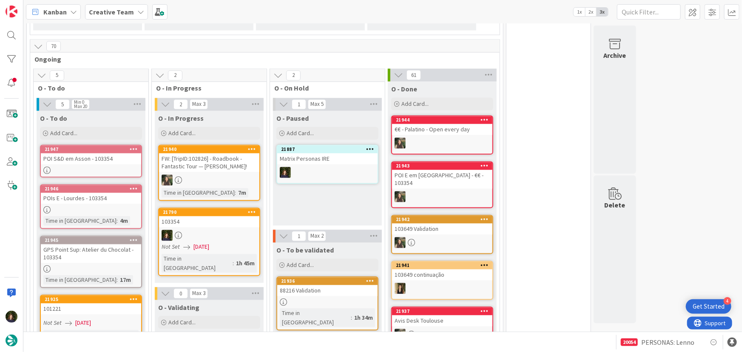
click at [210, 230] on div at bounding box center [209, 235] width 100 height 11
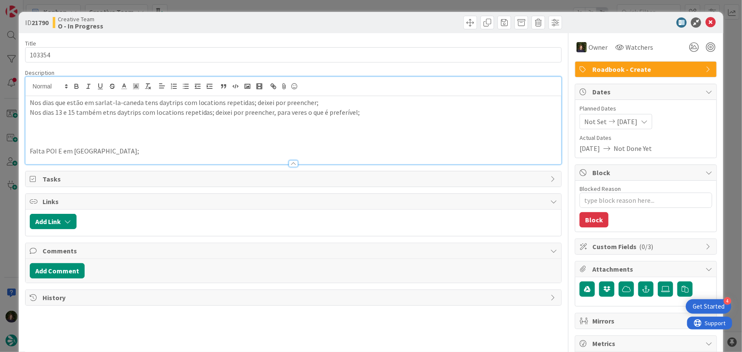
click at [377, 97] on div "Nos dias que estão em sarlat-la-caneda tens daytrips com locations repetidas; d…" at bounding box center [294, 130] width 536 height 68
drag, startPoint x: 113, startPoint y: 149, endPoint x: 25, endPoint y: 149, distance: 88.1
click at [25, 149] on div "[PERSON_NAME] just joined Nos dias que estão em sarlat-la-caneda tens daytrips …" at bounding box center [293, 121] width 537 height 88
click at [97, 153] on p "Faltam POIs; fiqueiem carcassone" at bounding box center [294, 151] width 528 height 10
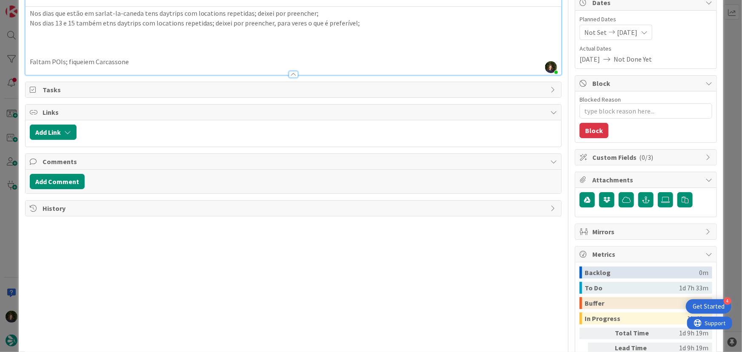
scroll to position [7, 0]
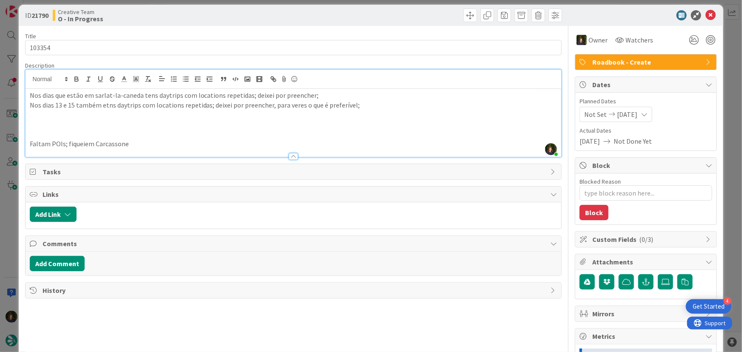
click at [362, 125] on p at bounding box center [294, 125] width 528 height 10
click at [706, 17] on icon at bounding box center [711, 15] width 10 height 10
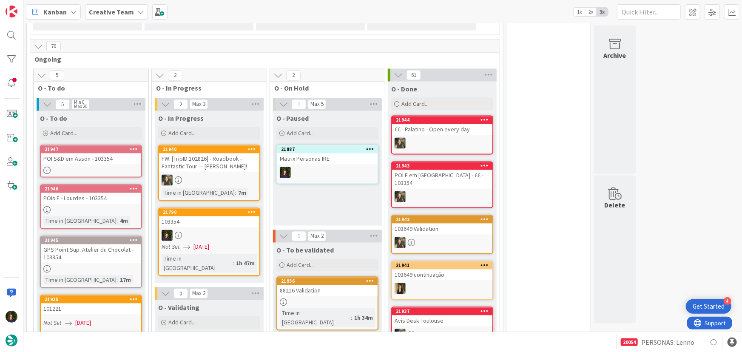
click at [251, 209] on icon at bounding box center [252, 212] width 8 height 6
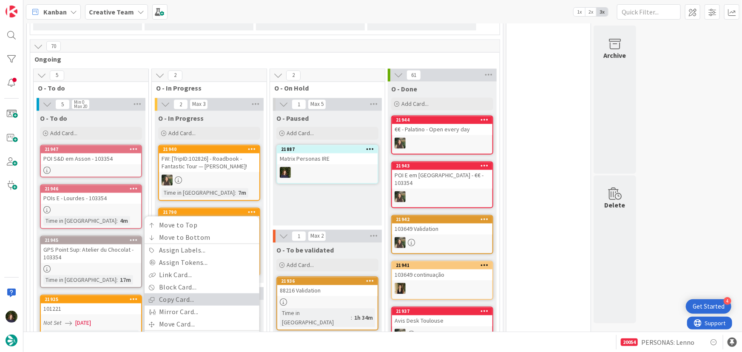
click at [204, 294] on link "Copy Card..." at bounding box center [202, 300] width 115 height 12
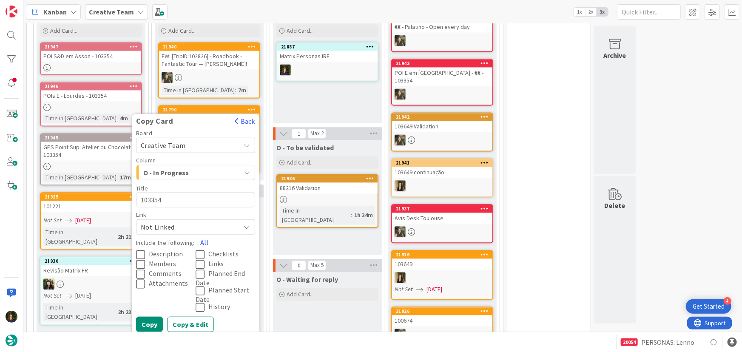
scroll to position [889, 0]
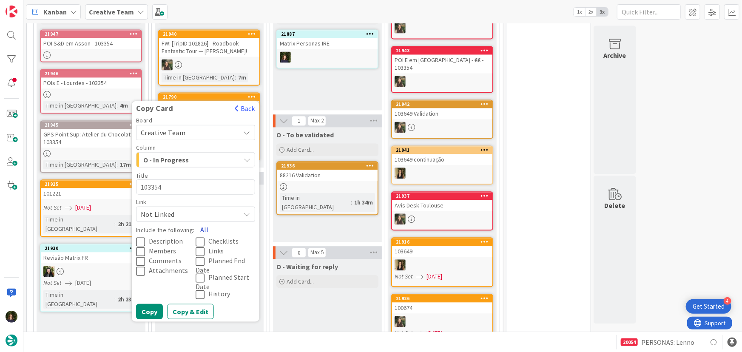
click at [207, 222] on button "All" at bounding box center [204, 229] width 19 height 15
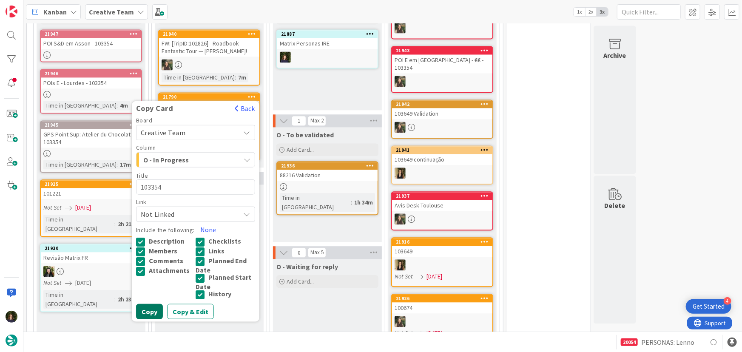
click at [152, 304] on button "Copy" at bounding box center [149, 311] width 27 height 15
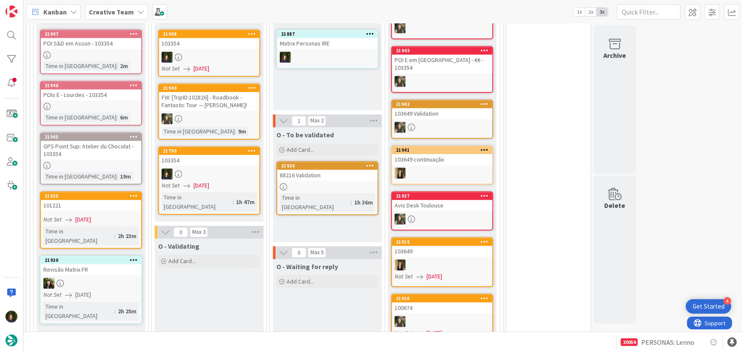
click at [253, 148] on icon at bounding box center [252, 151] width 8 height 6
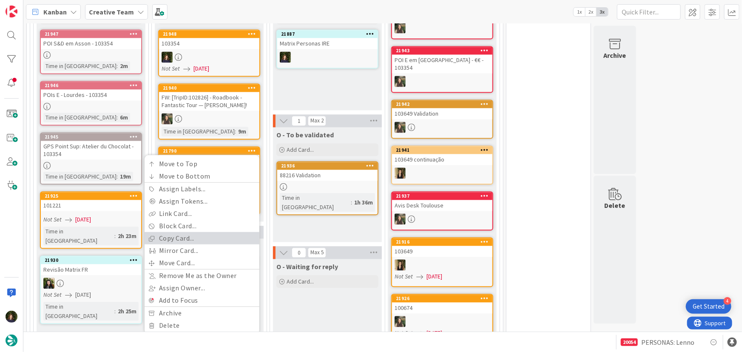
click at [203, 232] on link "Copy Card..." at bounding box center [202, 238] width 115 height 12
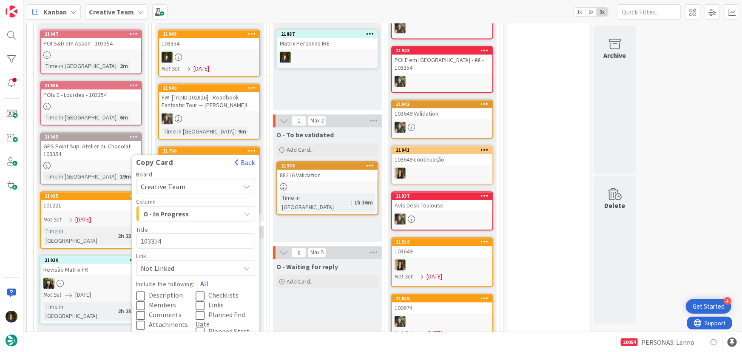
click at [202, 276] on button "All" at bounding box center [204, 283] width 19 height 15
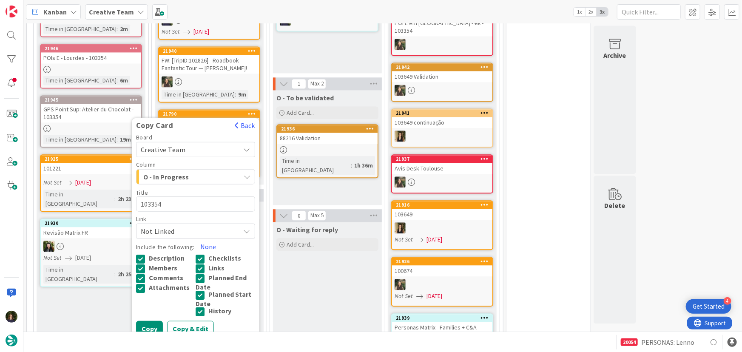
scroll to position [1044, 0]
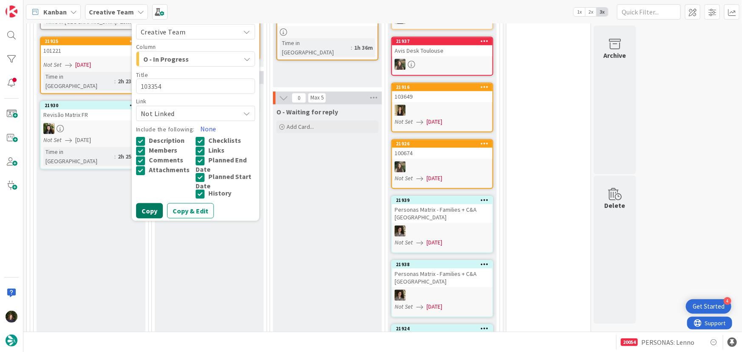
click at [148, 203] on button "Copy" at bounding box center [149, 210] width 27 height 15
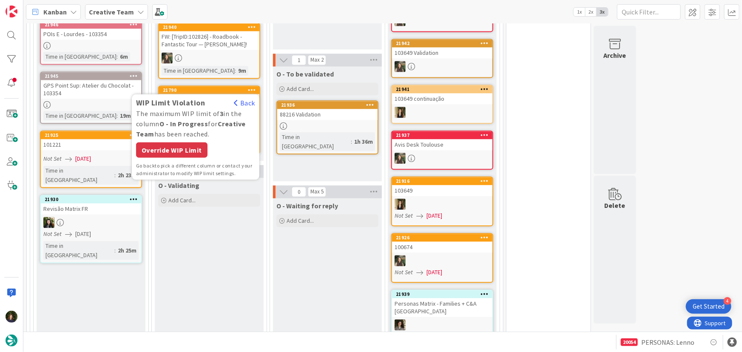
scroll to position [928, 0]
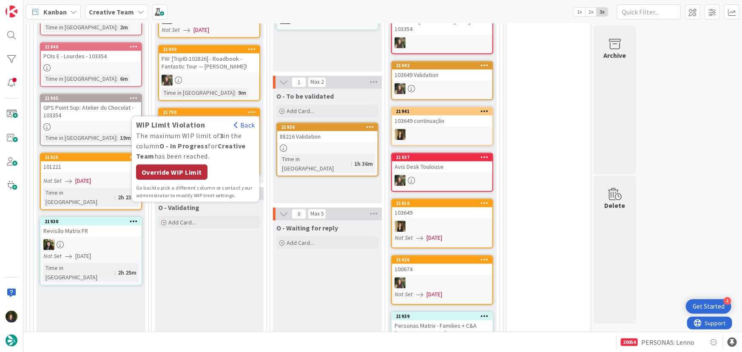
click at [179, 165] on div "Override WIP Limit" at bounding box center [171, 172] width 71 height 15
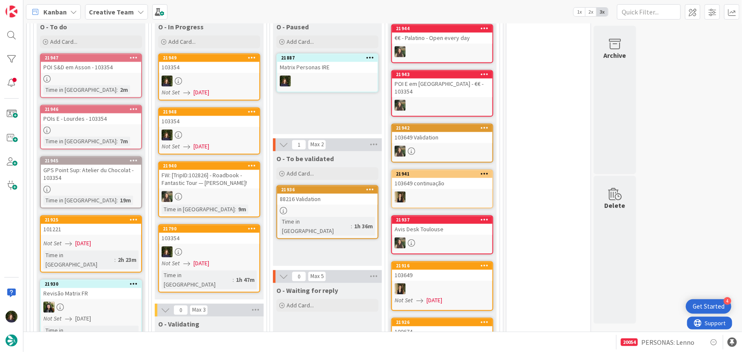
scroll to position [851, 0]
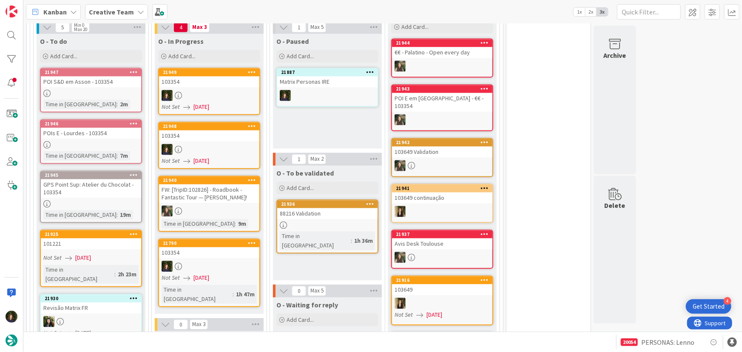
click at [255, 240] on div at bounding box center [251, 243] width 15 height 6
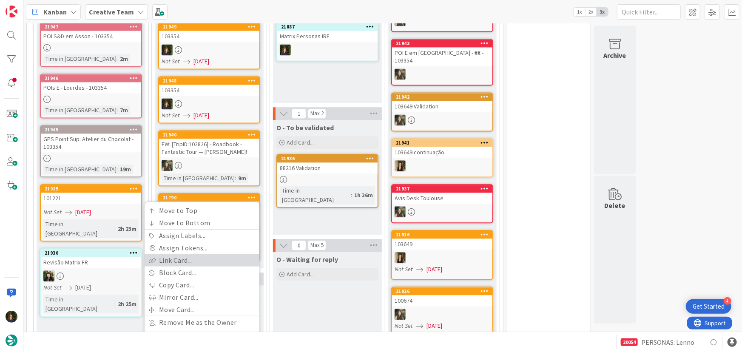
scroll to position [928, 0]
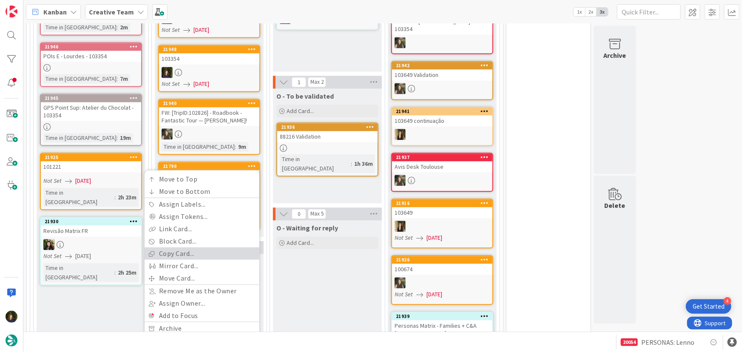
click at [182, 248] on link "Copy Card..." at bounding box center [202, 254] width 115 height 12
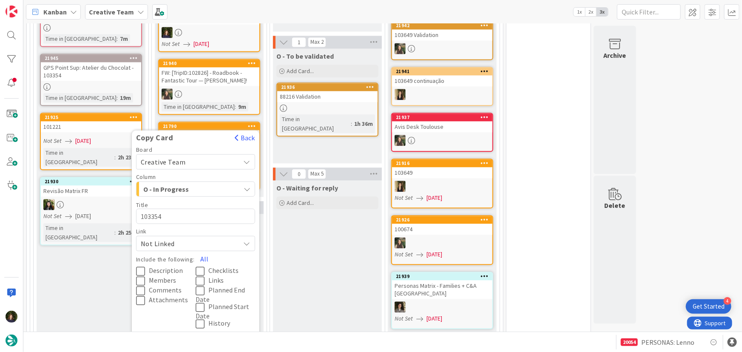
scroll to position [1005, 0]
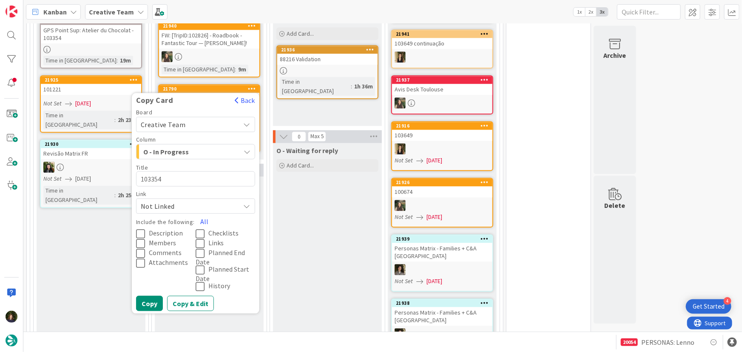
drag, startPoint x: 200, startPoint y: 208, endPoint x: 201, endPoint y: 218, distance: 10.3
click at [200, 214] on button "All" at bounding box center [204, 221] width 19 height 15
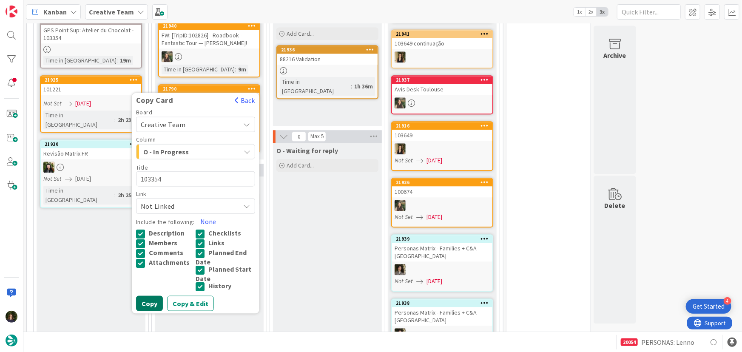
click at [158, 296] on button "Copy" at bounding box center [149, 303] width 27 height 15
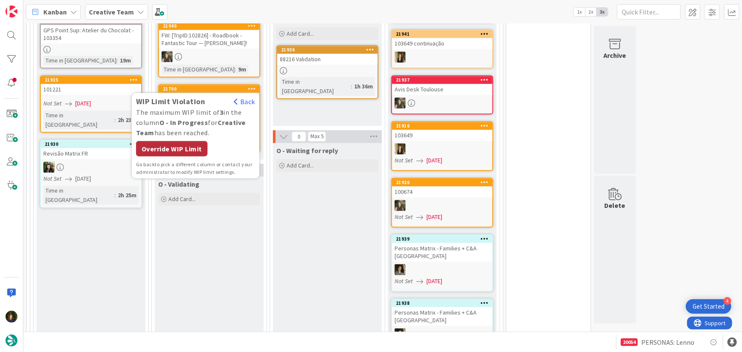
click at [174, 141] on div "Override WIP Limit" at bounding box center [171, 148] width 71 height 15
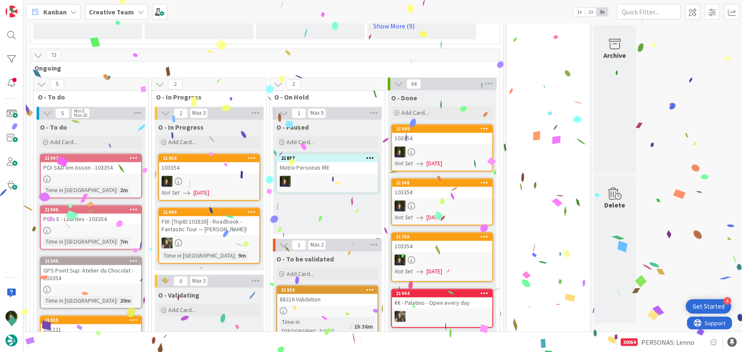
scroll to position [764, 0]
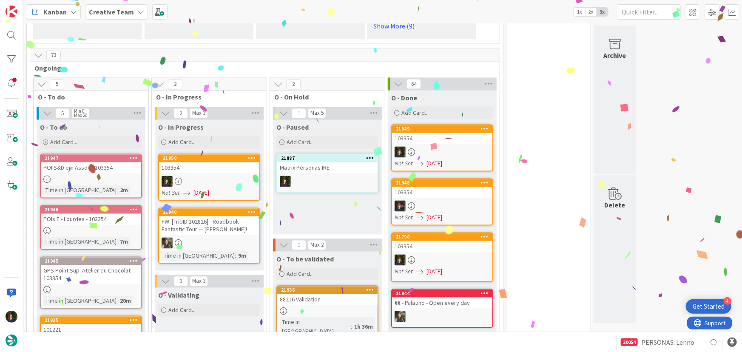
click at [253, 155] on icon at bounding box center [252, 158] width 8 height 6
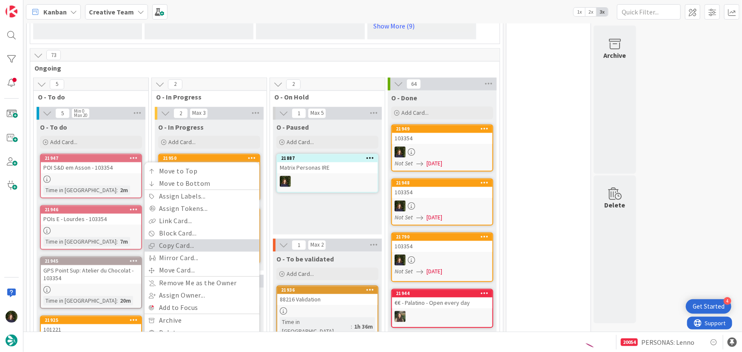
click at [199, 240] on link "Copy Card..." at bounding box center [202, 246] width 115 height 12
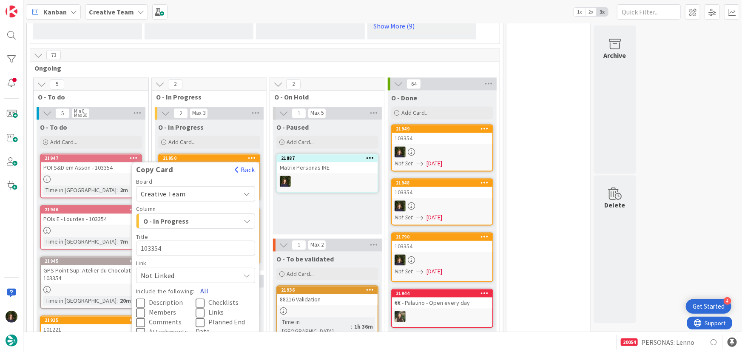
click at [204, 284] on button "All" at bounding box center [204, 291] width 19 height 15
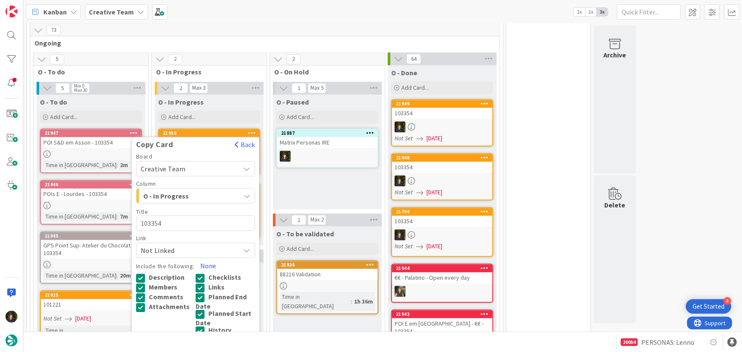
scroll to position [803, 0]
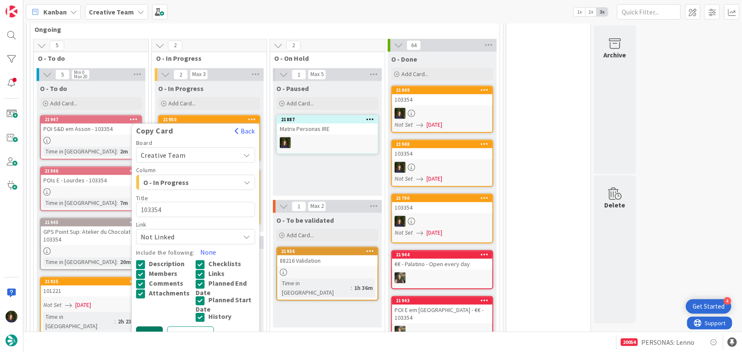
click at [154, 328] on button "Copy" at bounding box center [149, 334] width 27 height 15
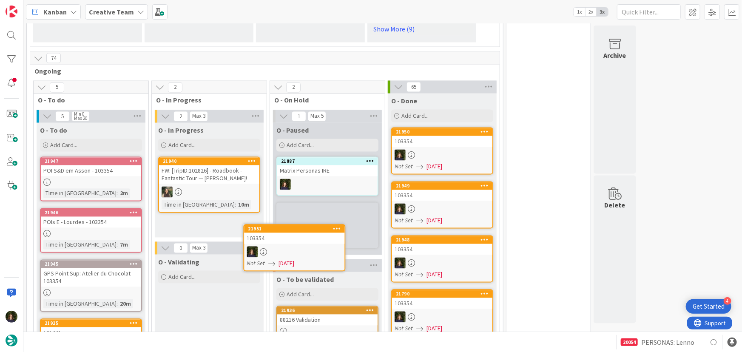
scroll to position [768, 0]
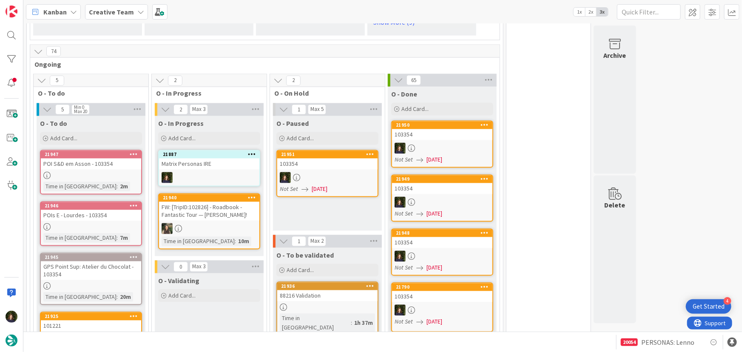
click at [129, 14] on b "Creative Team" at bounding box center [111, 12] width 45 height 9
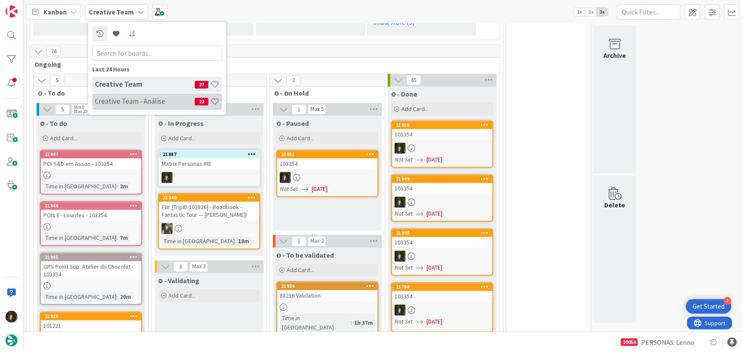
click at [136, 99] on h4 "Creative Team - Análise" at bounding box center [145, 101] width 100 height 9
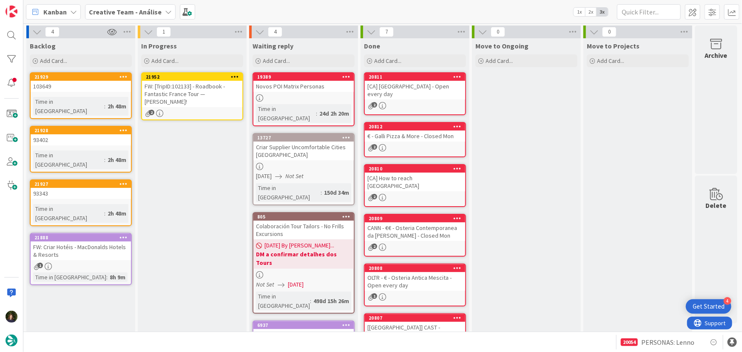
click at [234, 76] on icon at bounding box center [235, 77] width 8 height 6
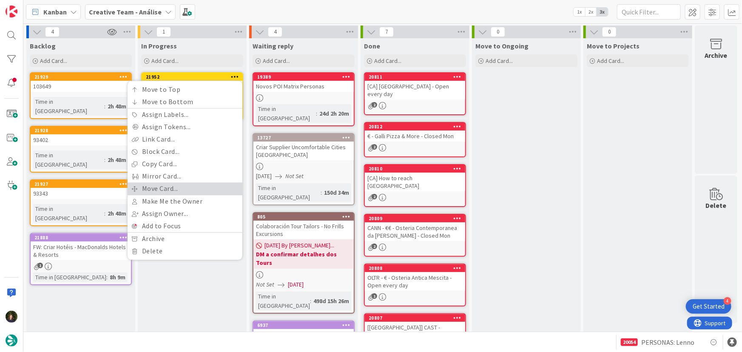
click at [203, 188] on link "Move Card..." at bounding box center [185, 188] width 115 height 12
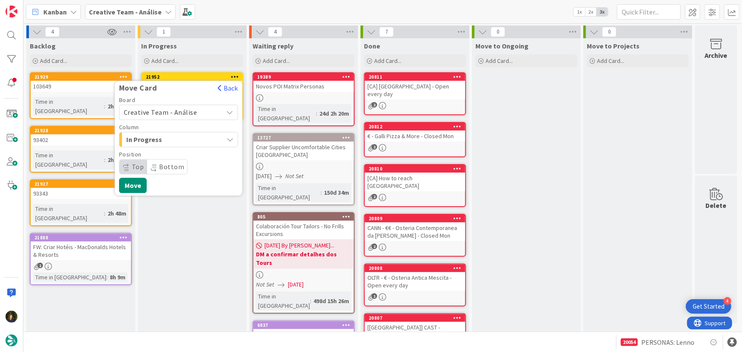
click at [180, 108] on span "Creative Team - Análise" at bounding box center [161, 112] width 74 height 9
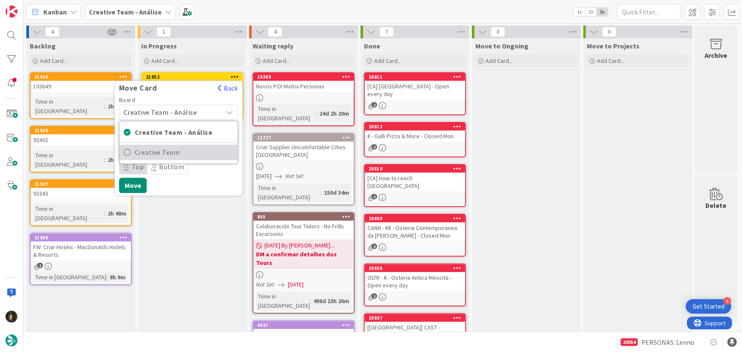
click at [192, 150] on span "Creative Team" at bounding box center [184, 152] width 99 height 13
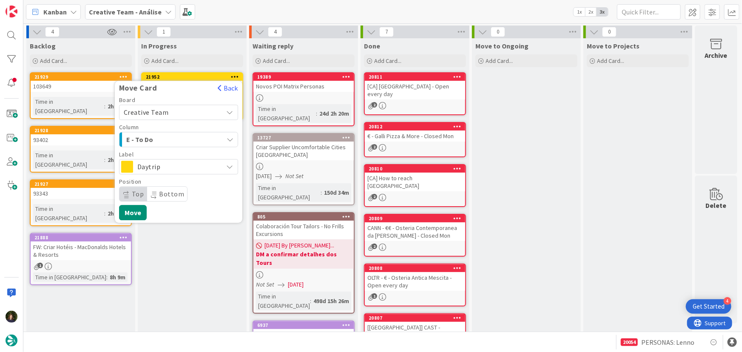
click at [185, 138] on span "E - To Do" at bounding box center [158, 139] width 64 height 11
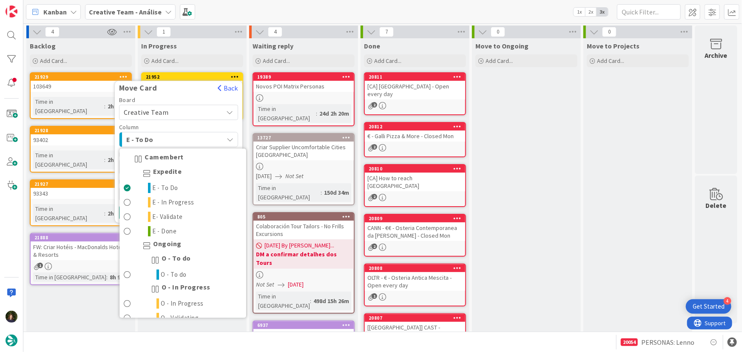
click at [185, 138] on span "E - To Do" at bounding box center [158, 139] width 64 height 11
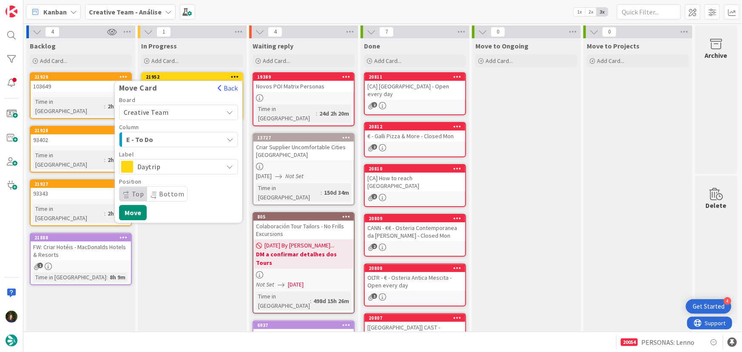
click at [185, 168] on span "Daytrip" at bounding box center [178, 167] width 82 height 12
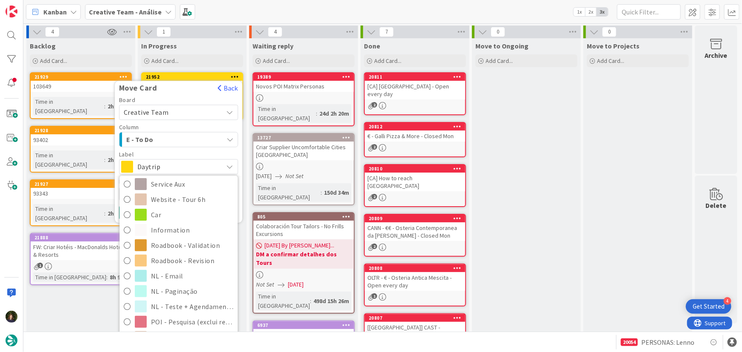
scroll to position [154, 0]
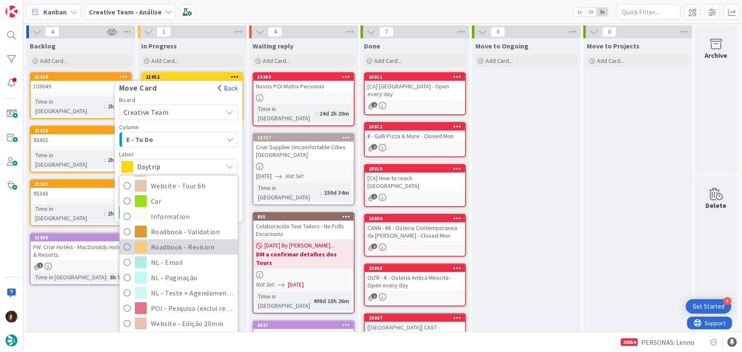
click at [202, 246] on span "Roadbook - Revision" at bounding box center [192, 247] width 83 height 13
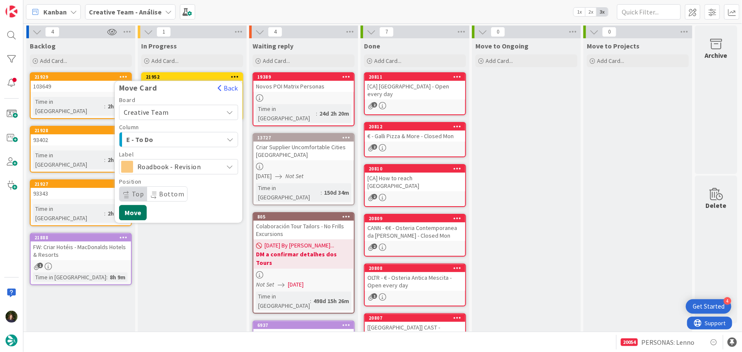
click at [129, 211] on button "Move" at bounding box center [133, 212] width 28 height 15
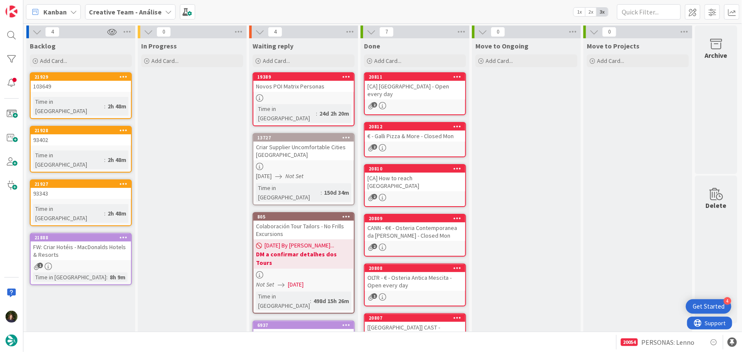
click at [137, 12] on b "Creative Team - Análise" at bounding box center [125, 12] width 73 height 9
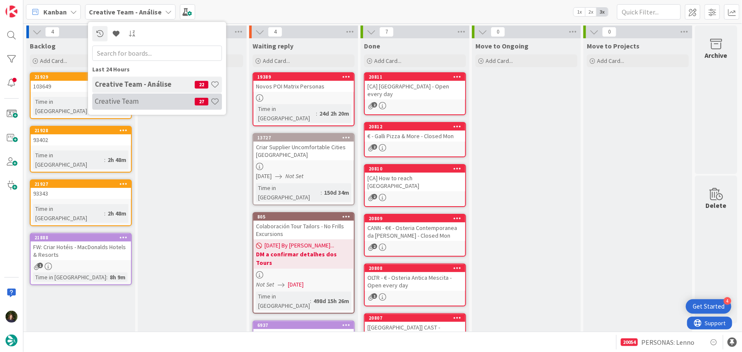
click at [152, 100] on h4 "Creative Team" at bounding box center [145, 101] width 100 height 9
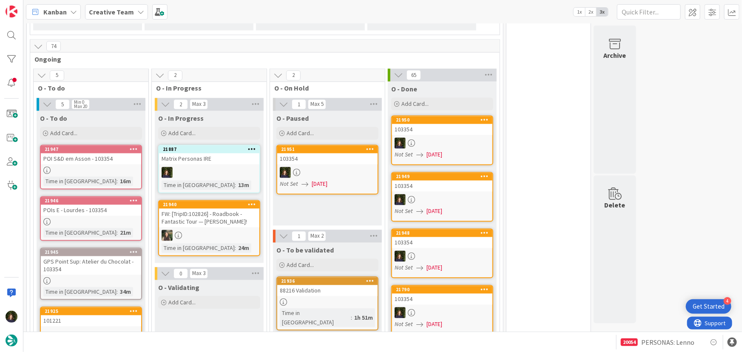
scroll to position [851, 0]
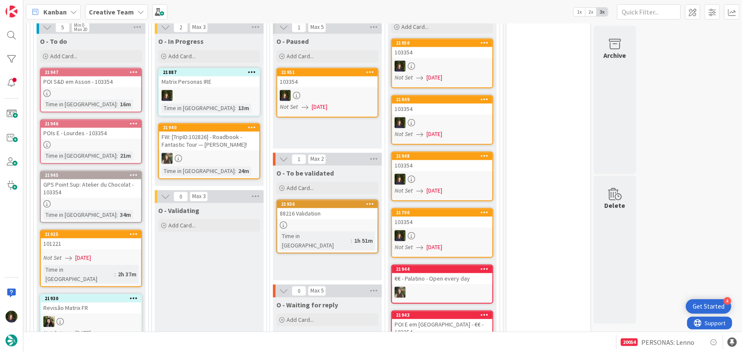
click at [208, 90] on div at bounding box center [209, 95] width 100 height 11
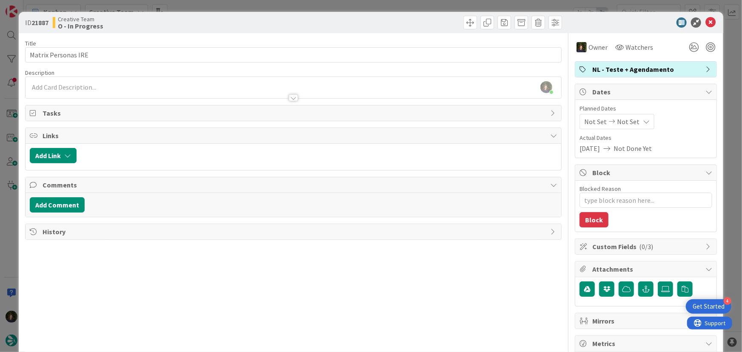
click at [655, 68] on span "NL - Teste + Agendamento" at bounding box center [647, 69] width 109 height 10
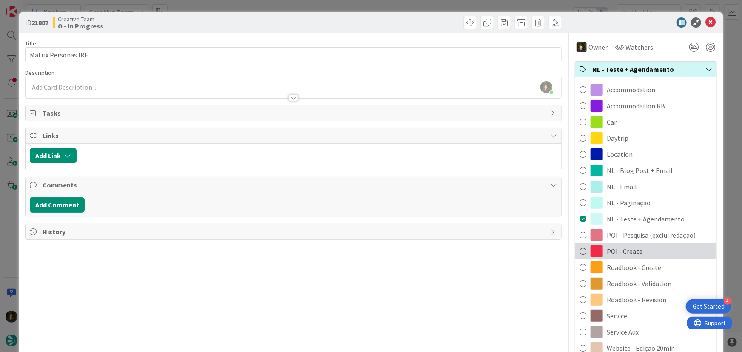
click at [625, 252] on span "POI - Create" at bounding box center [625, 251] width 36 height 10
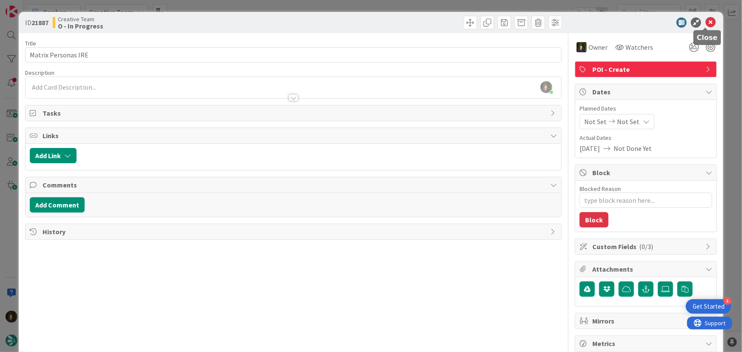
click at [707, 25] on icon at bounding box center [711, 22] width 10 height 10
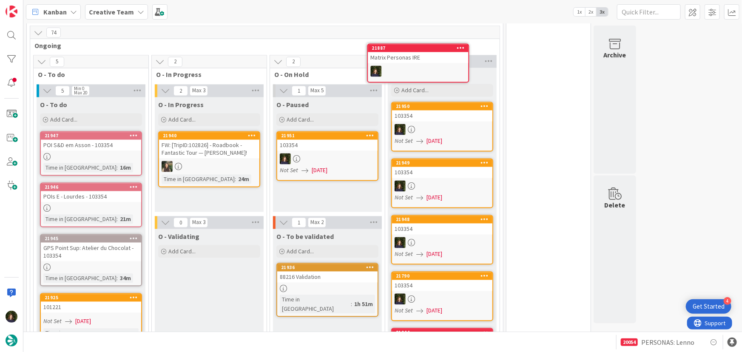
scroll to position [741, 0]
